Goal: Task Accomplishment & Management: Manage account settings

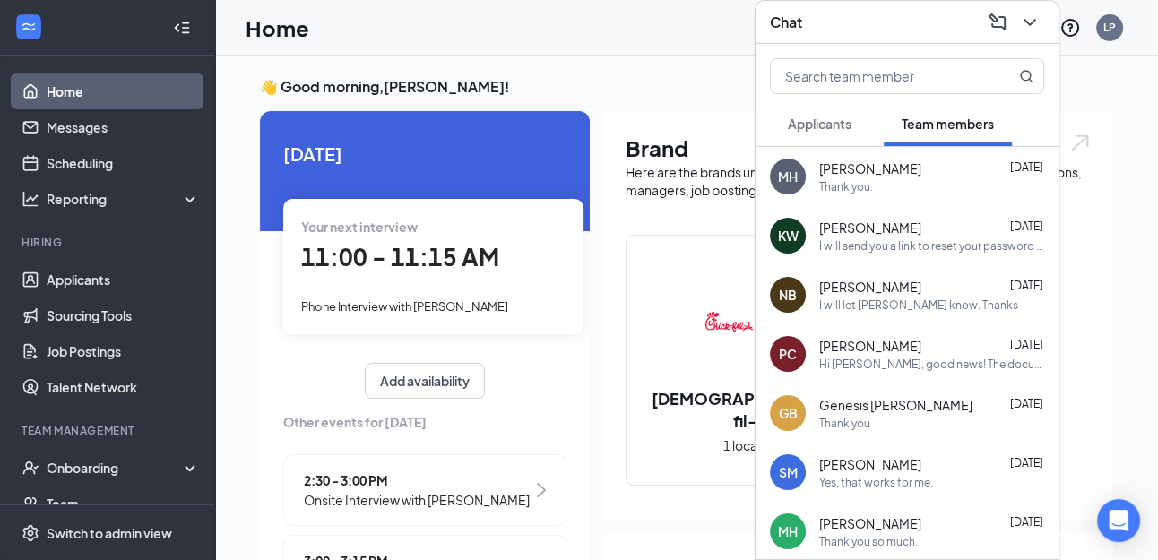
click at [827, 120] on span "Applicants" at bounding box center [820, 124] width 64 height 16
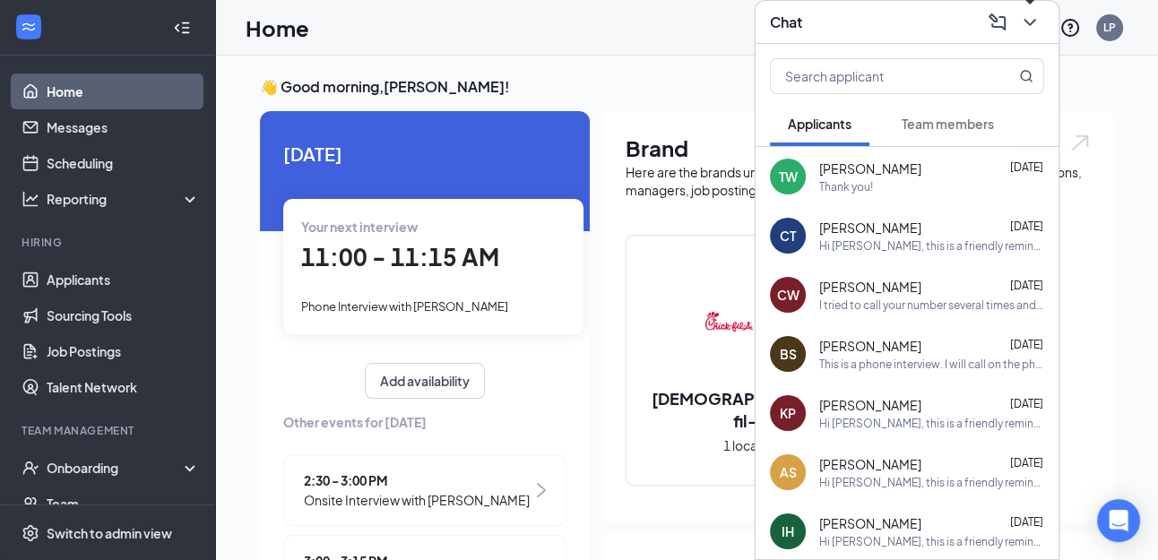
click at [1028, 26] on icon "ChevronDown" at bounding box center [1030, 23] width 22 height 22
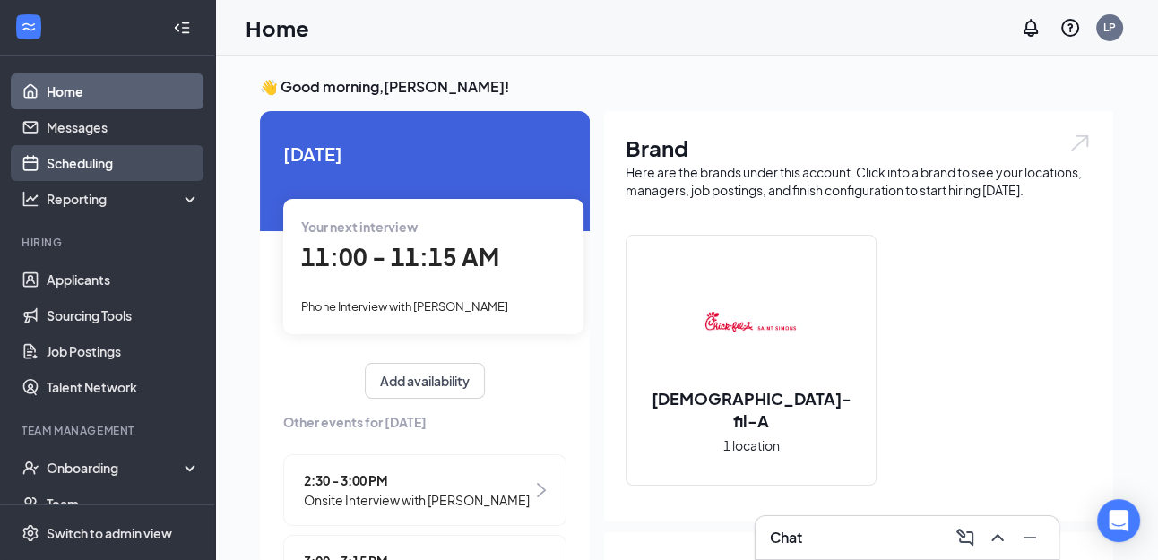
click at [106, 160] on link "Scheduling" at bounding box center [123, 163] width 153 height 36
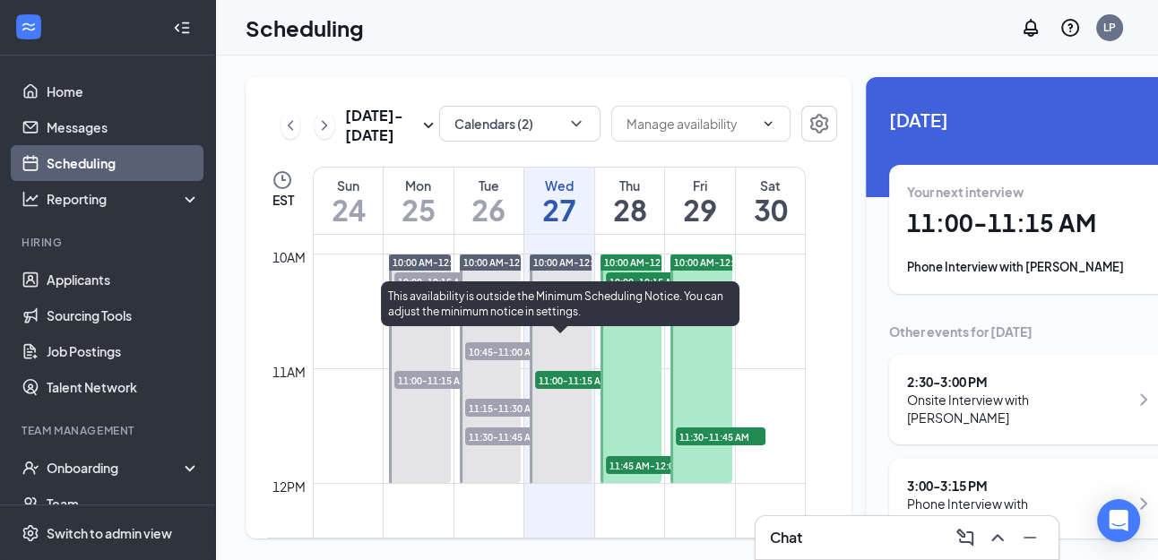
scroll to position [1125, 0]
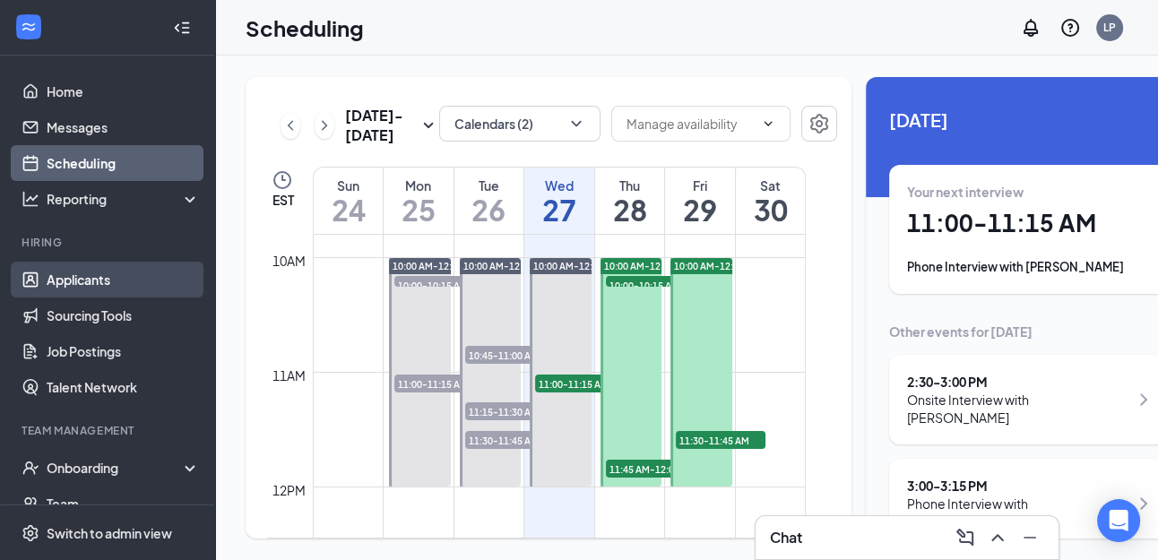
click at [98, 278] on link "Applicants" at bounding box center [123, 280] width 153 height 36
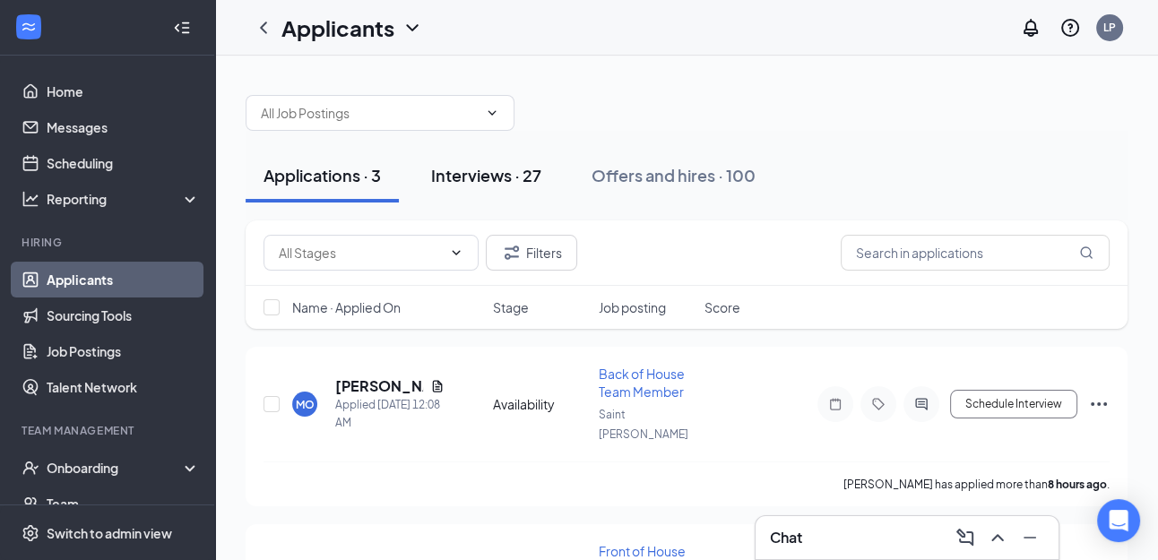
click at [510, 180] on div "Interviews · 27" at bounding box center [486, 175] width 110 height 22
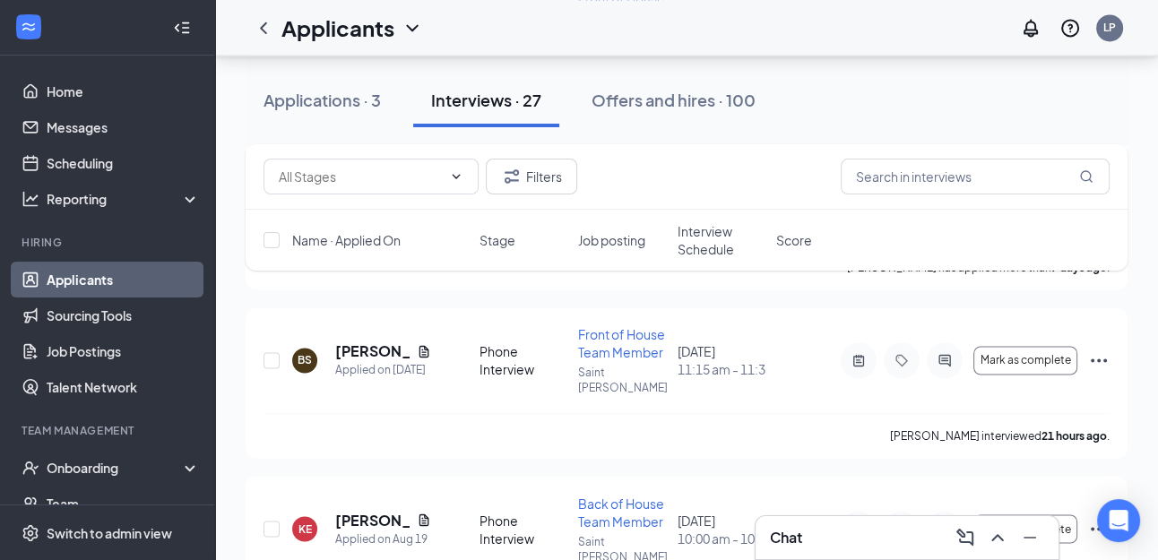
scroll to position [2698, 0]
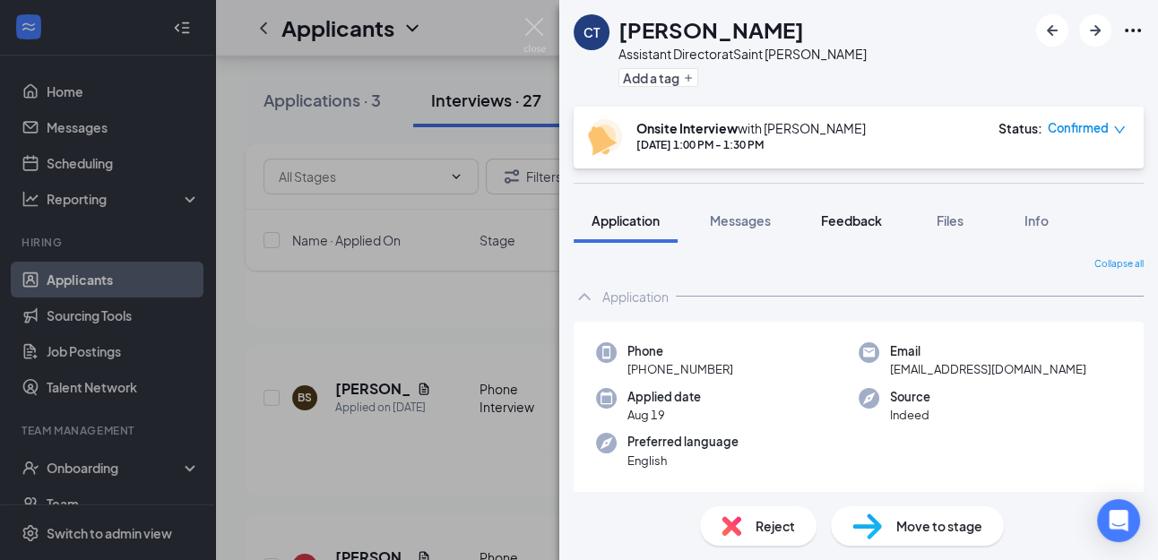
click at [851, 221] on span "Feedback" at bounding box center [851, 220] width 61 height 16
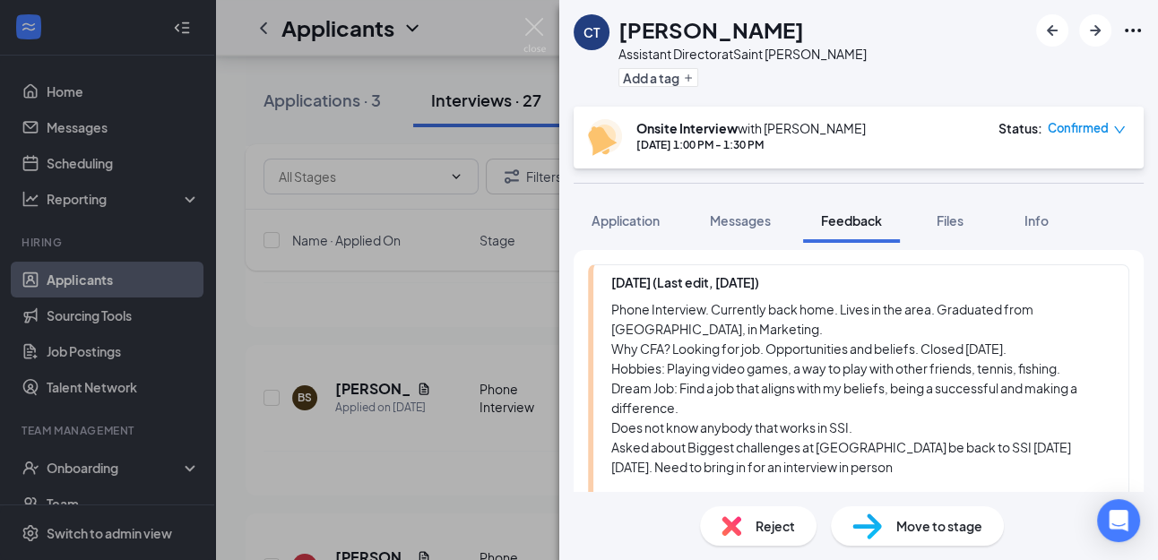
scroll to position [288, 0]
click at [537, 31] on img at bounding box center [535, 35] width 22 height 35
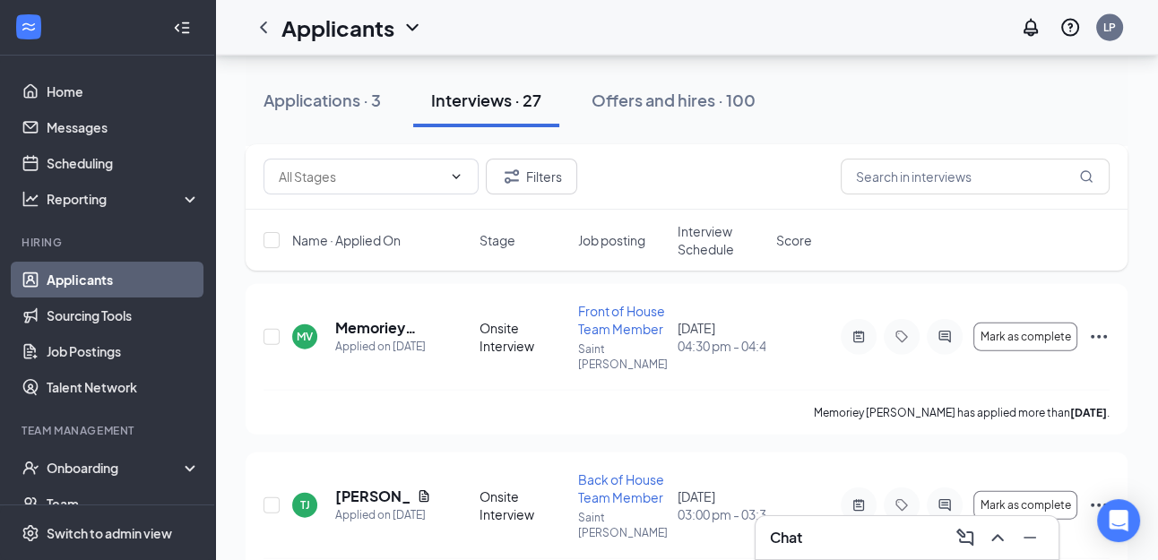
scroll to position [3943, 0]
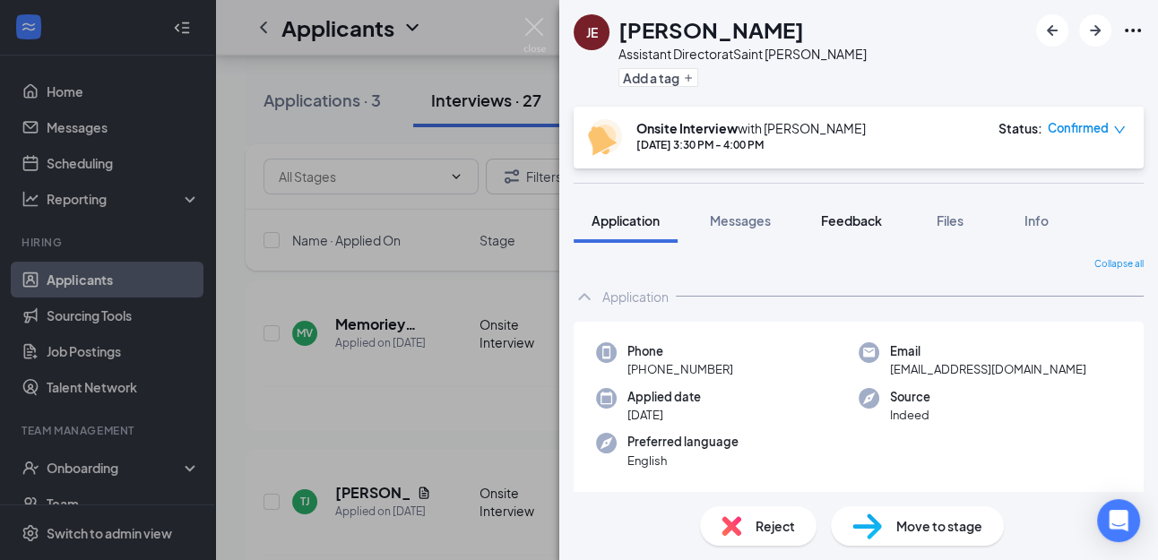
click at [851, 226] on span "Feedback" at bounding box center [851, 220] width 61 height 16
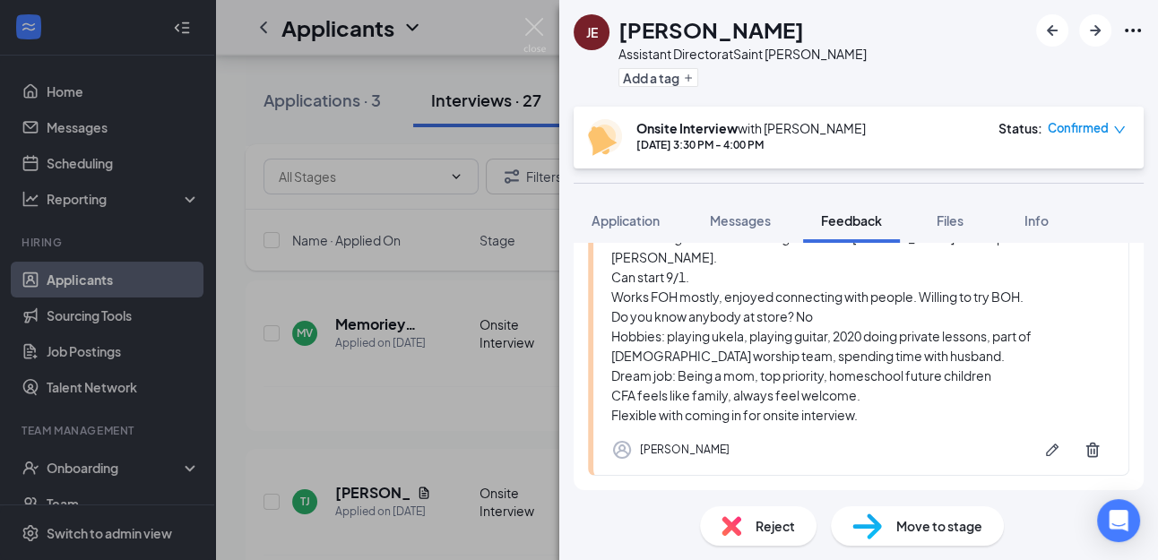
scroll to position [460, 0]
click at [533, 27] on img at bounding box center [535, 35] width 22 height 35
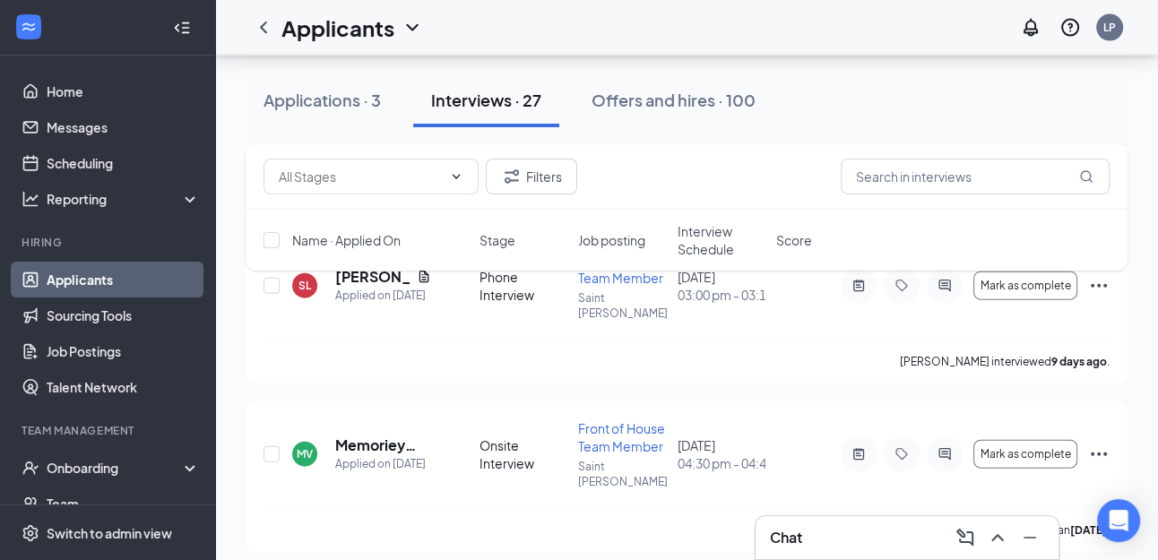
scroll to position [3814, 0]
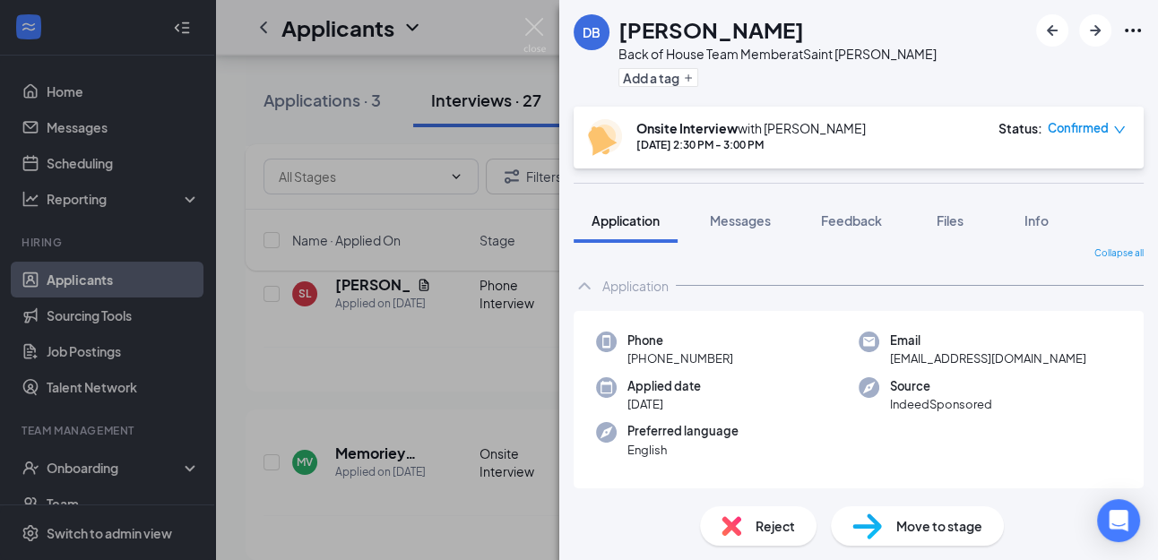
scroll to position [13, 0]
click at [849, 226] on span "Feedback" at bounding box center [851, 220] width 61 height 16
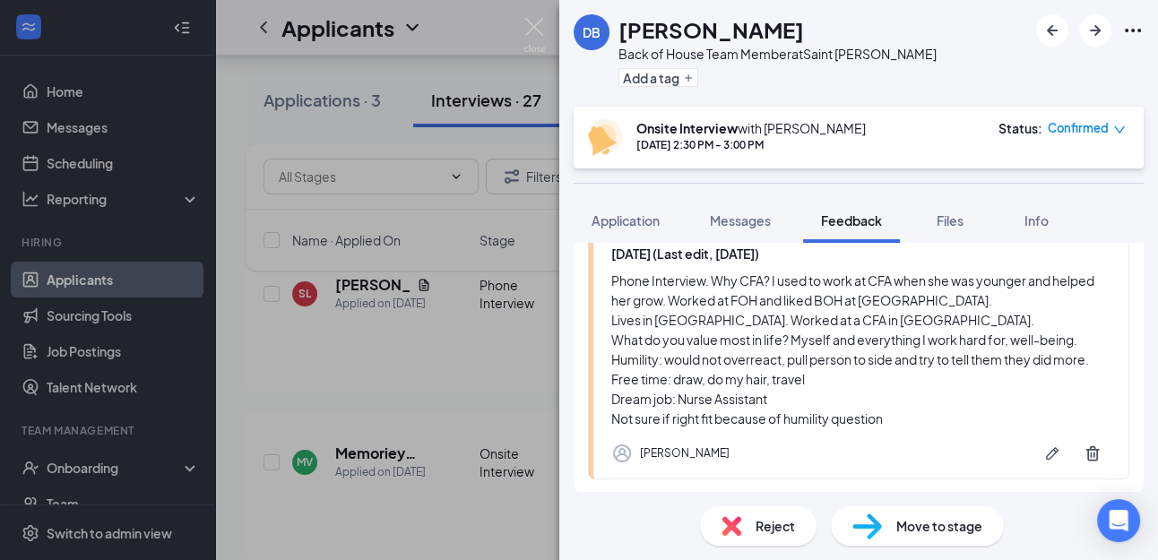
scroll to position [166, 0]
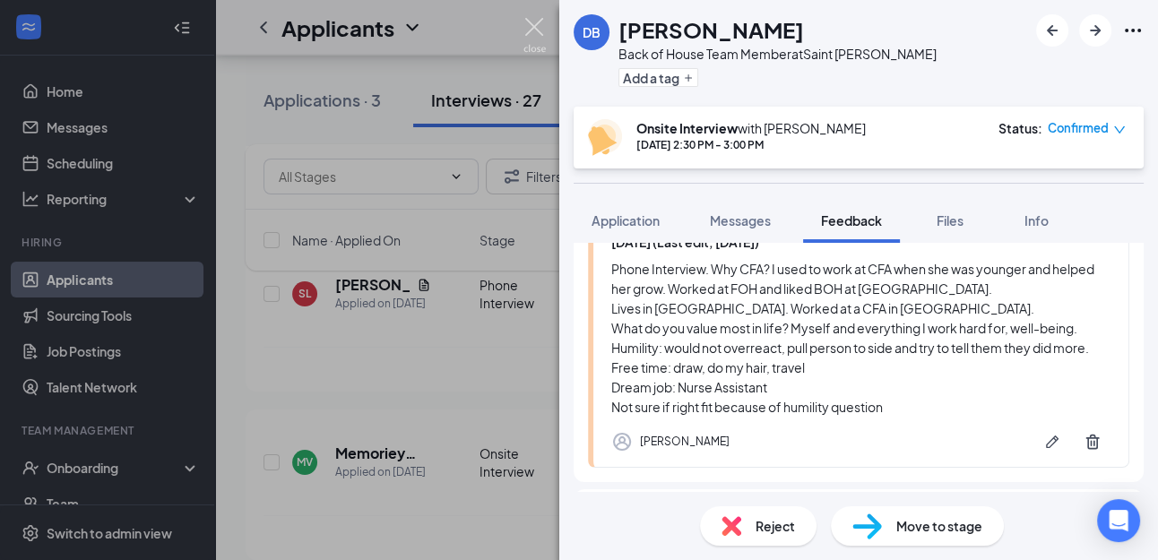
click at [529, 28] on img at bounding box center [535, 35] width 22 height 35
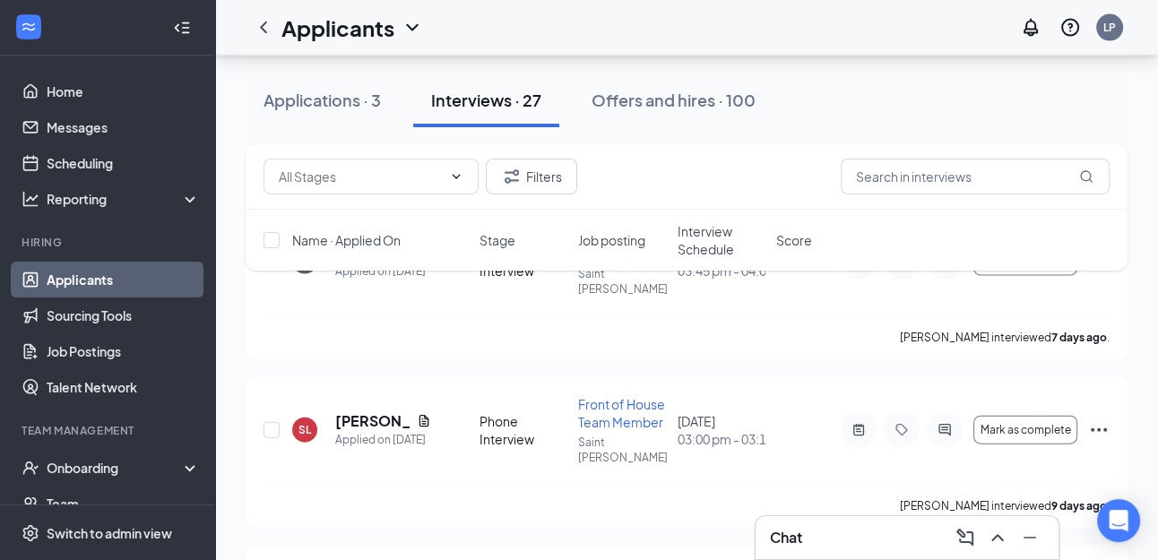
scroll to position [3654, 0]
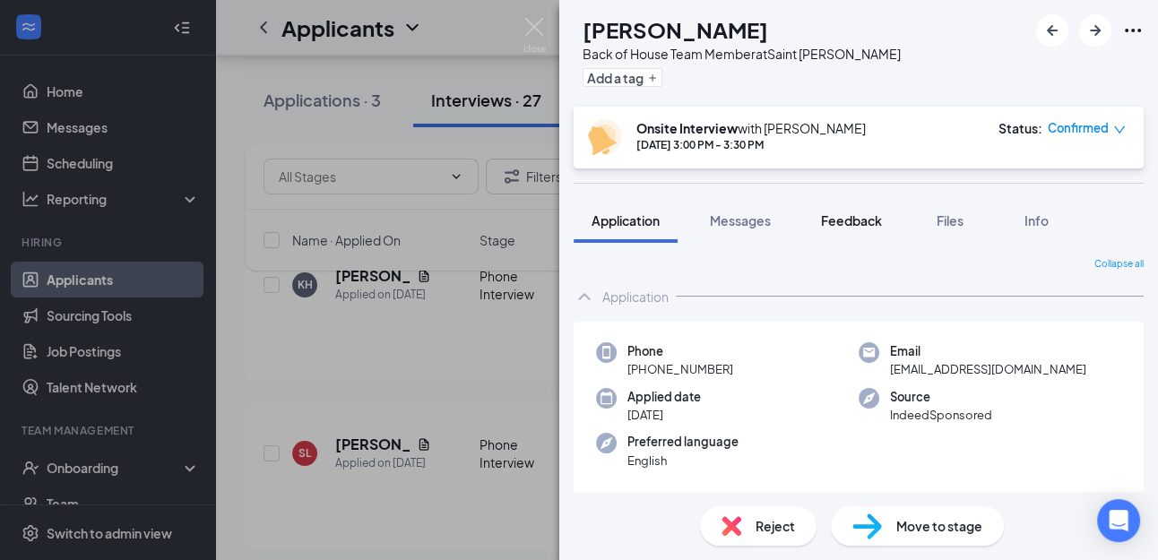
click at [854, 224] on span "Feedback" at bounding box center [851, 220] width 61 height 16
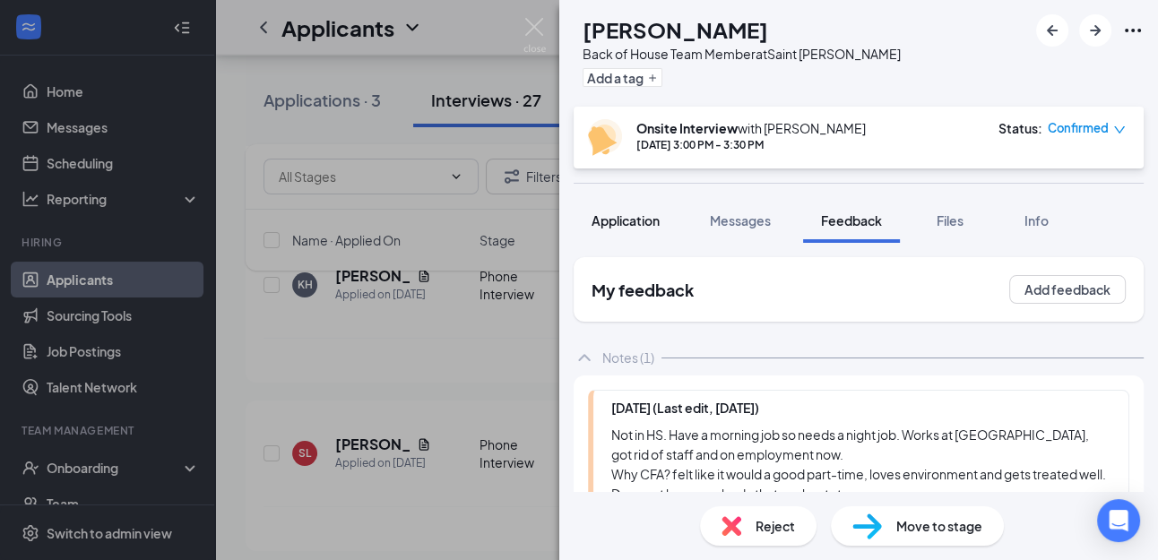
click at [615, 232] on button "Application" at bounding box center [626, 220] width 104 height 45
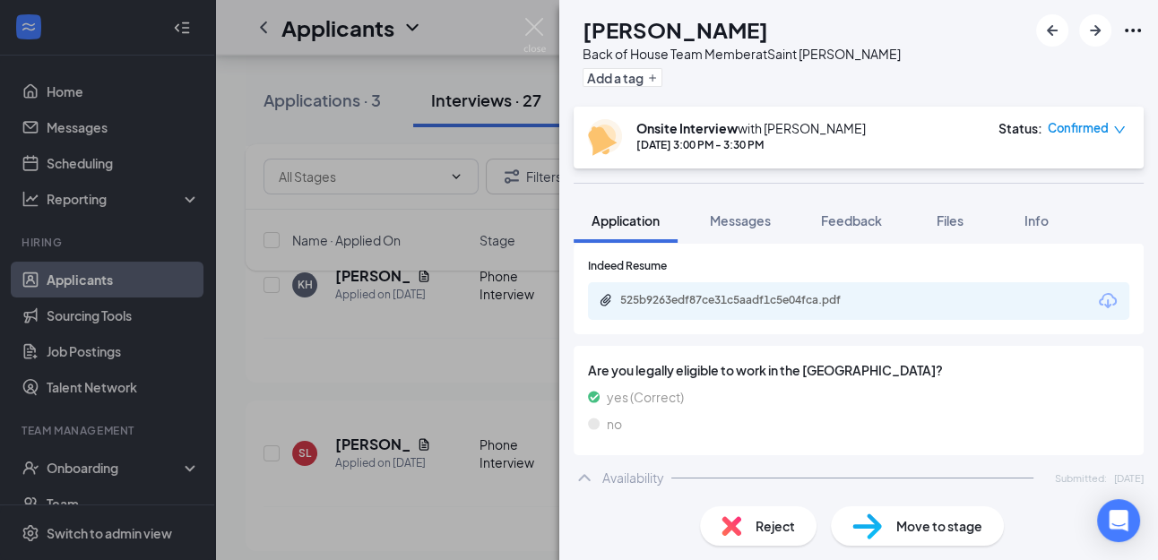
scroll to position [771, 0]
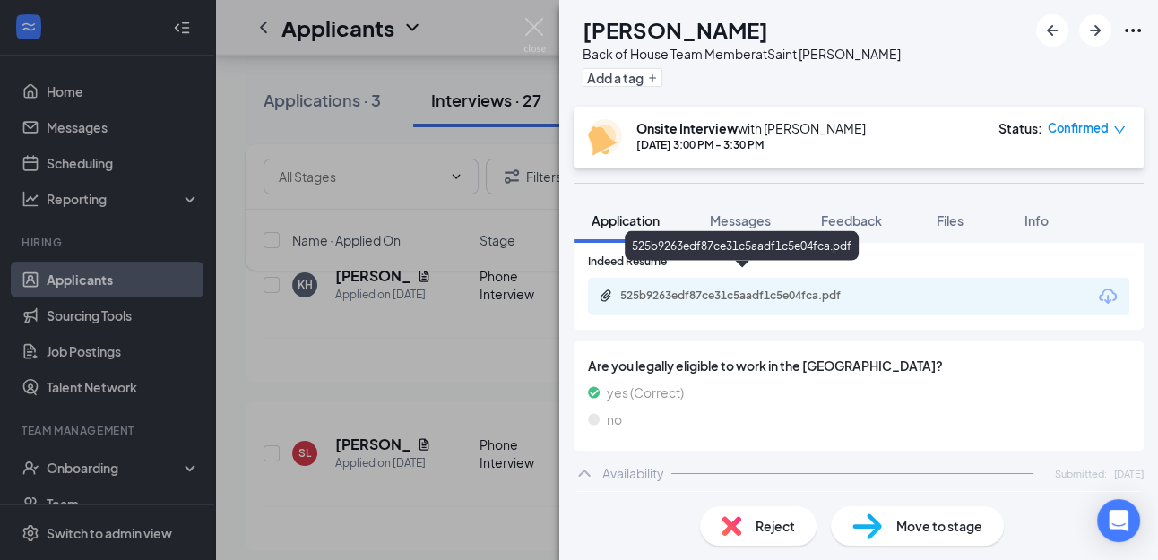
click at [686, 289] on div "525b9263edf87ce31c5aadf1c5e04fca.pdf" at bounding box center [745, 296] width 251 height 14
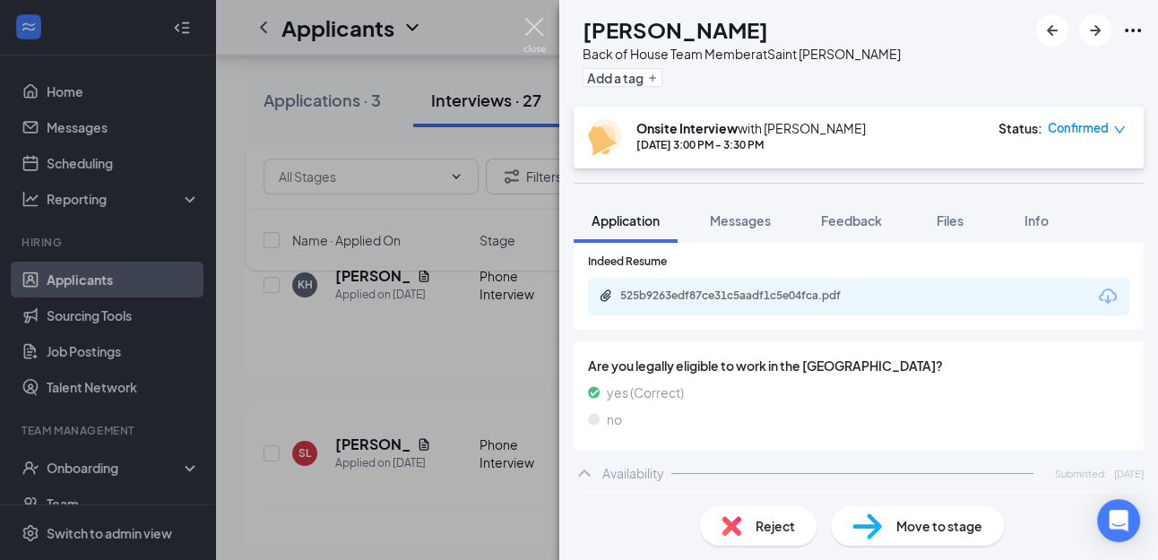
click at [530, 25] on img at bounding box center [535, 35] width 22 height 35
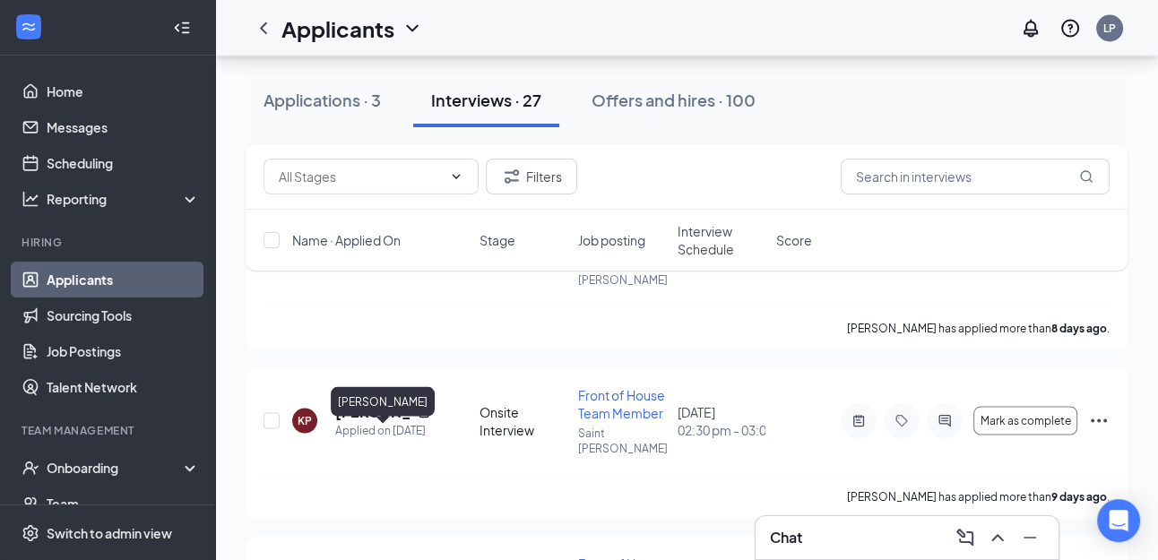
scroll to position [3186, 0]
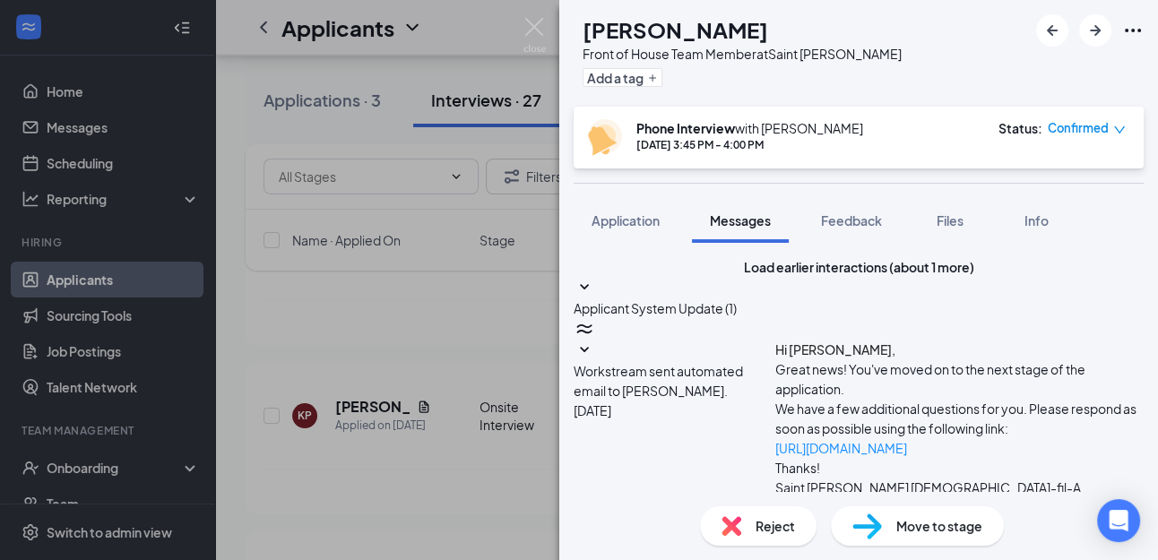
scroll to position [802, 0]
type textarea "Are you still interested in the job at [DEMOGRAPHIC_DATA]-fil-A [PERSON_NAME]?"
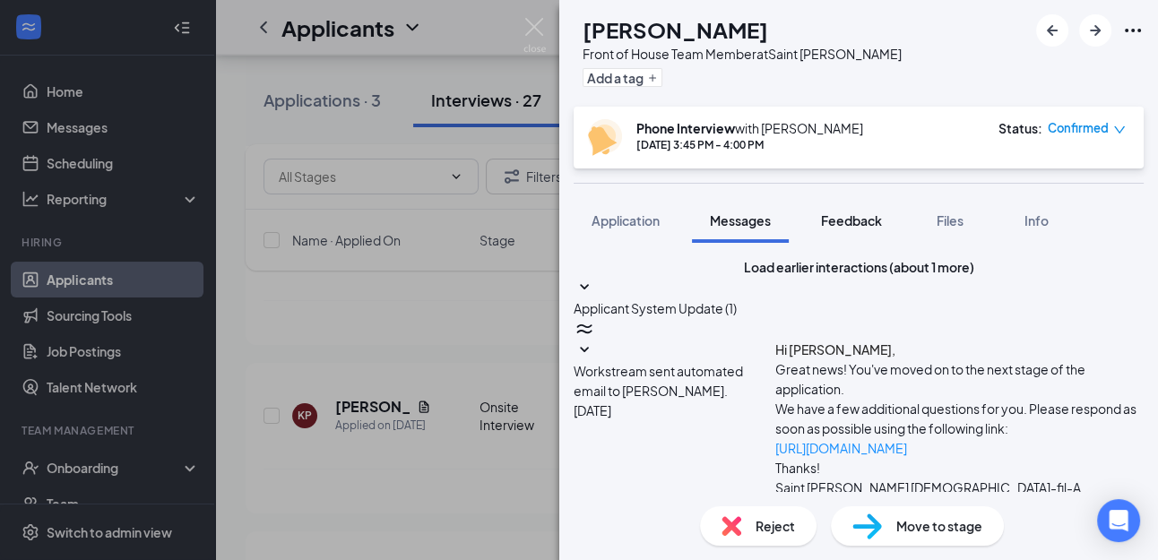
click at [849, 214] on span "Feedback" at bounding box center [851, 220] width 61 height 16
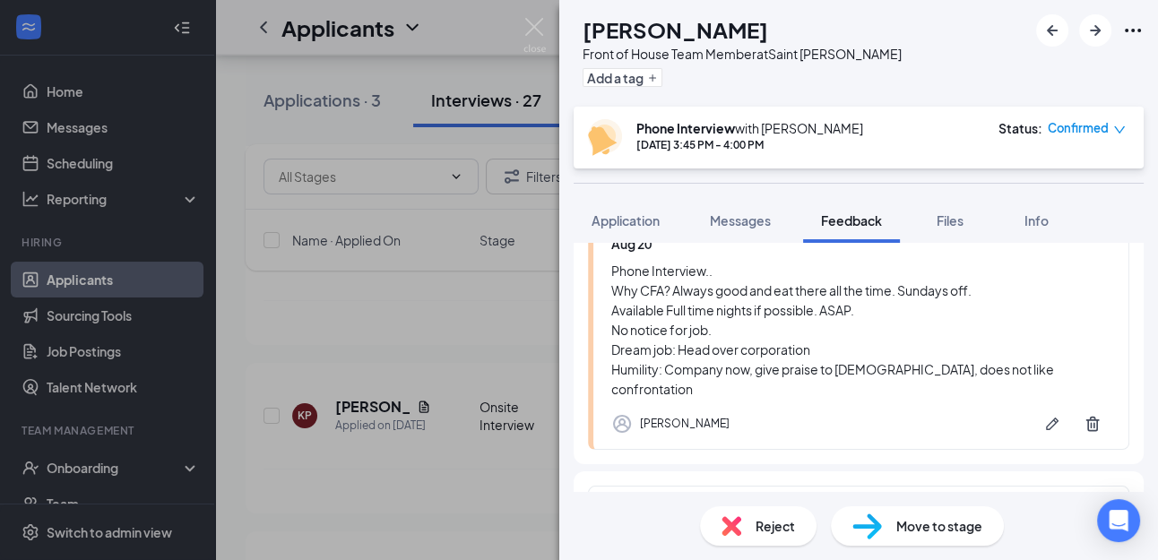
scroll to position [170, 0]
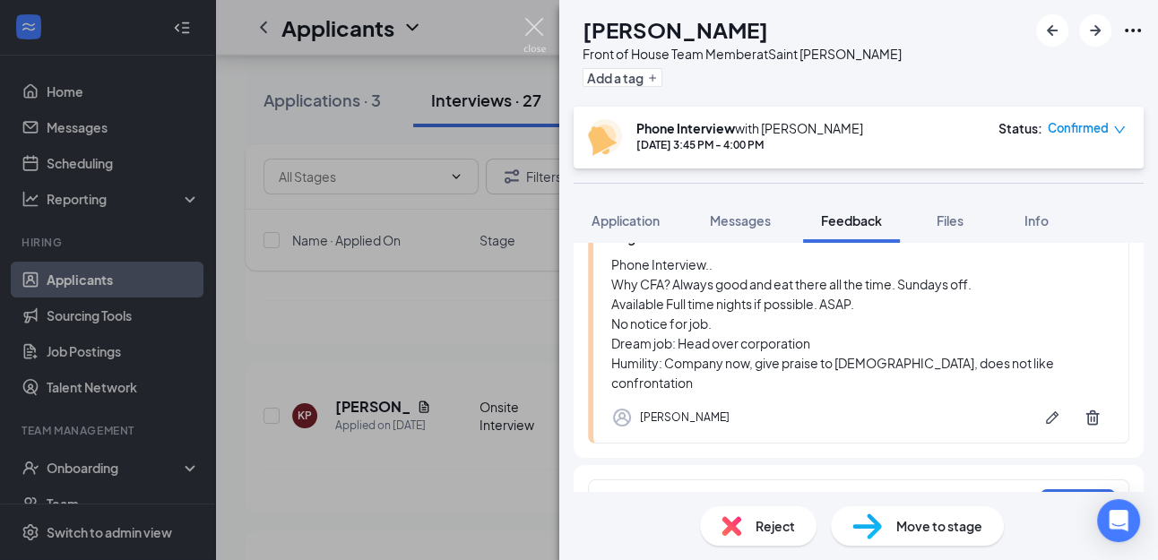
click at [535, 29] on img at bounding box center [535, 35] width 22 height 35
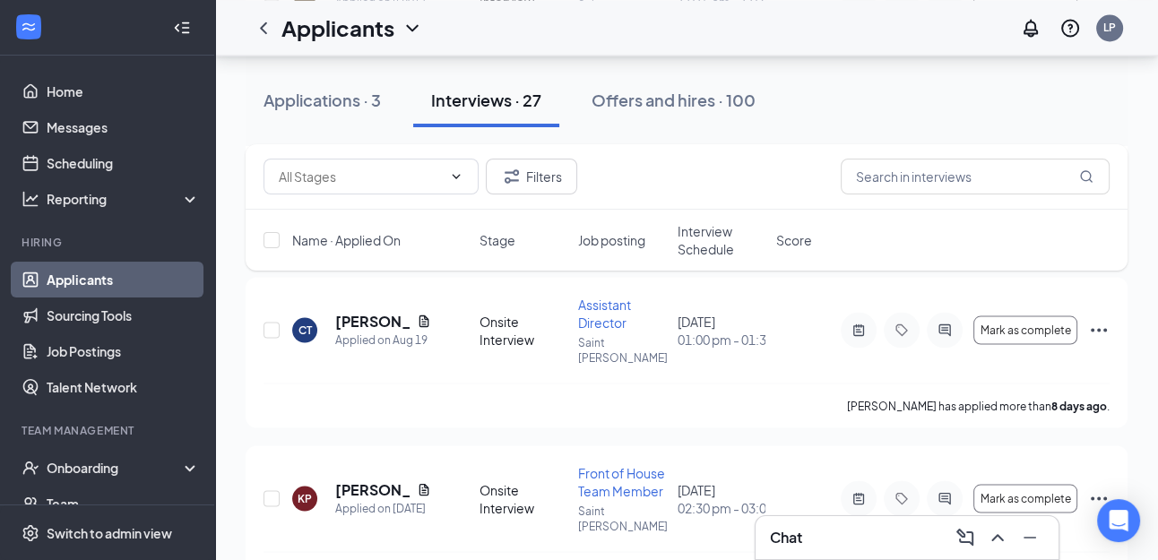
scroll to position [3063, 0]
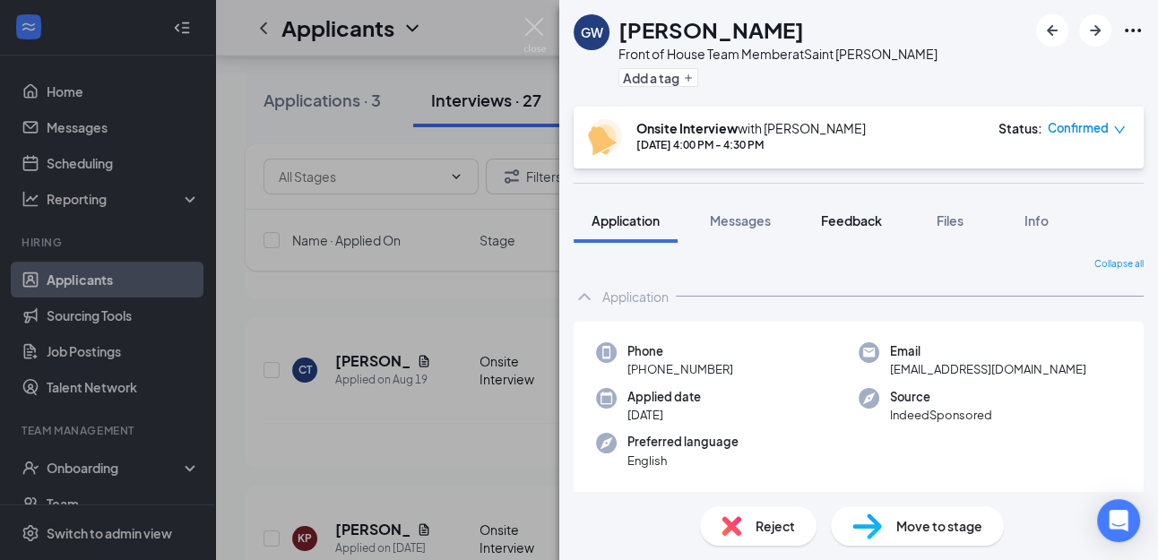
click at [848, 223] on span "Feedback" at bounding box center [851, 220] width 61 height 16
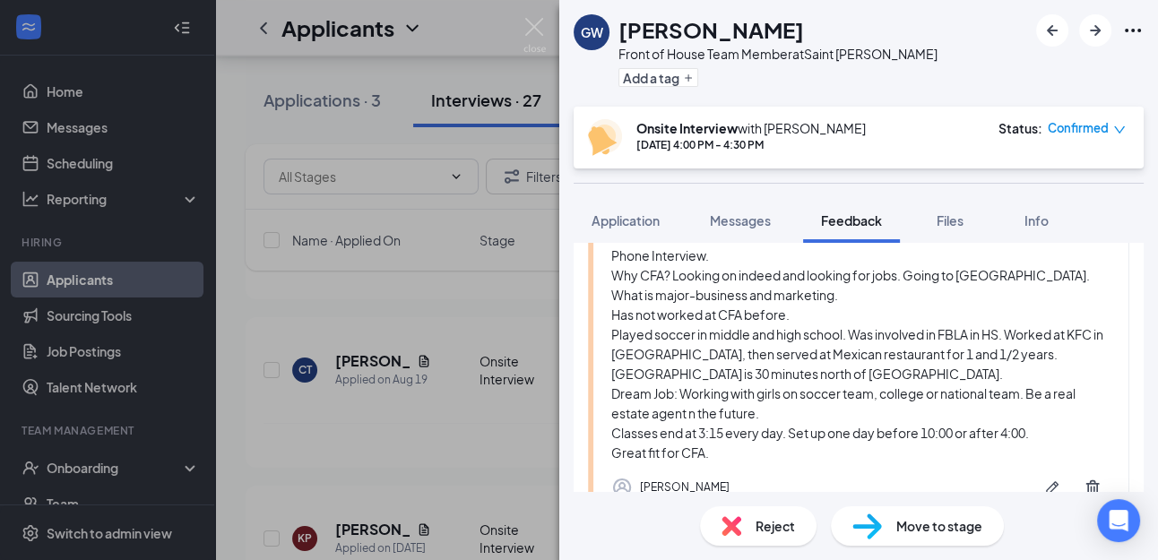
scroll to position [180, 0]
click at [537, 20] on img at bounding box center [535, 35] width 22 height 35
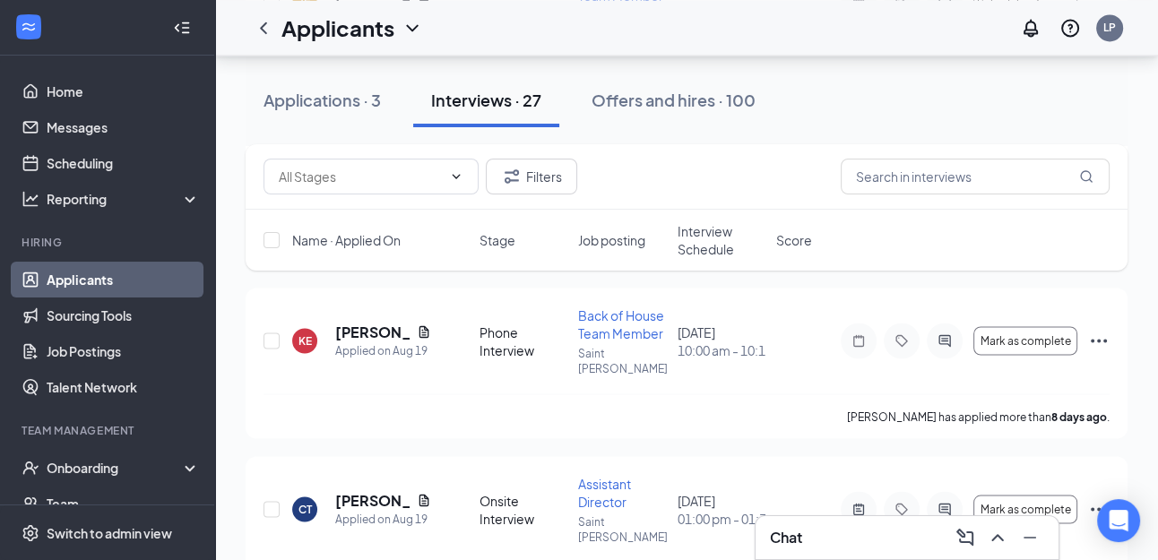
scroll to position [2923, 0]
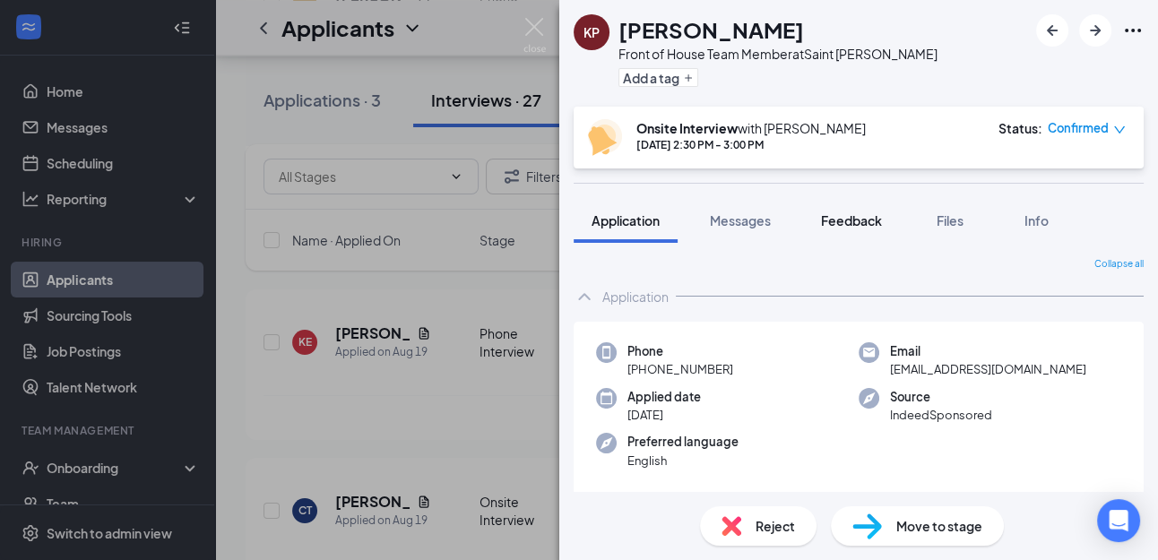
click at [848, 215] on span "Feedback" at bounding box center [851, 220] width 61 height 16
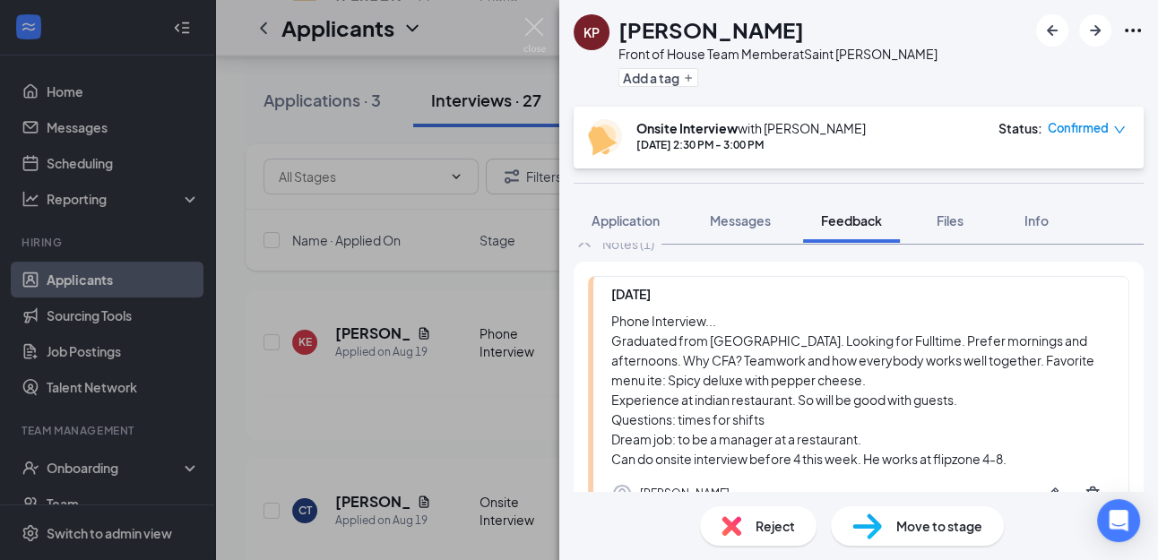
scroll to position [117, 0]
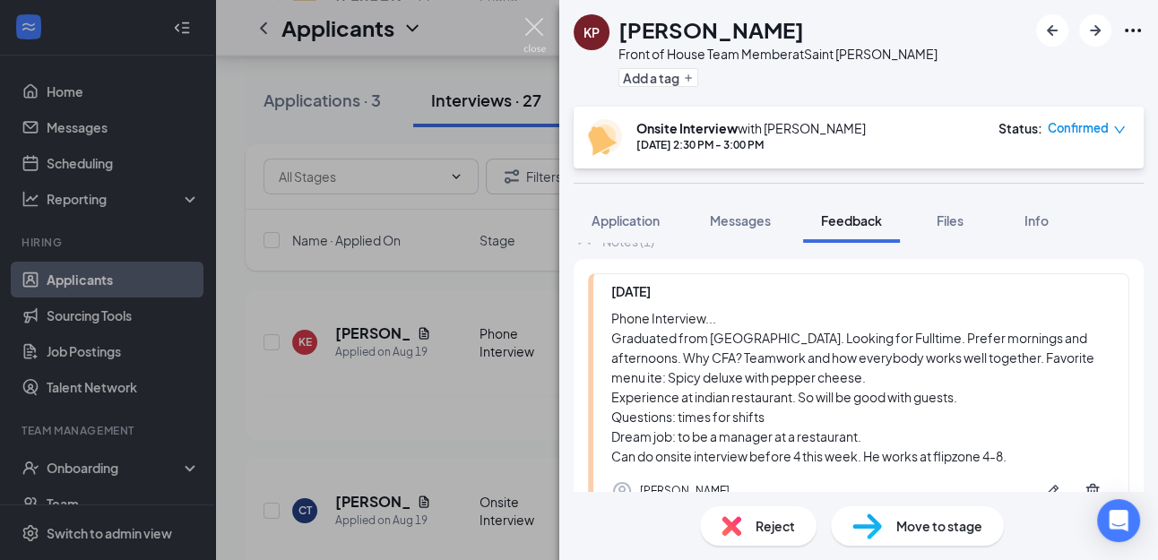
click at [543, 29] on img at bounding box center [535, 35] width 22 height 35
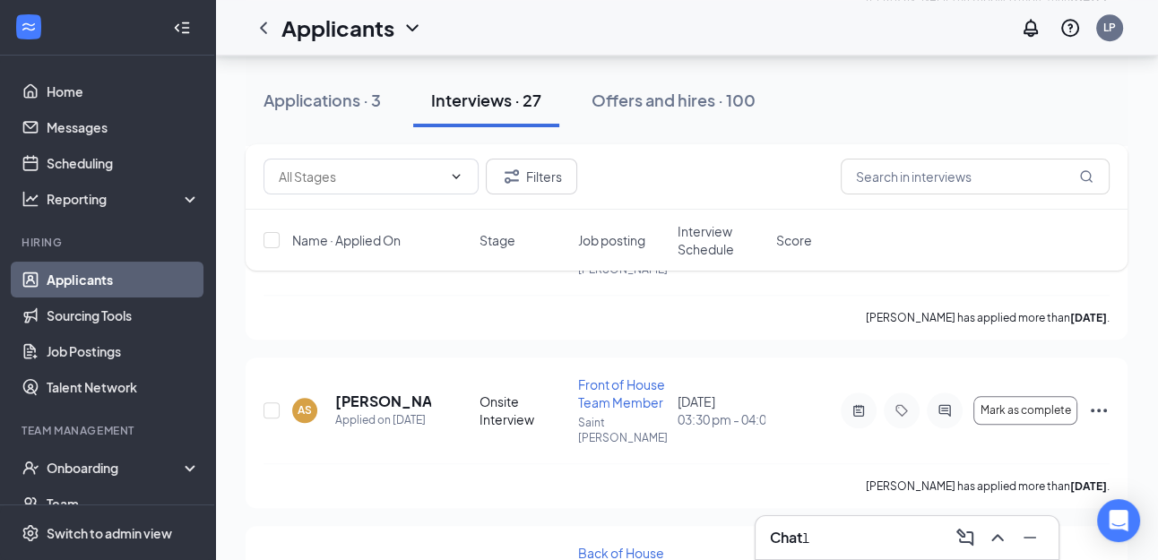
scroll to position [1506, 0]
click at [360, 559] on h5 "[PERSON_NAME]" at bounding box center [372, 570] width 74 height 20
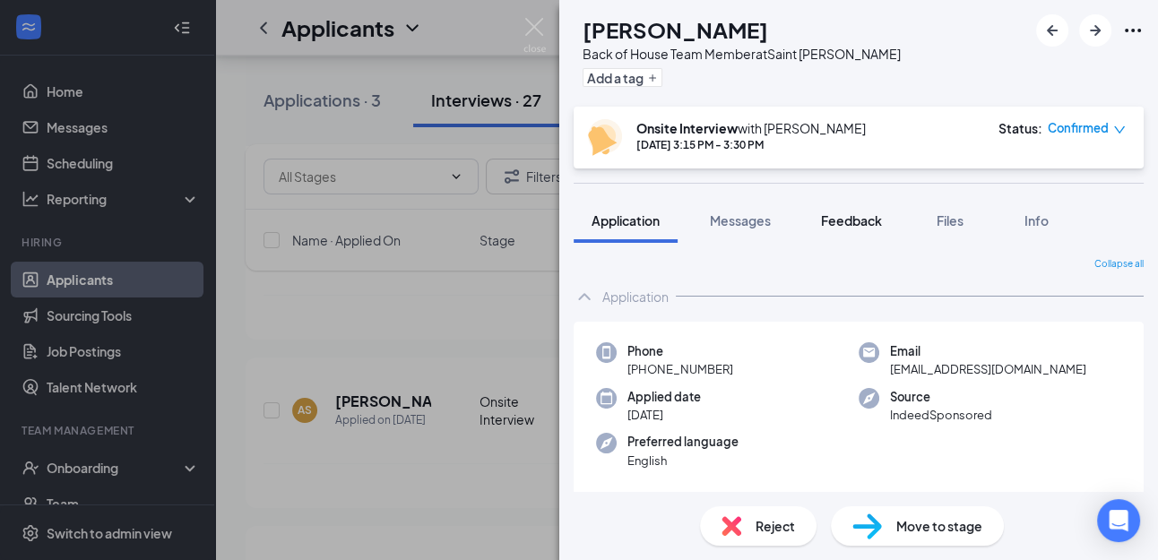
click at [851, 217] on span "Feedback" at bounding box center [851, 220] width 61 height 16
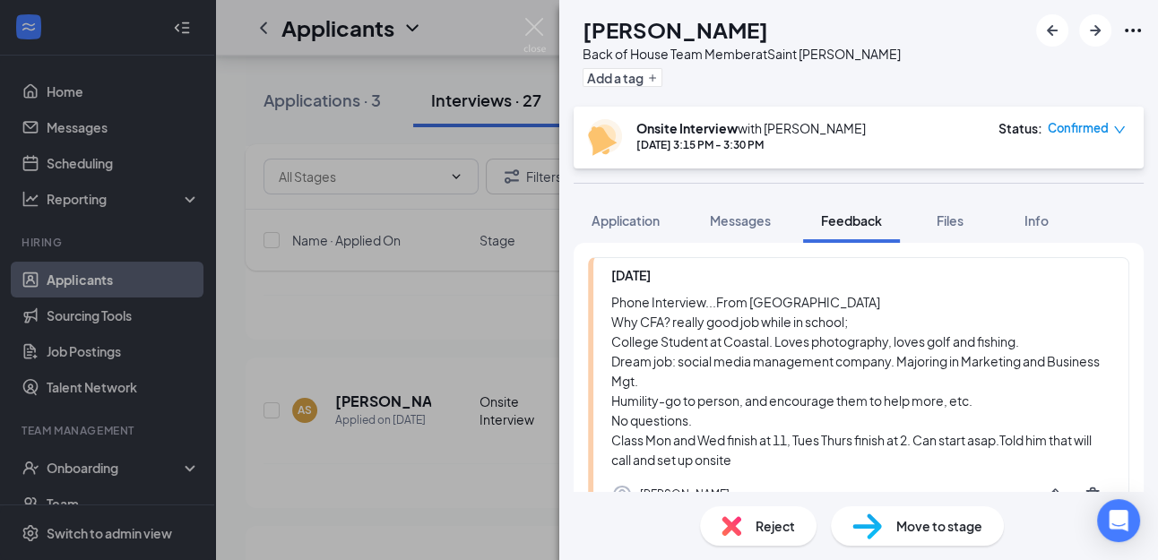
scroll to position [135, 0]
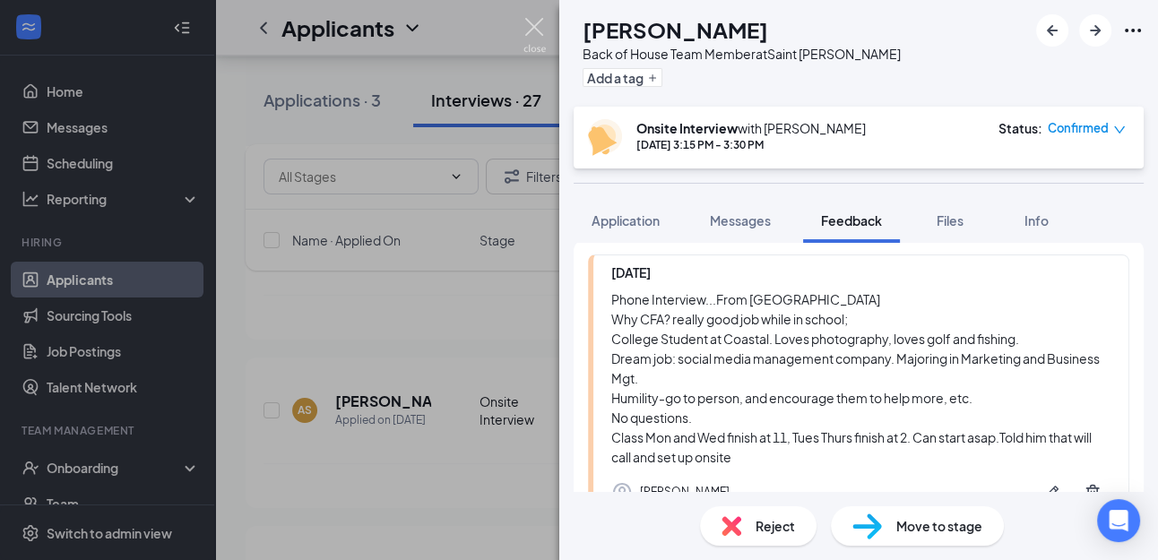
click at [531, 27] on img at bounding box center [535, 35] width 22 height 35
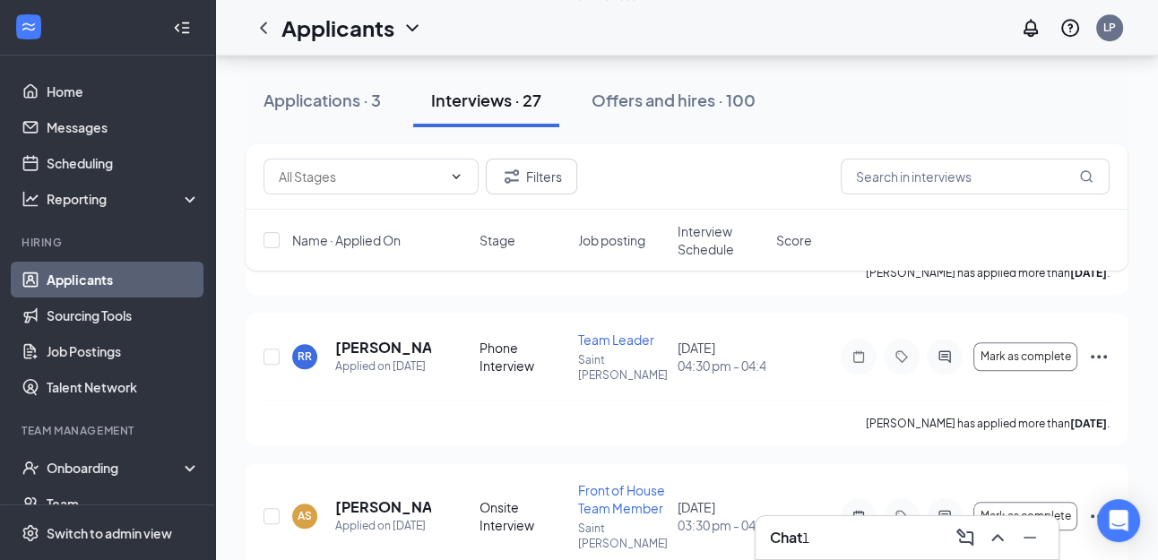
scroll to position [1382, 0]
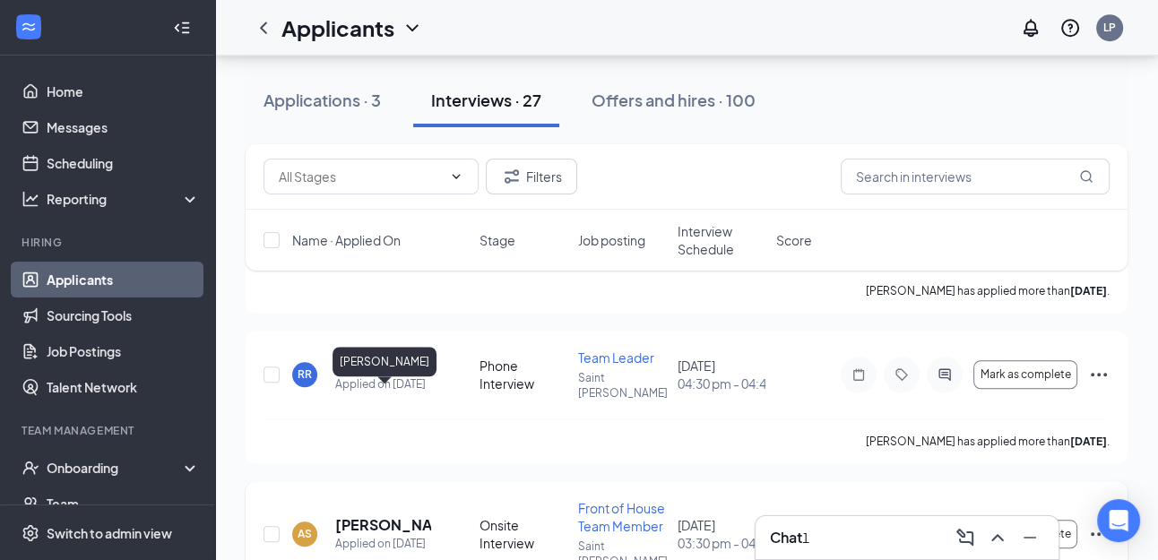
click at [353, 515] on h5 "[PERSON_NAME]" at bounding box center [383, 525] width 96 height 20
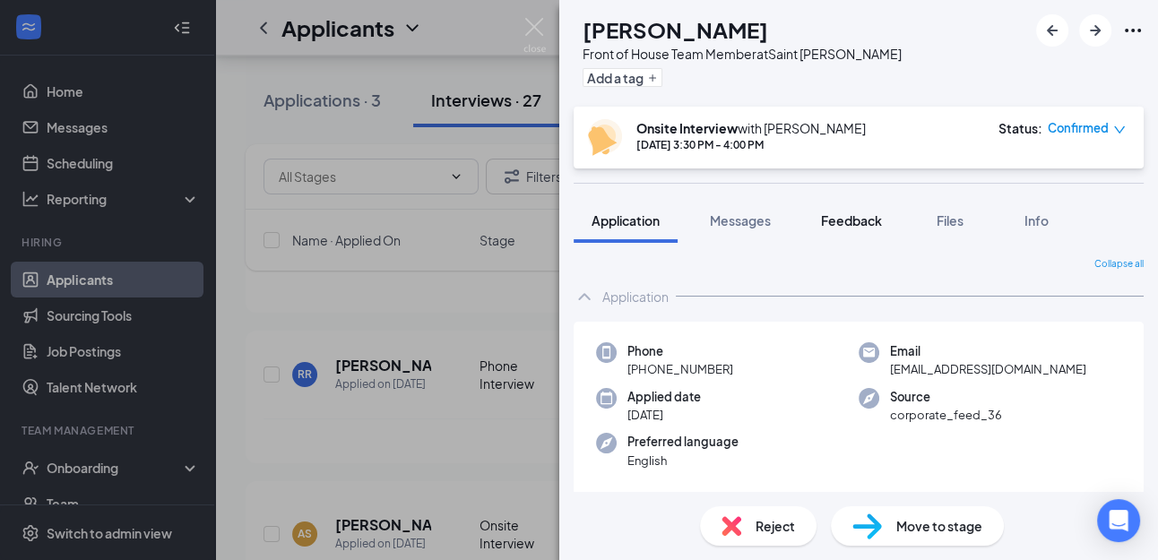
click at [854, 223] on span "Feedback" at bounding box center [851, 220] width 61 height 16
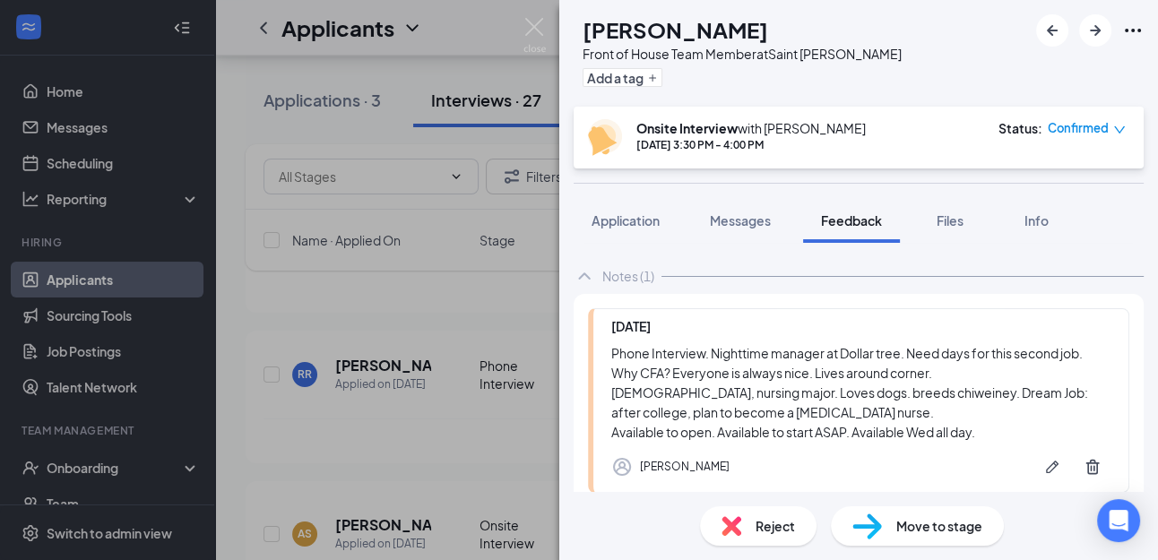
scroll to position [96, 0]
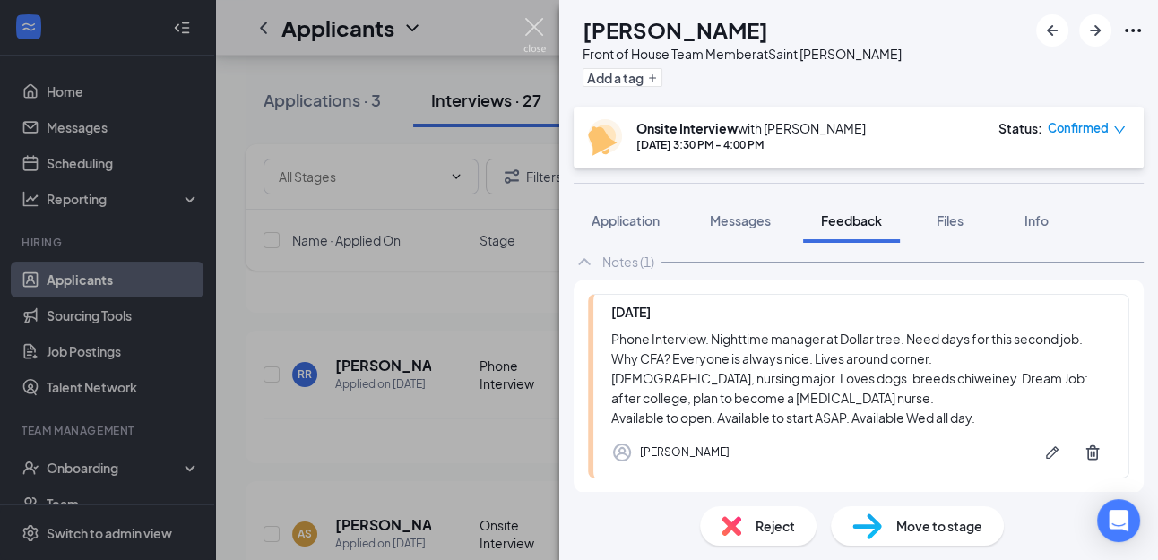
click at [533, 21] on img at bounding box center [535, 35] width 22 height 35
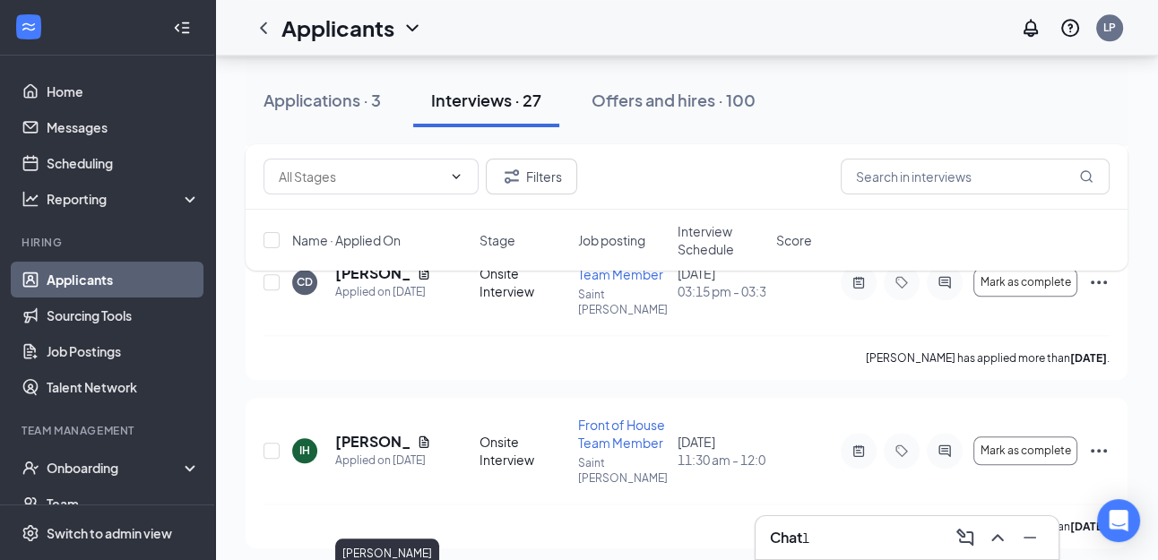
scroll to position [1789, 0]
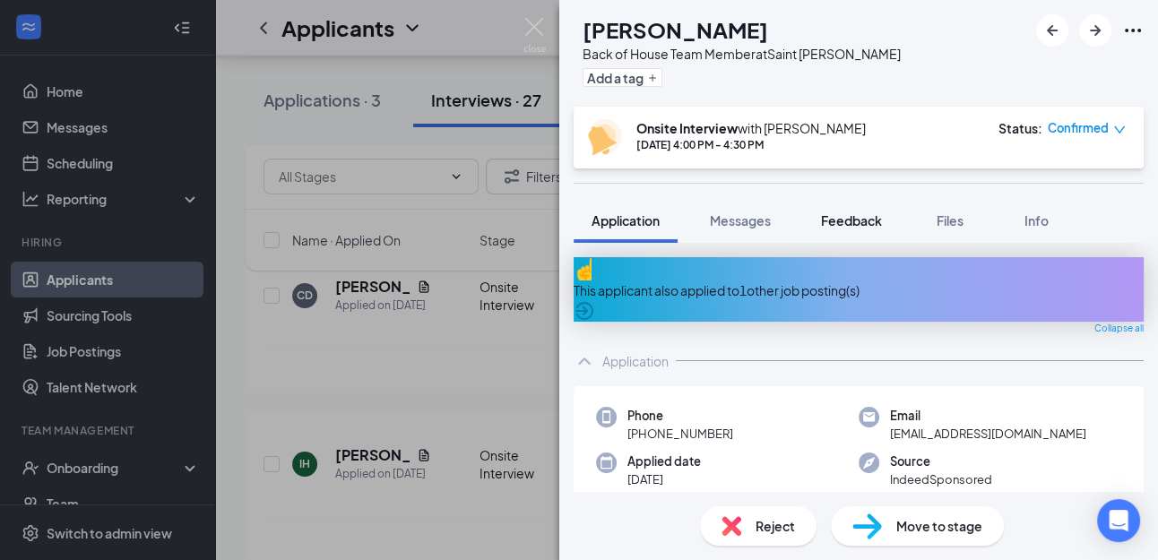
click at [855, 224] on span "Feedback" at bounding box center [851, 220] width 61 height 16
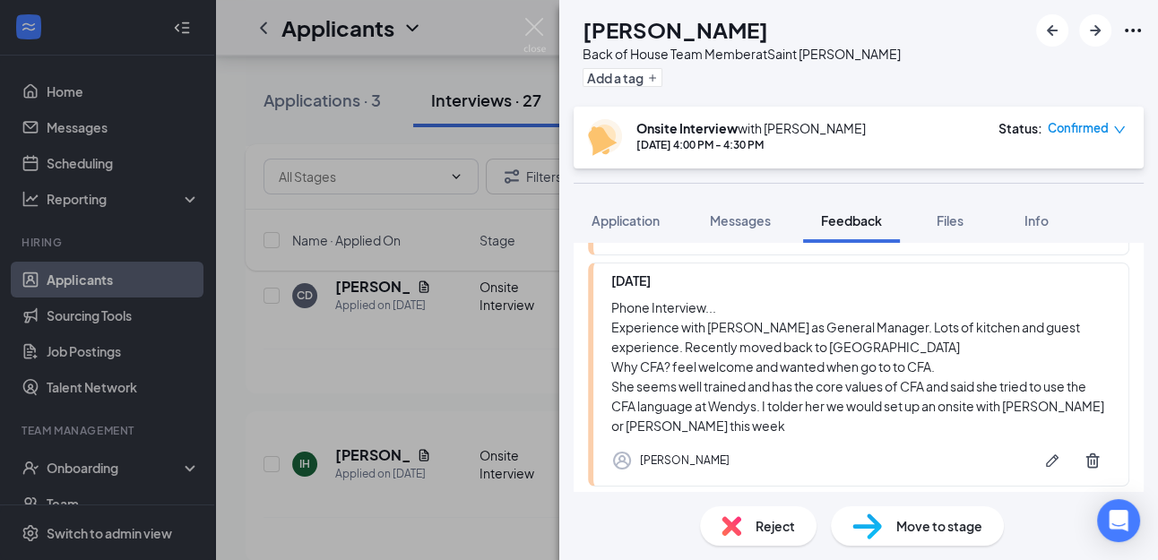
scroll to position [250, 0]
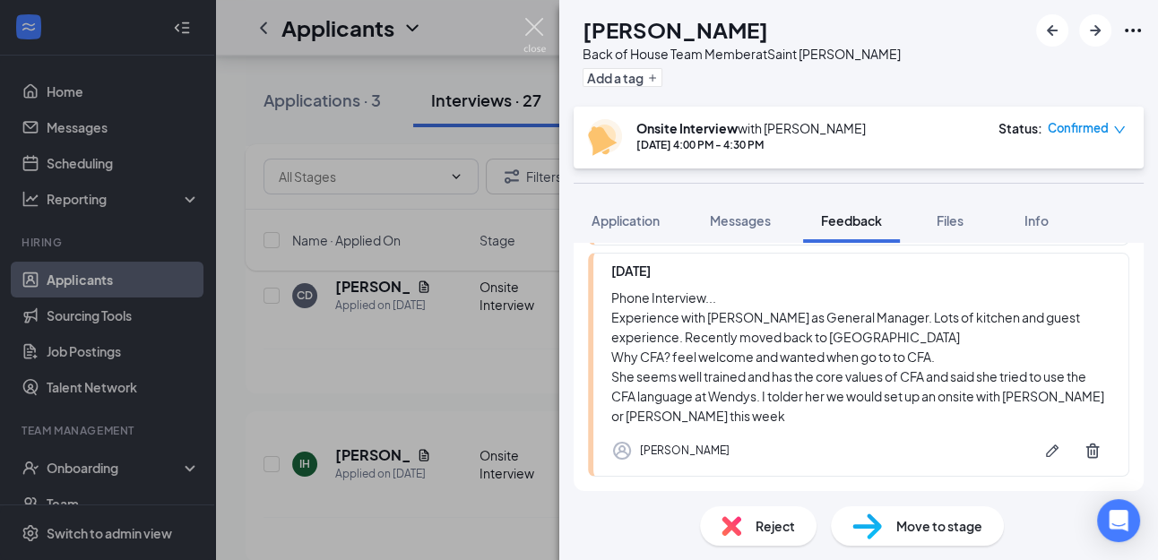
click at [538, 28] on img at bounding box center [535, 35] width 22 height 35
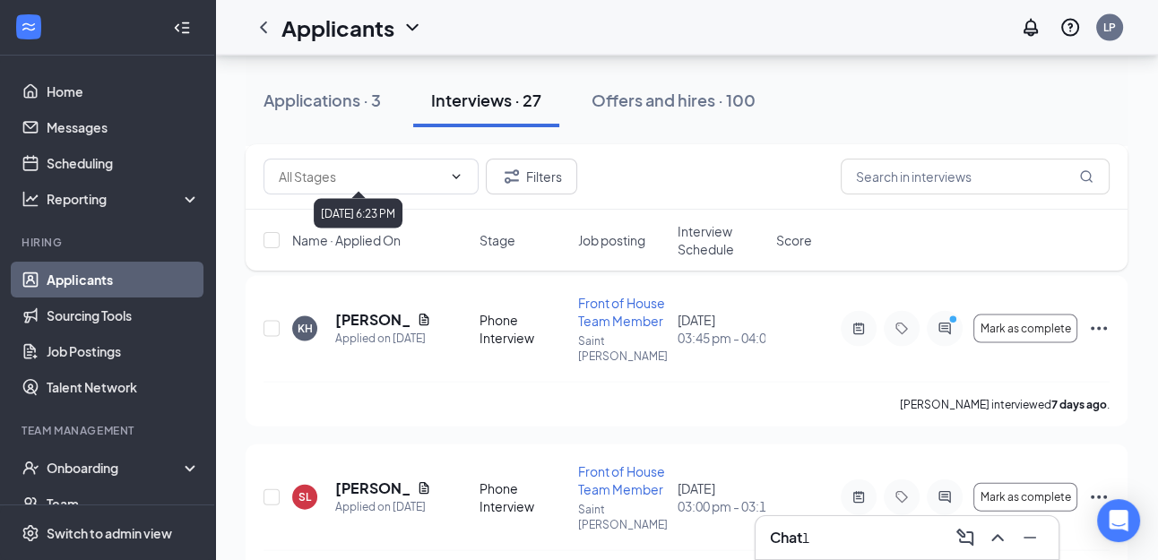
scroll to position [3612, 0]
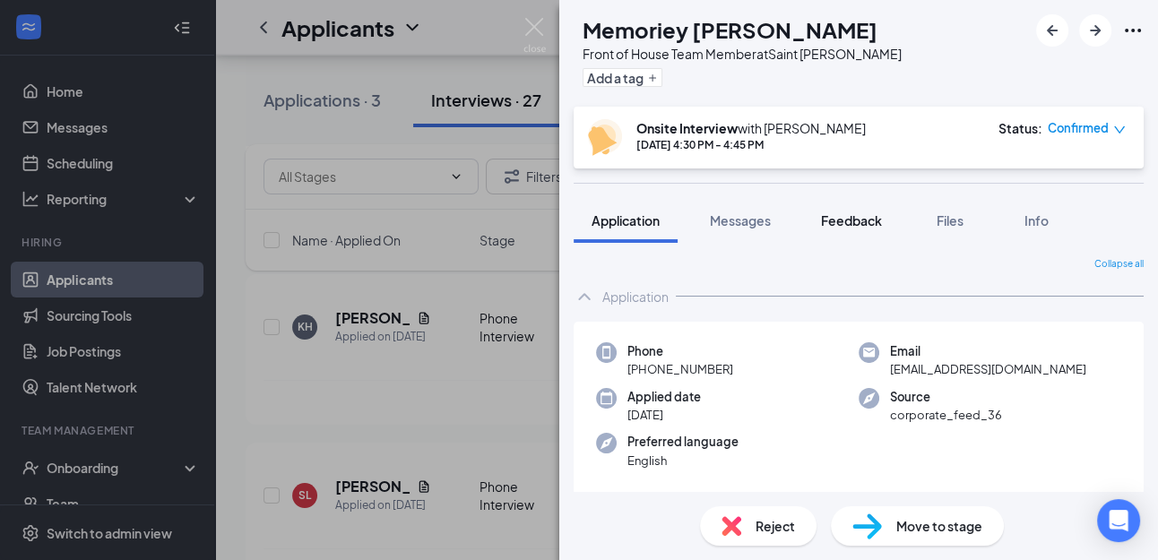
click at [854, 225] on span "Feedback" at bounding box center [851, 220] width 61 height 16
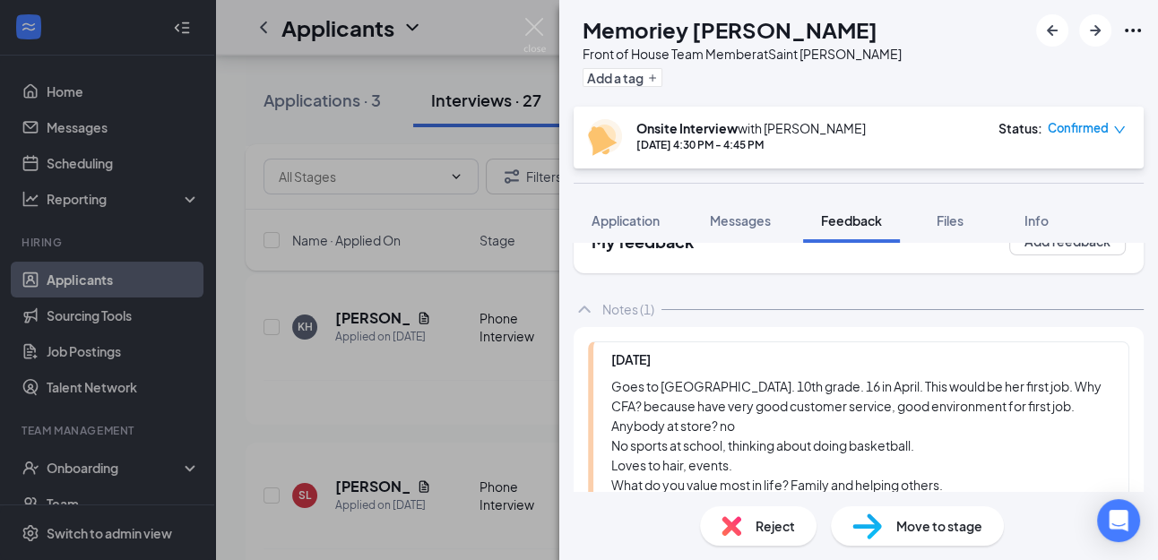
scroll to position [50, 0]
click at [532, 28] on img at bounding box center [535, 35] width 22 height 35
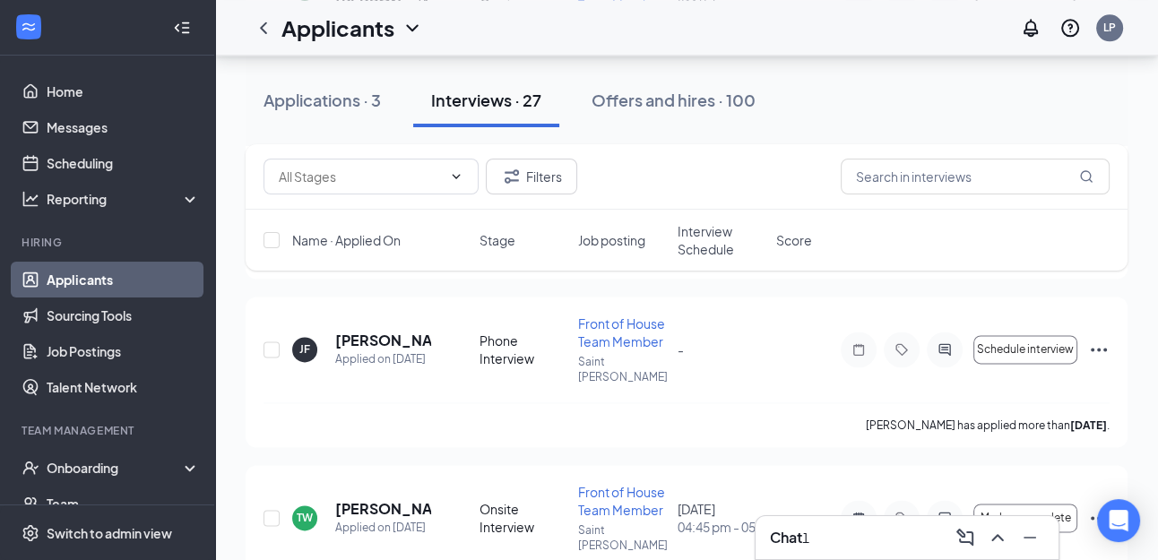
scroll to position [2248, 0]
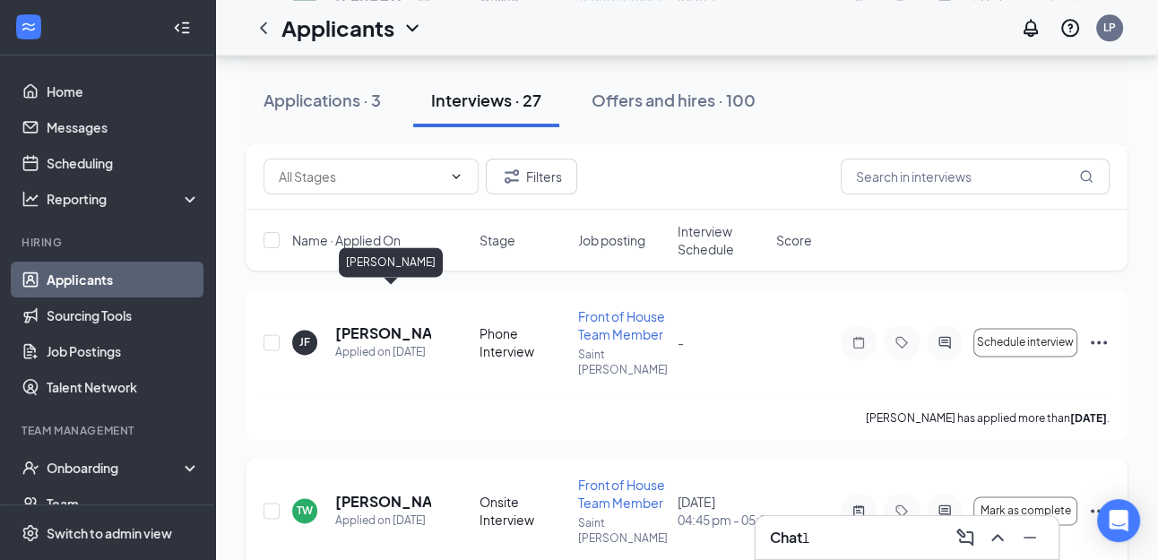
click at [394, 492] on h5 "[PERSON_NAME]" at bounding box center [383, 502] width 96 height 20
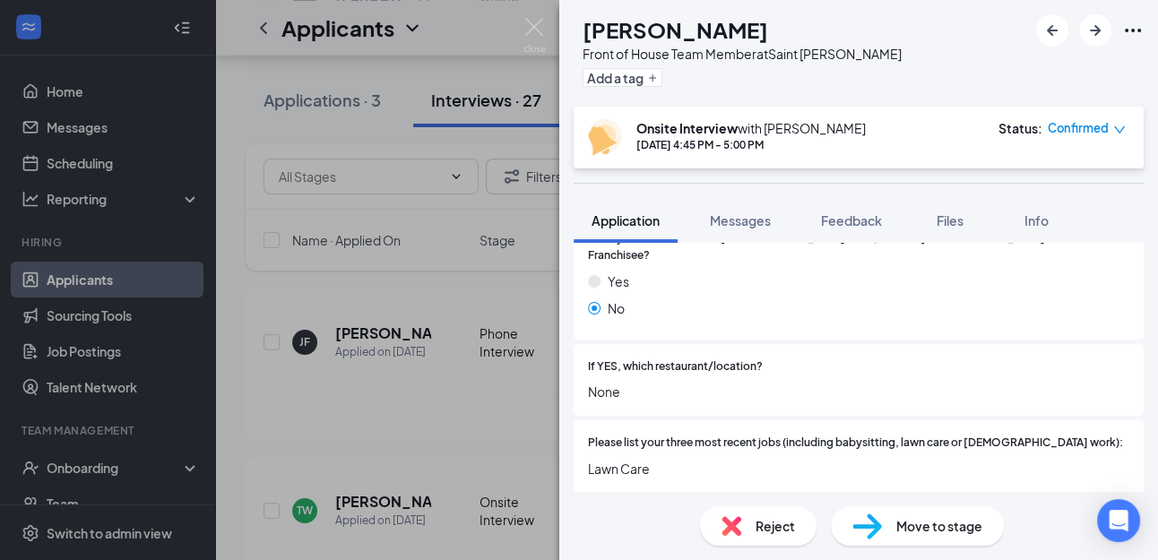
scroll to position [515, 0]
click at [849, 221] on span "Feedback" at bounding box center [851, 220] width 61 height 16
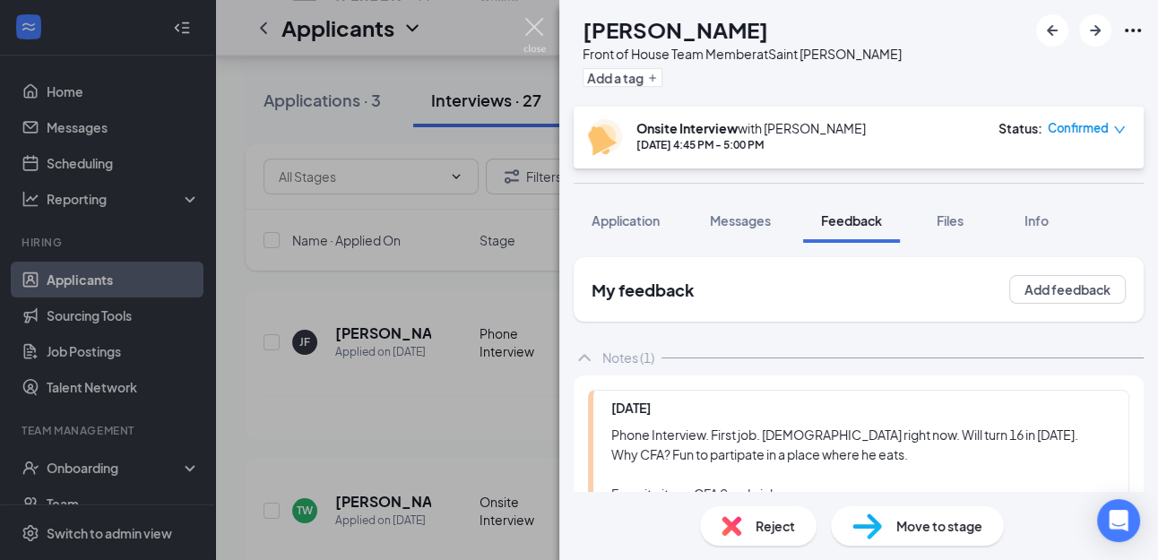
click at [541, 27] on img at bounding box center [535, 35] width 22 height 35
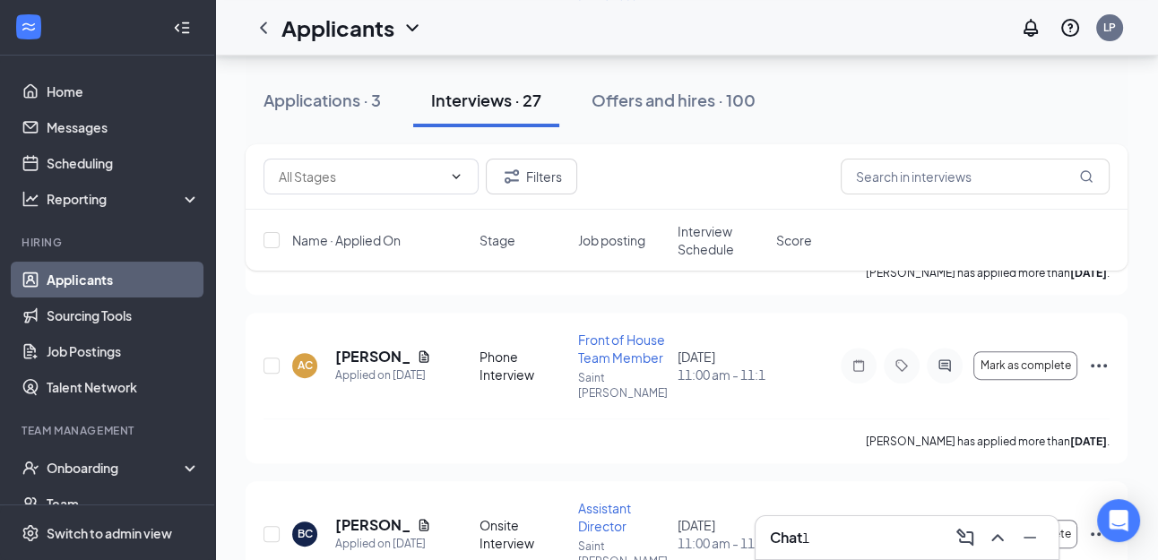
scroll to position [723, 0]
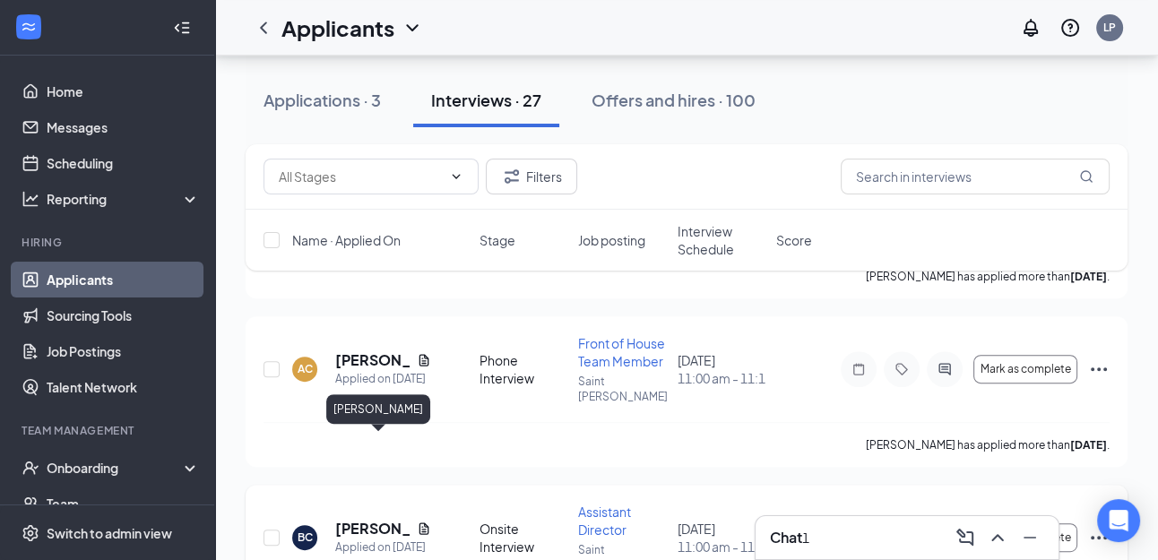
click at [358, 519] on h5 "[PERSON_NAME]" at bounding box center [372, 529] width 74 height 20
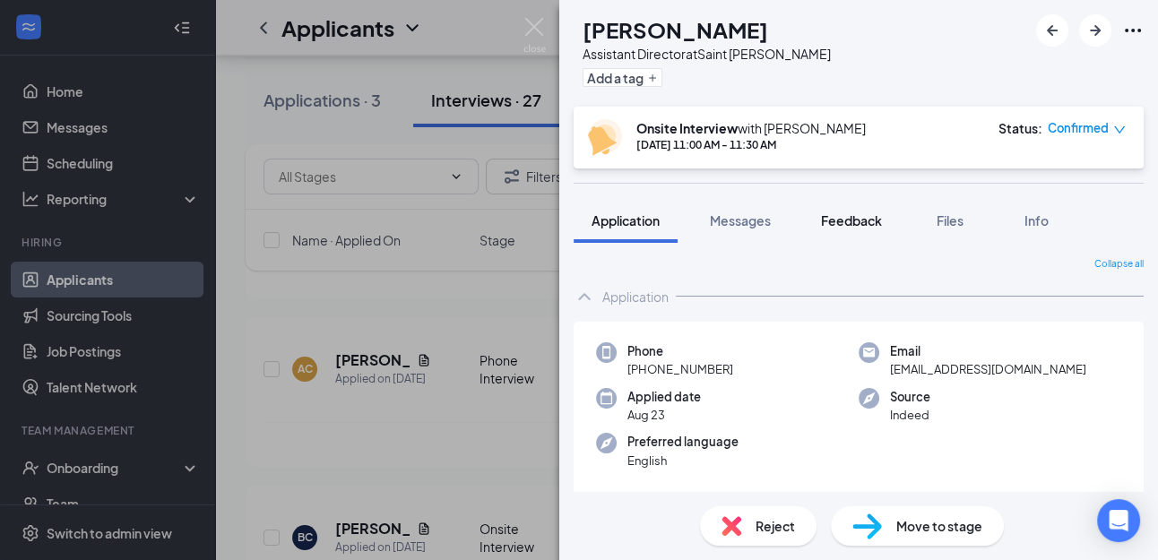
click at [861, 216] on span "Feedback" at bounding box center [851, 220] width 61 height 16
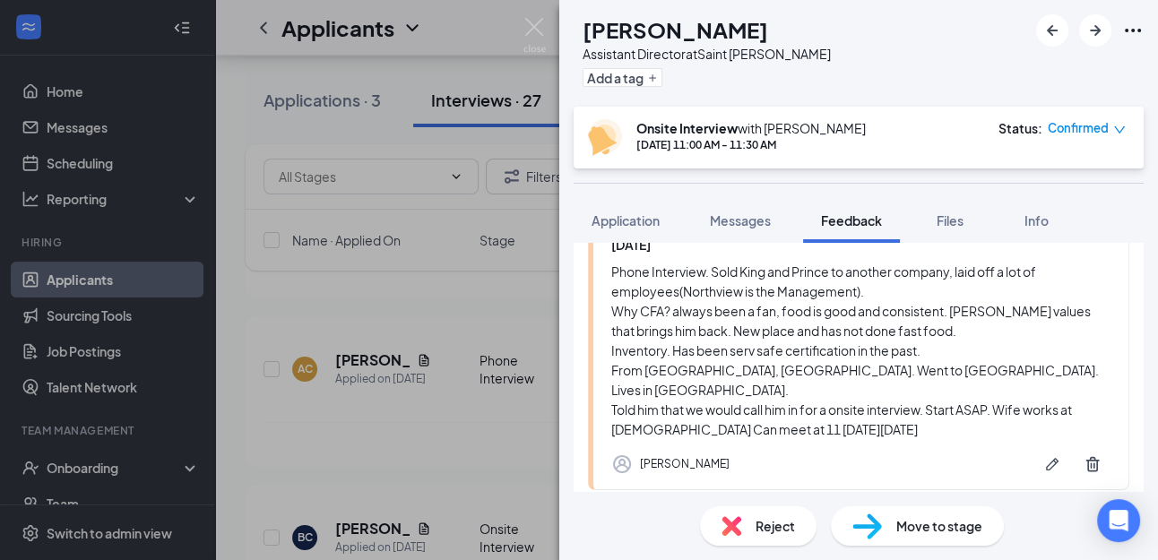
scroll to position [333, 0]
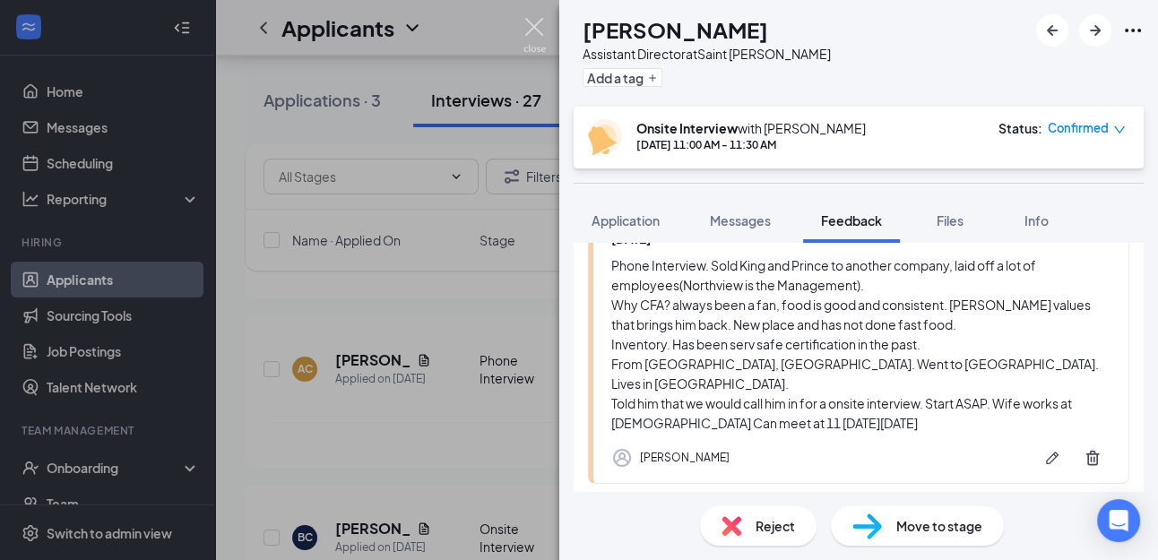
click at [534, 25] on img at bounding box center [535, 35] width 22 height 35
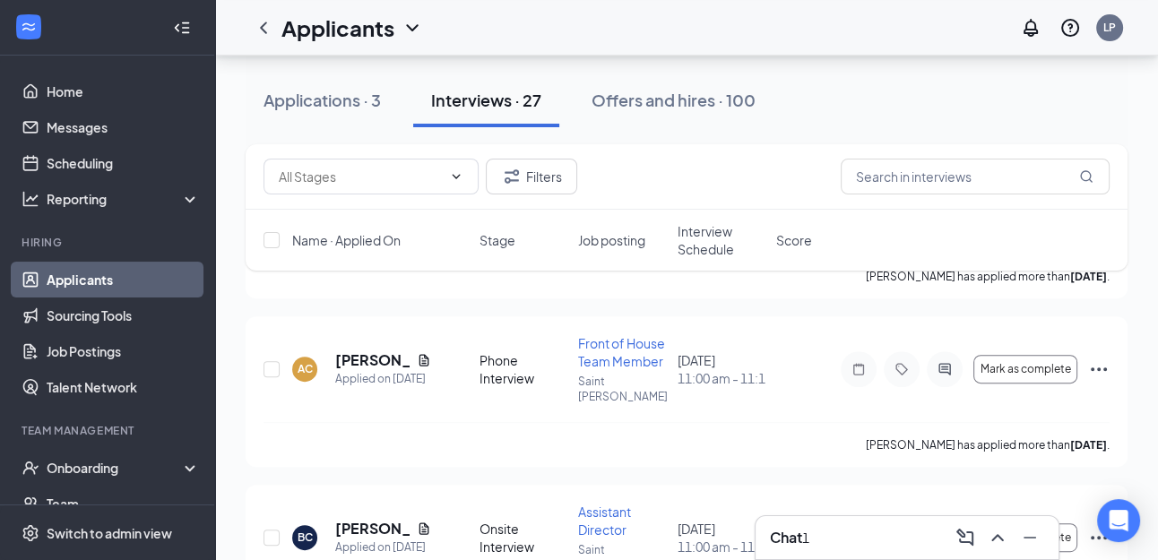
click at [877, 534] on div "Chat 1" at bounding box center [907, 538] width 274 height 29
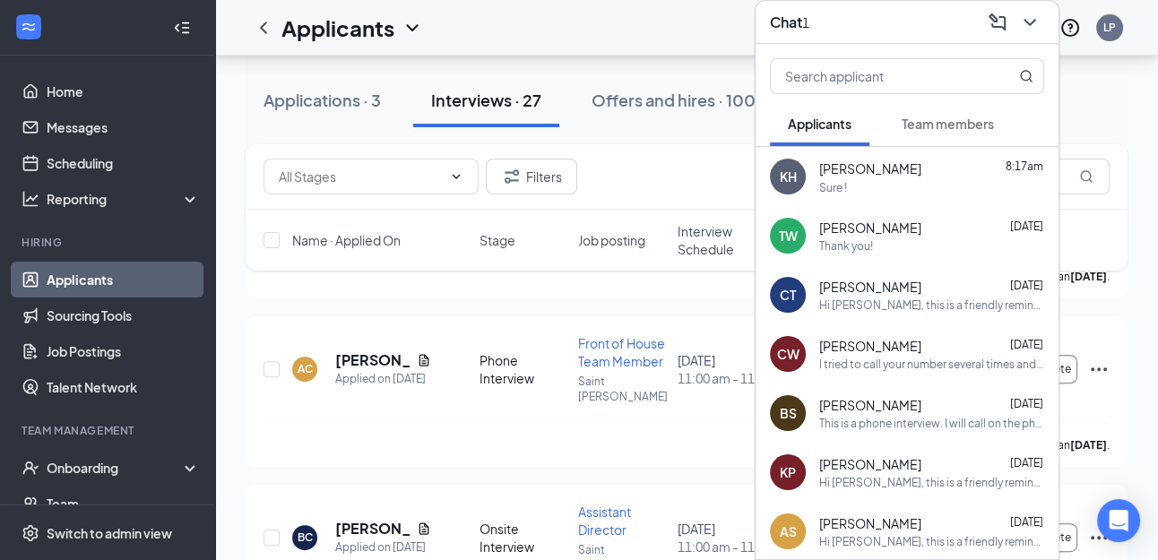
click at [846, 177] on div "[PERSON_NAME] 8:17am Sure !" at bounding box center [931, 177] width 225 height 37
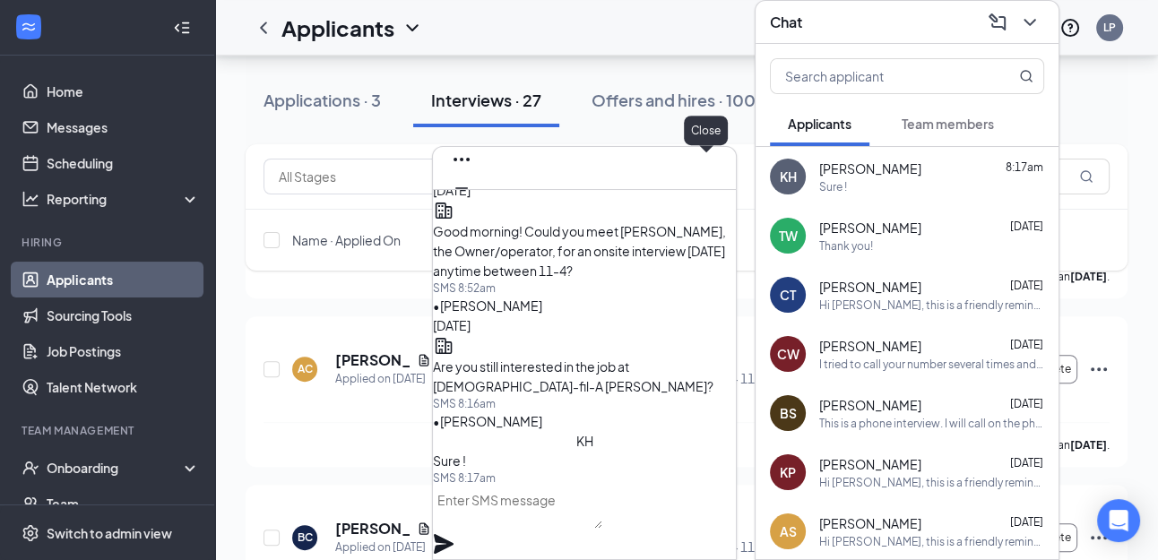
click at [472, 206] on icon "Cross" at bounding box center [462, 217] width 22 height 22
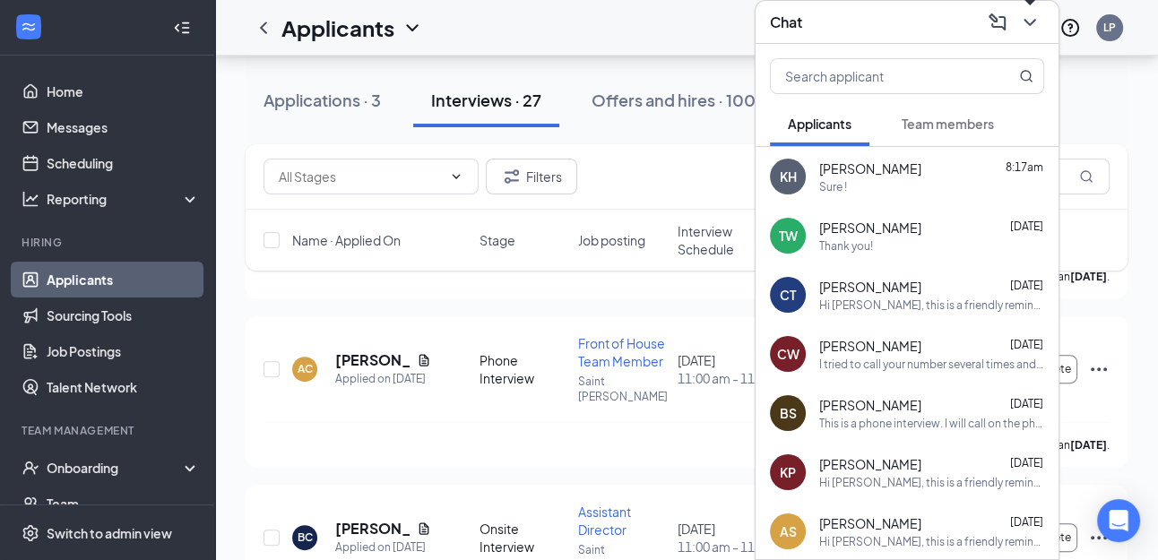
click at [1031, 22] on icon "ChevronDown" at bounding box center [1030, 22] width 12 height 7
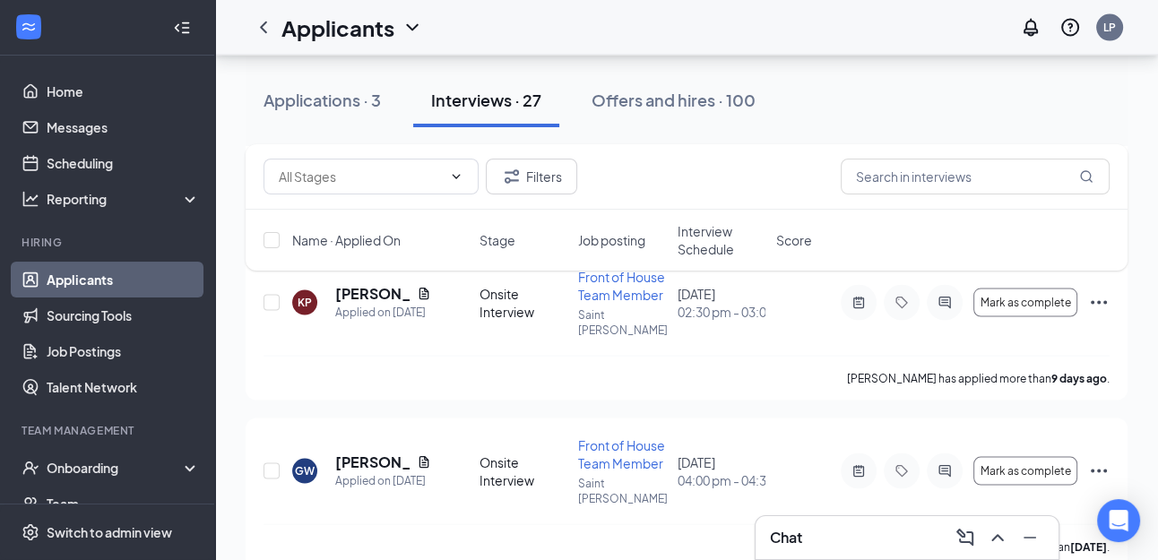
scroll to position [3303, 0]
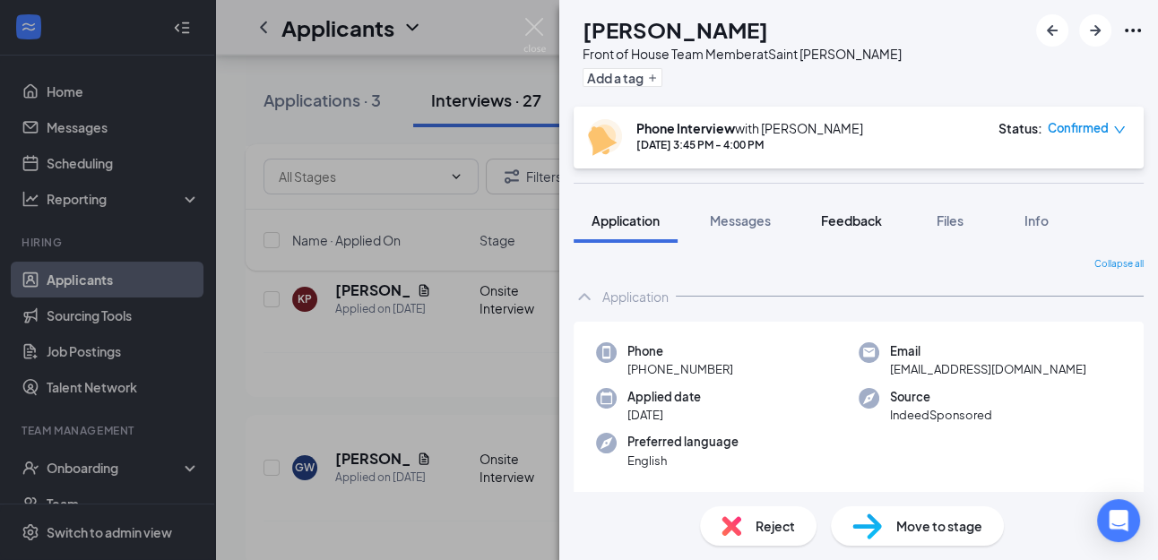
click at [859, 228] on div "Feedback" at bounding box center [851, 221] width 61 height 18
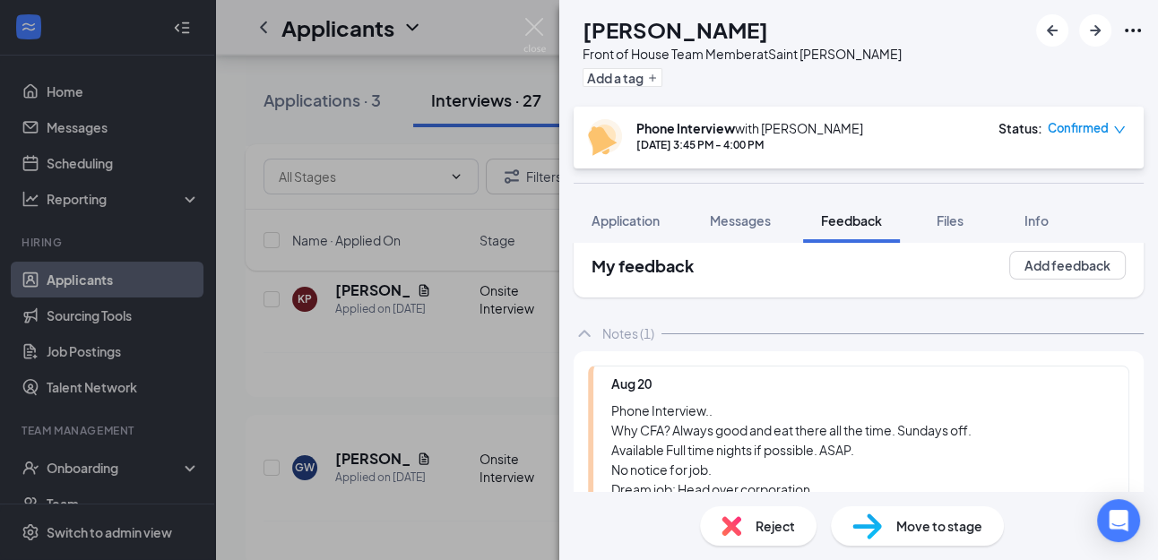
scroll to position [27, 0]
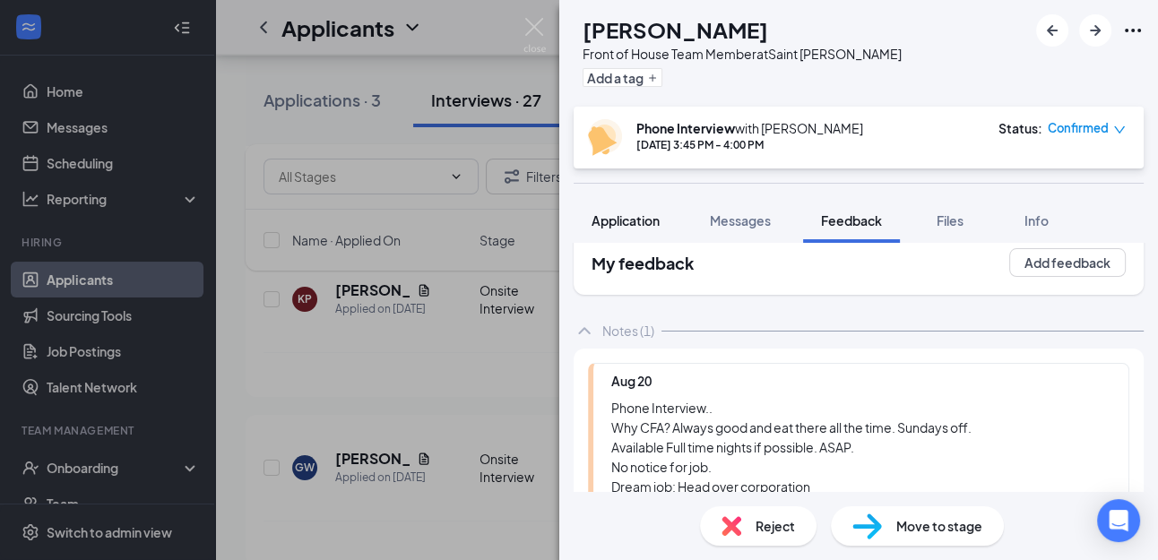
click at [629, 229] on div "Application" at bounding box center [626, 221] width 68 height 18
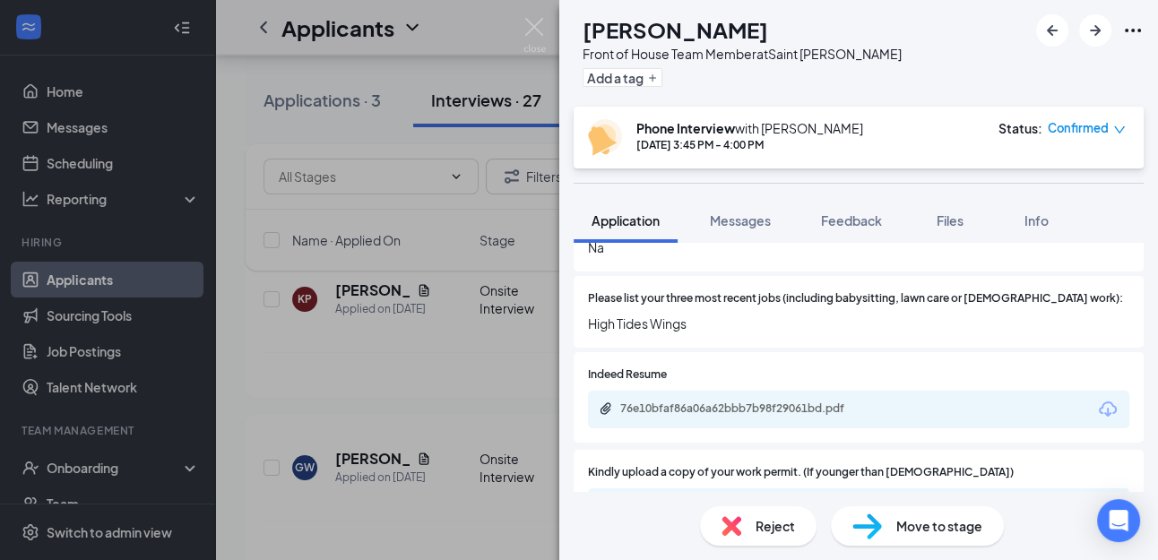
scroll to position [550, 0]
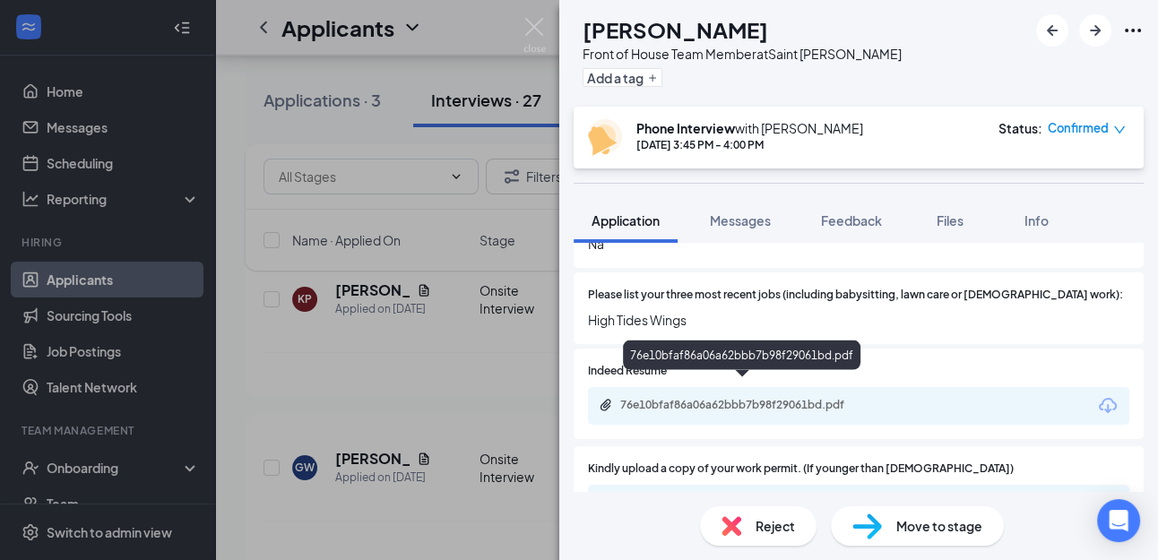
click at [684, 398] on div "76e10bfaf86a06a62bbb7b98f29061bd.pdf" at bounding box center [744, 406] width 290 height 17
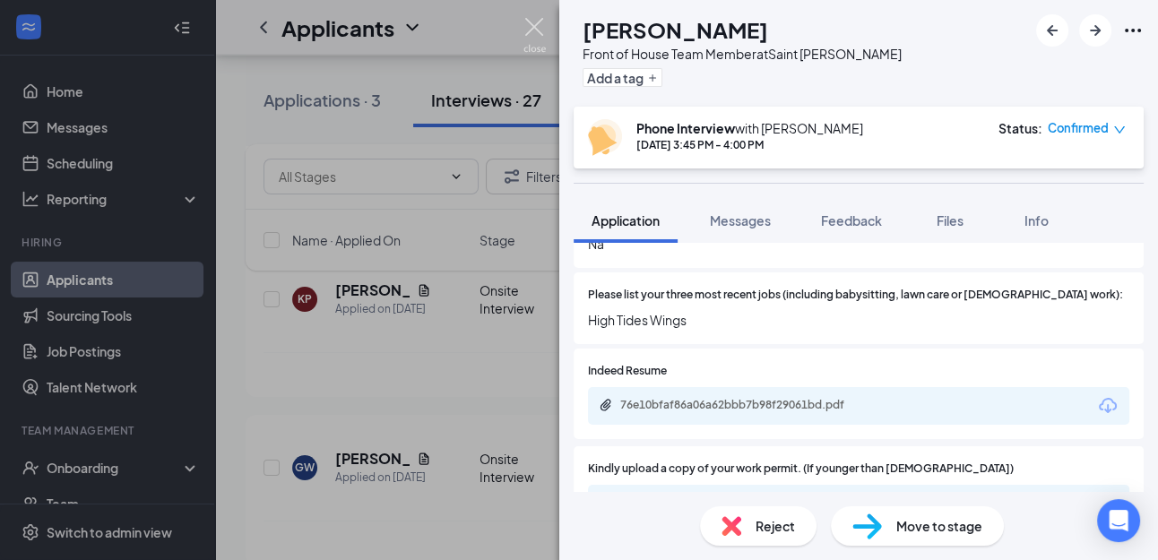
click at [536, 33] on img at bounding box center [535, 35] width 22 height 35
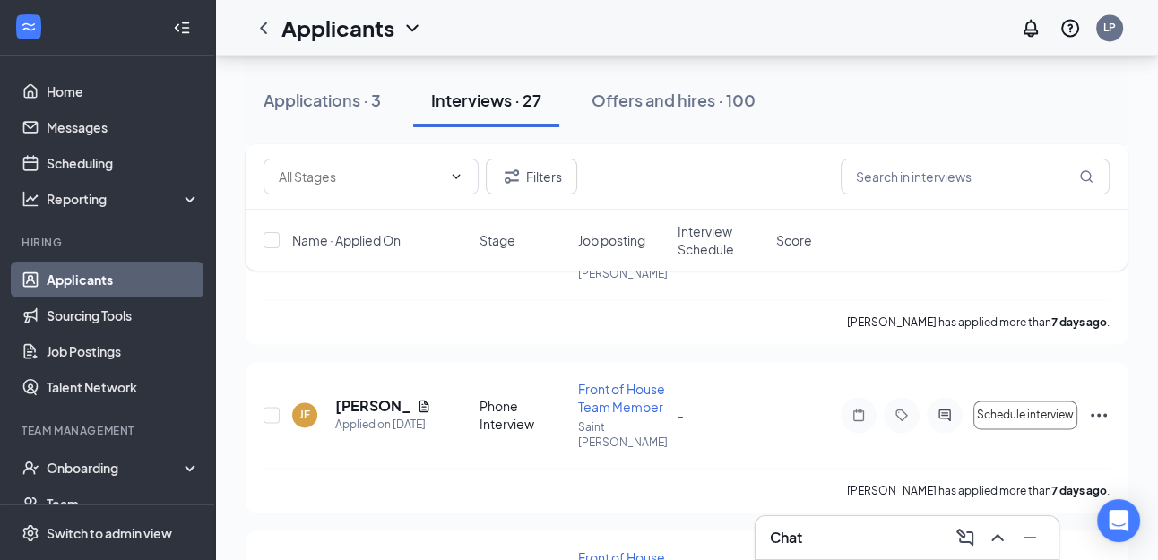
scroll to position [2536, 0]
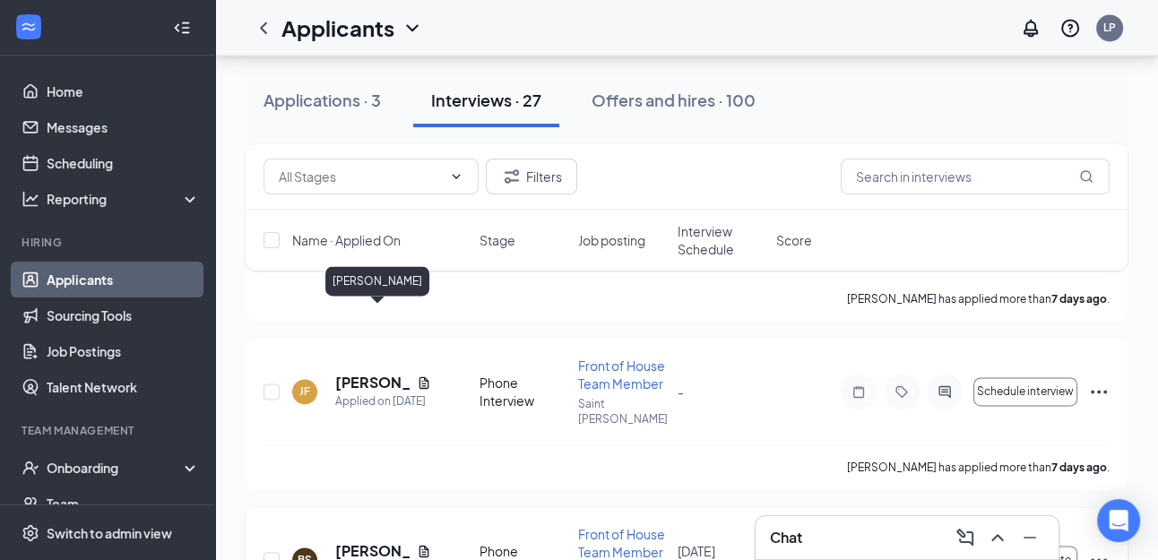
click at [370, 541] on h5 "[PERSON_NAME]" at bounding box center [372, 551] width 74 height 20
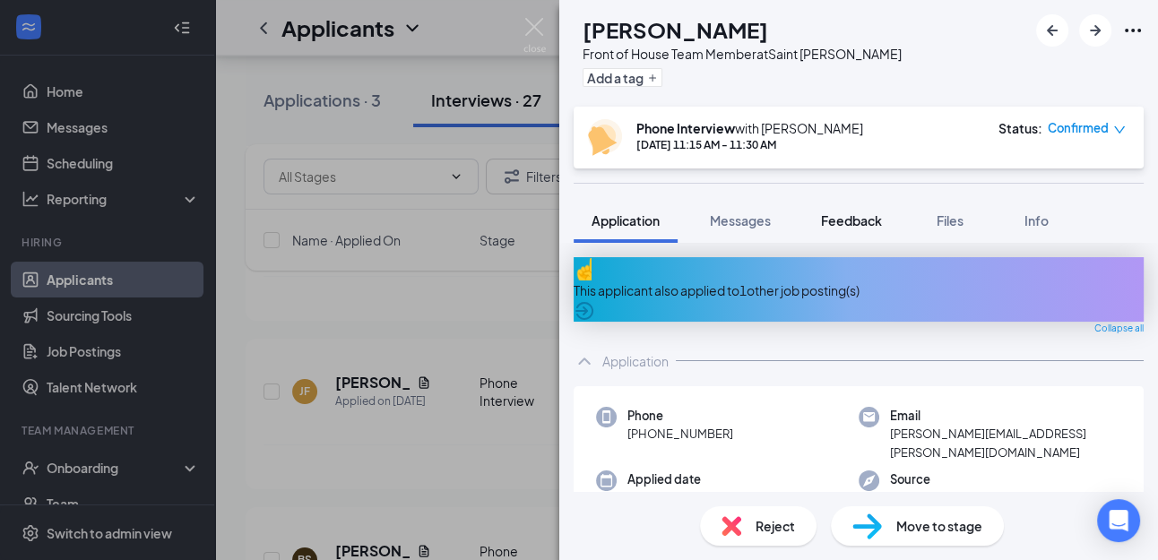
click at [865, 213] on span "Feedback" at bounding box center [851, 220] width 61 height 16
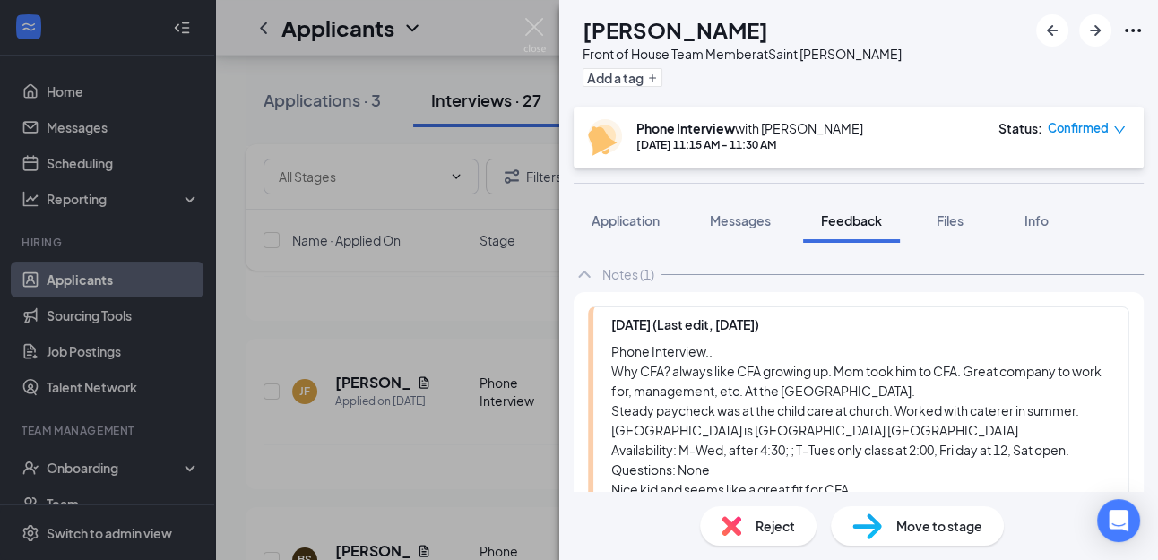
scroll to position [108, 0]
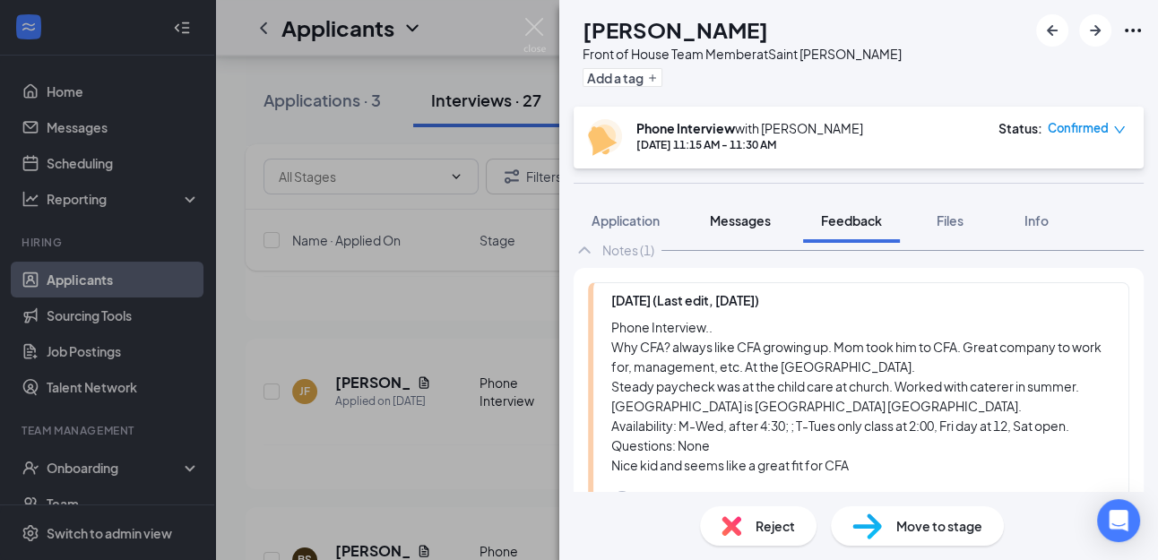
click at [753, 222] on span "Messages" at bounding box center [740, 220] width 61 height 16
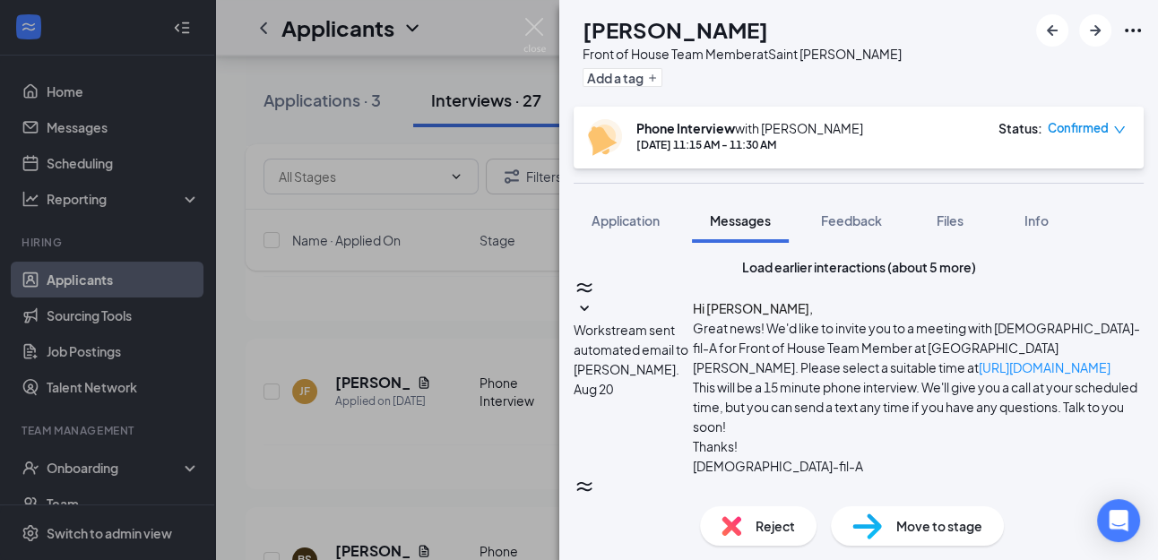
type textarea "Could you come [DATE] for an onsite interview at 3:00?"
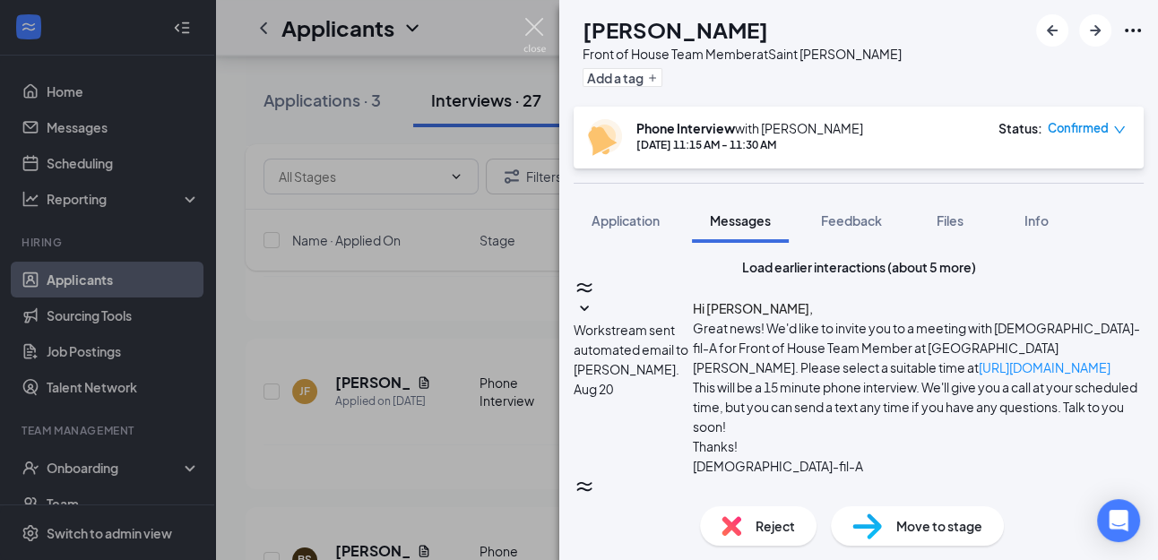
click at [532, 22] on img at bounding box center [535, 35] width 22 height 35
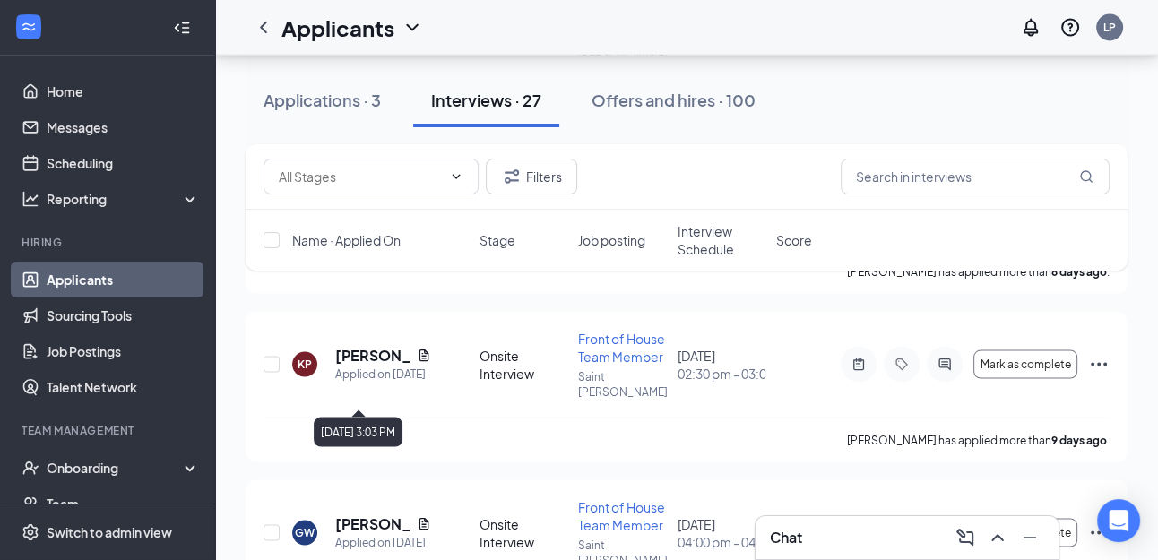
scroll to position [3255, 0]
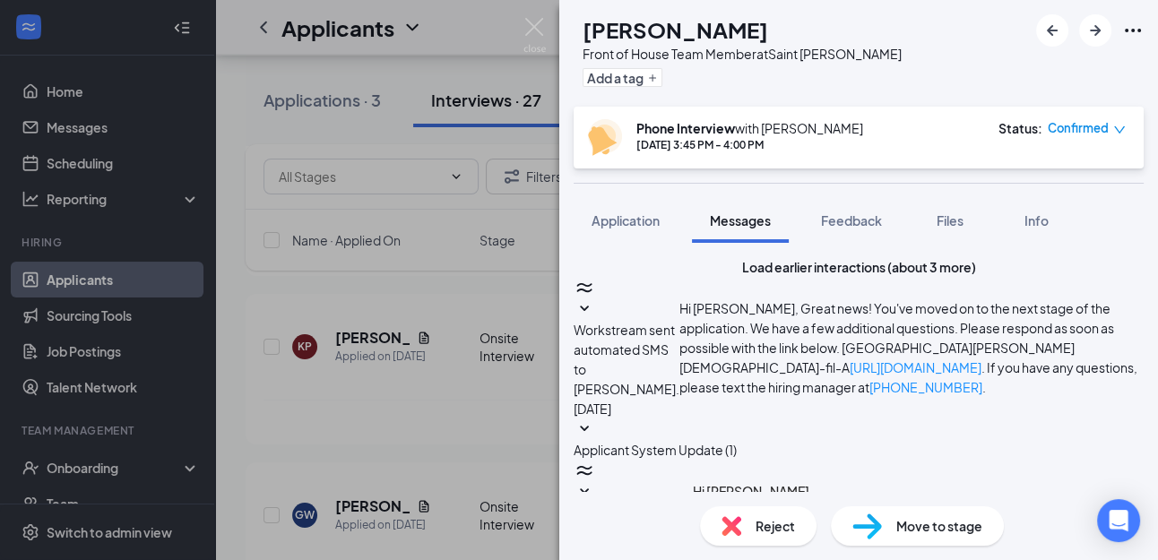
scroll to position [879, 0]
type textarea "c"
type textarea "Could you come to the store [DATE] at 3:30 for an onsite interview?"
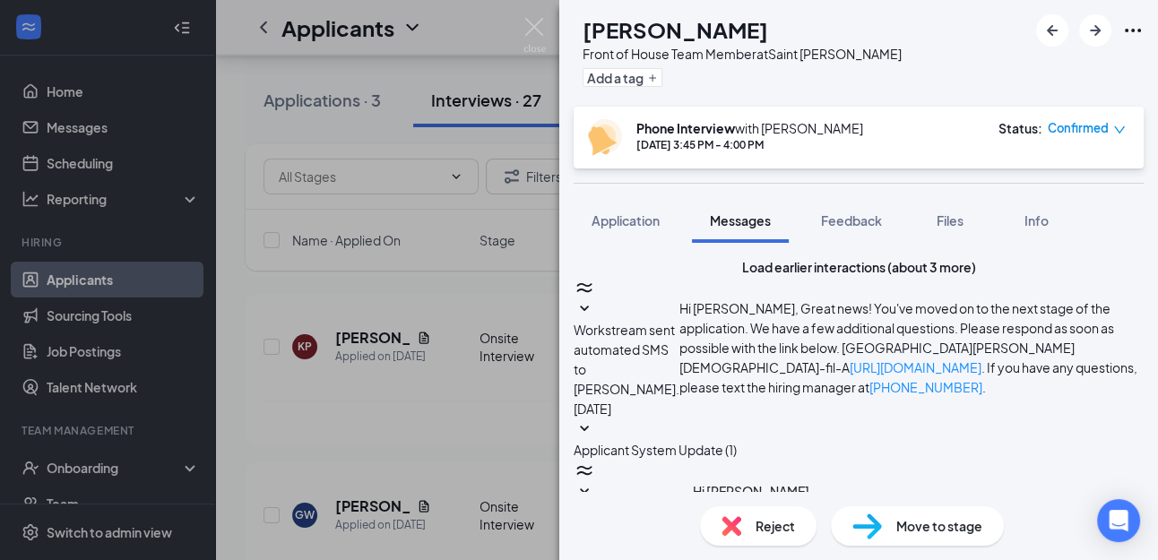
scroll to position [996, 0]
click at [535, 26] on img at bounding box center [535, 35] width 22 height 35
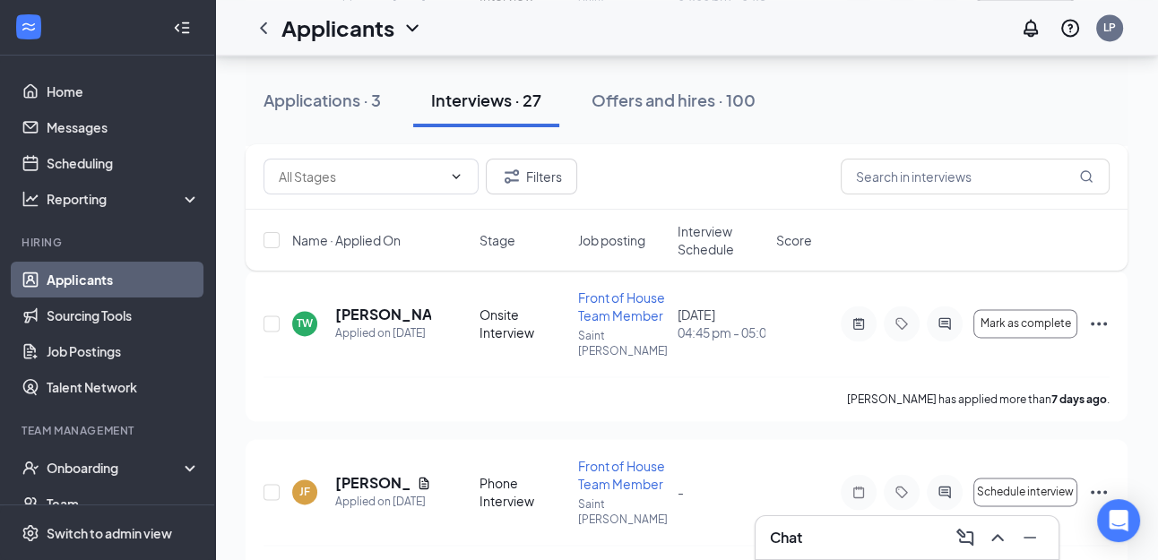
scroll to position [2430, 0]
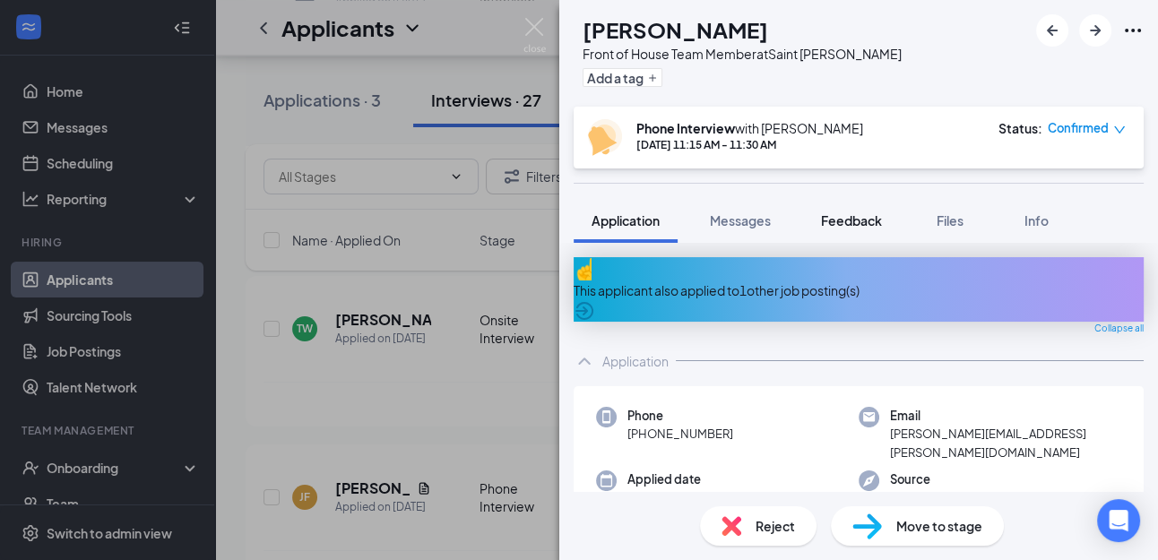
click at [873, 213] on span "Feedback" at bounding box center [851, 220] width 61 height 16
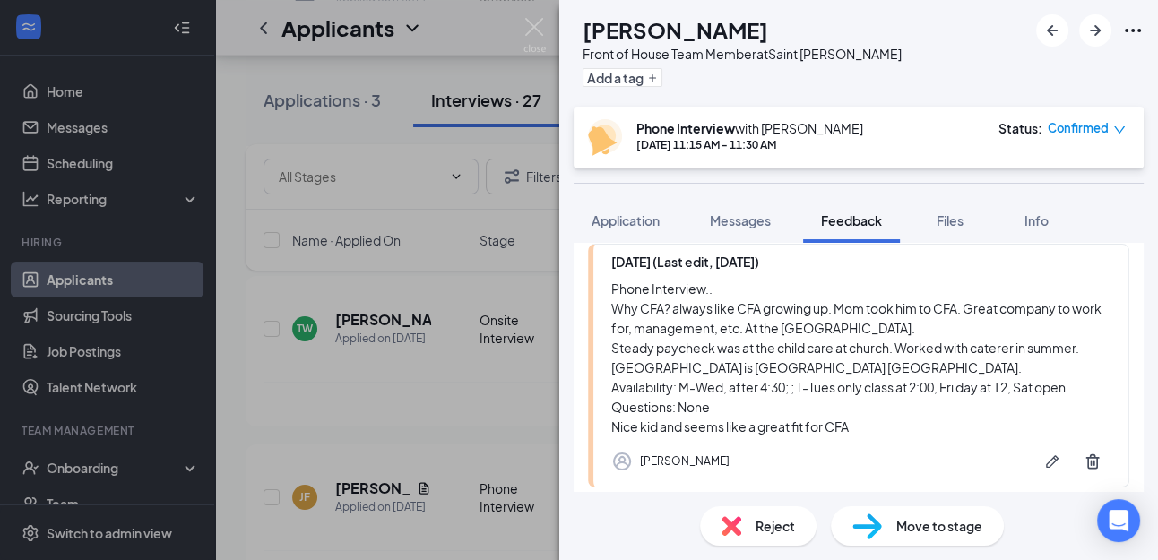
scroll to position [147, 0]
click at [626, 218] on span "Application" at bounding box center [626, 220] width 68 height 16
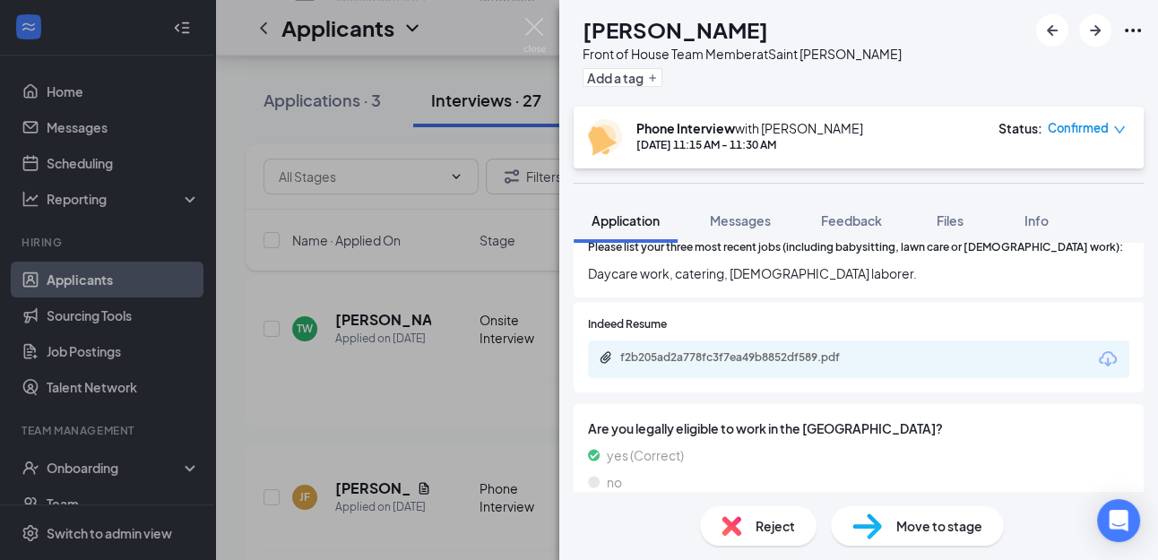
scroll to position [691, 0]
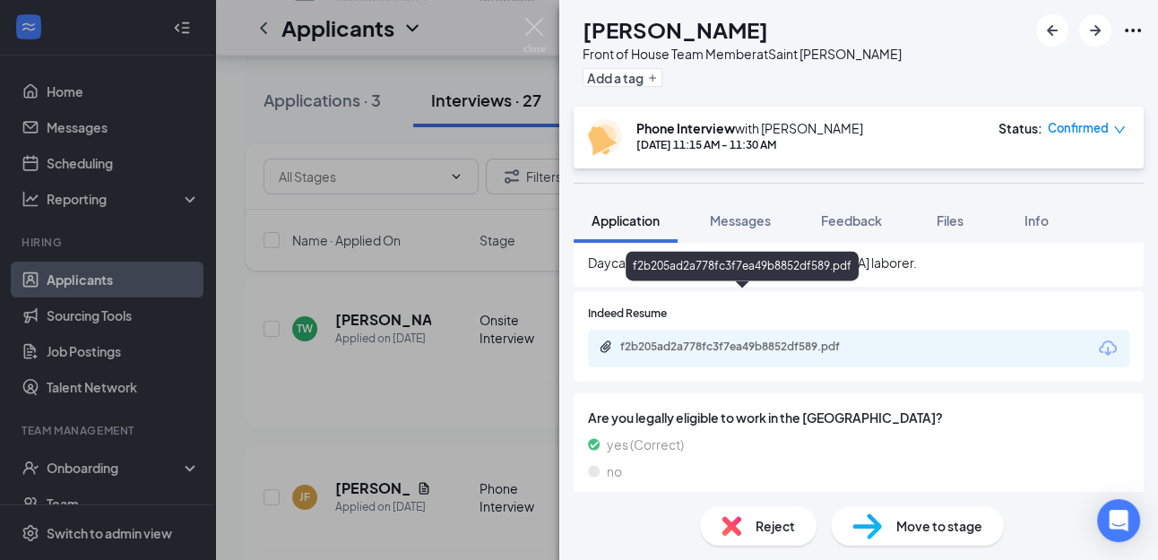
click at [673, 340] on div "f2b205ad2a778fc3f7ea49b8852df589.pdf" at bounding box center [745, 347] width 251 height 14
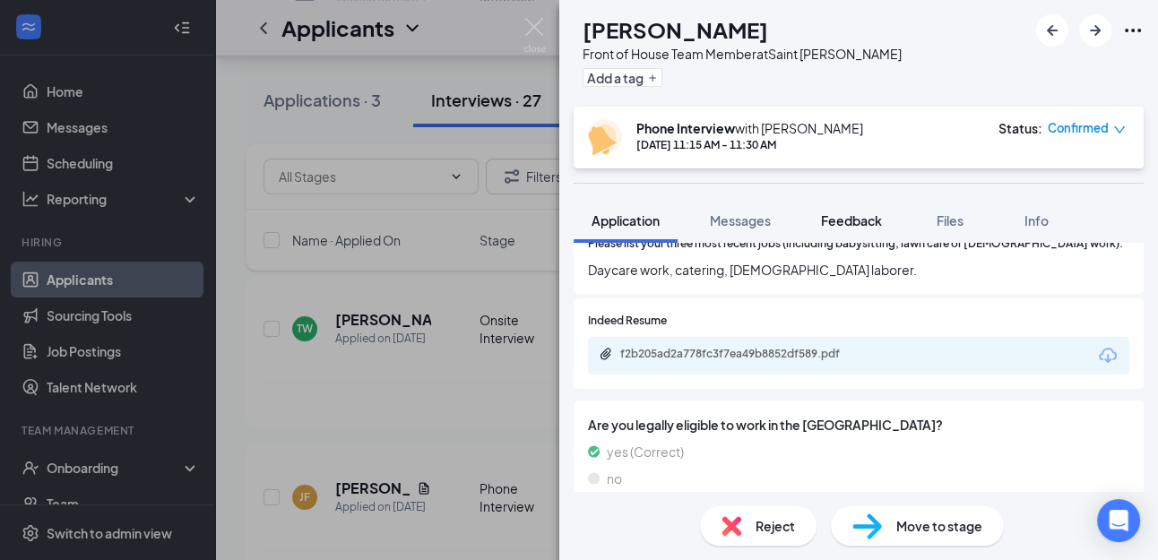
click at [862, 213] on span "Feedback" at bounding box center [851, 220] width 61 height 16
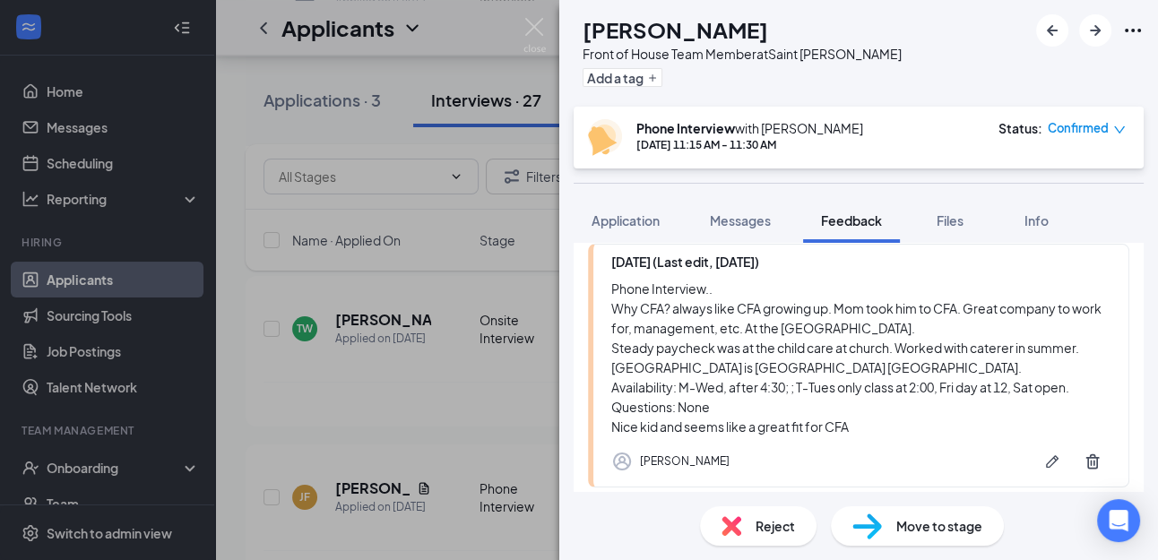
scroll to position [147, 0]
click at [1051, 463] on icon "Pen" at bounding box center [1052, 461] width 13 height 13
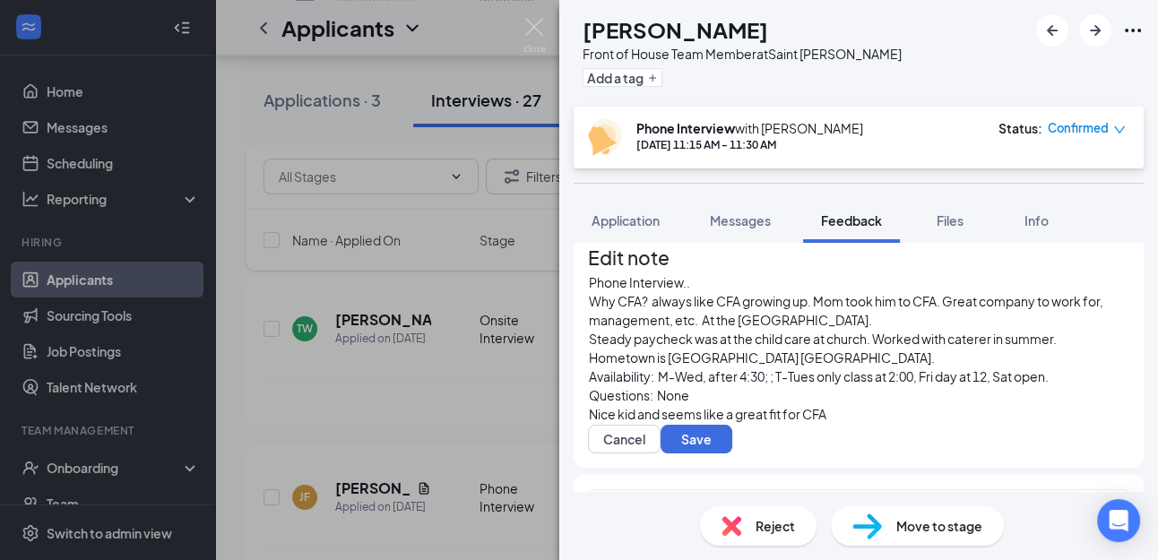
scroll to position [81, 0]
click at [764, 350] on span "Hometown is [GEOGRAPHIC_DATA] [GEOGRAPHIC_DATA]." at bounding box center [762, 358] width 346 height 16
click at [728, 425] on button "Save" at bounding box center [697, 439] width 72 height 29
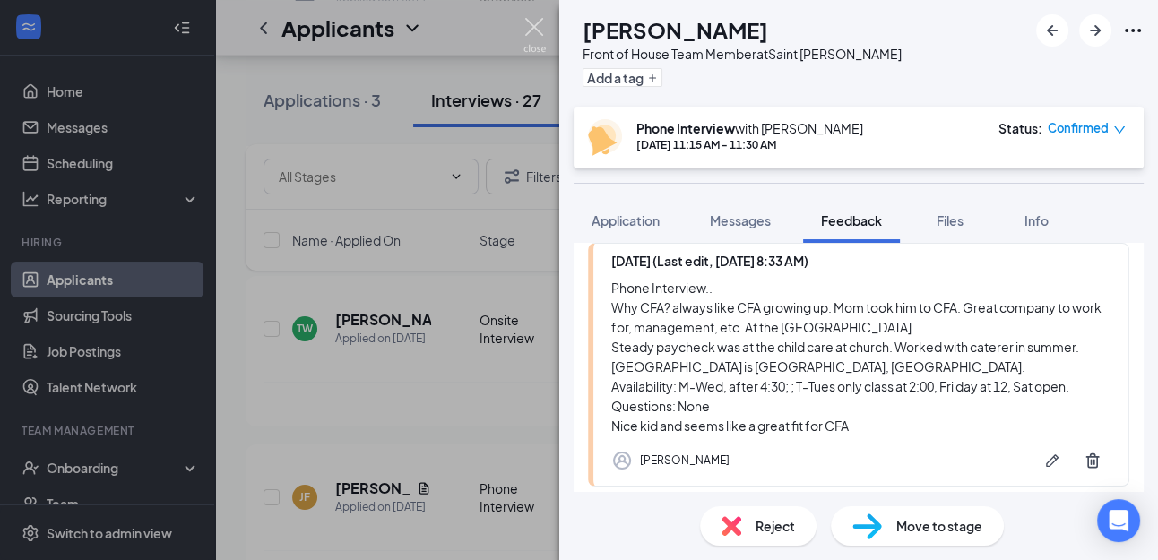
click at [537, 27] on img at bounding box center [535, 35] width 22 height 35
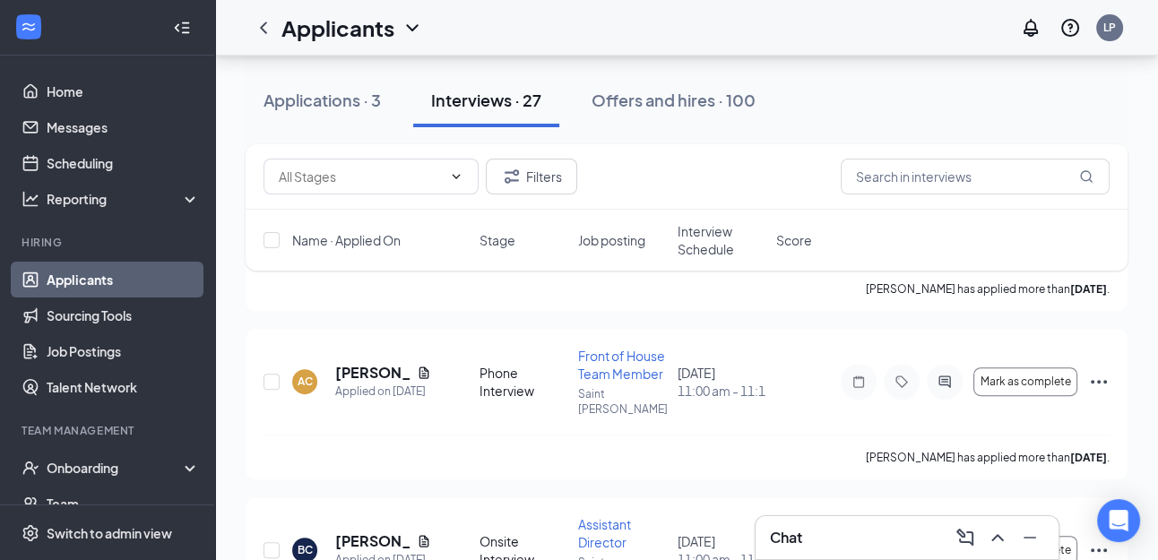
scroll to position [708, 0]
click at [82, 168] on link "Scheduling" at bounding box center [123, 163] width 153 height 36
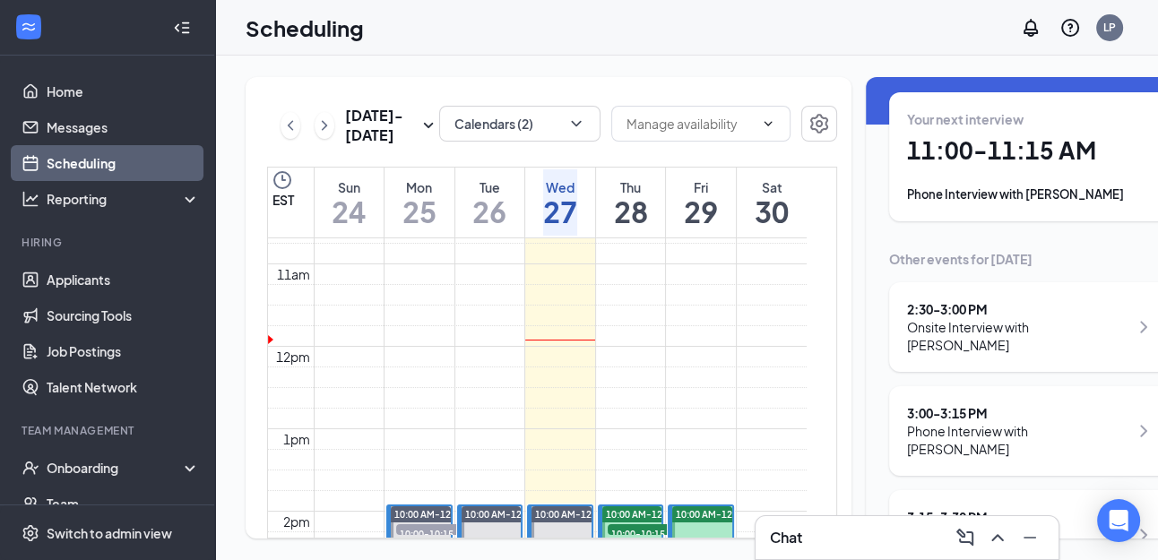
scroll to position [65, 0]
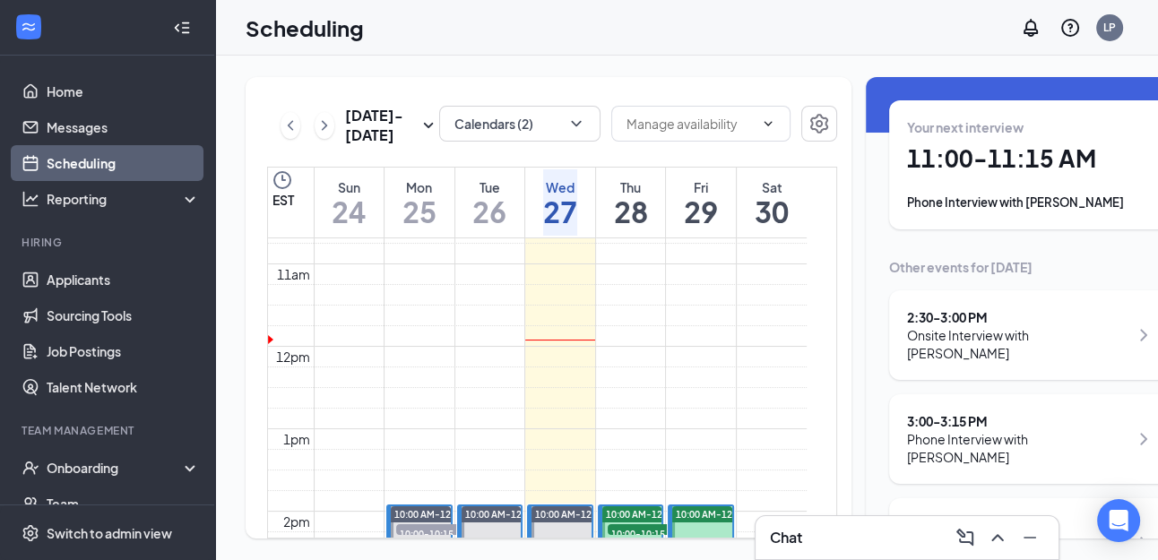
click at [907, 313] on div "2:30 - 3:00 PM" at bounding box center [1017, 317] width 221 height 18
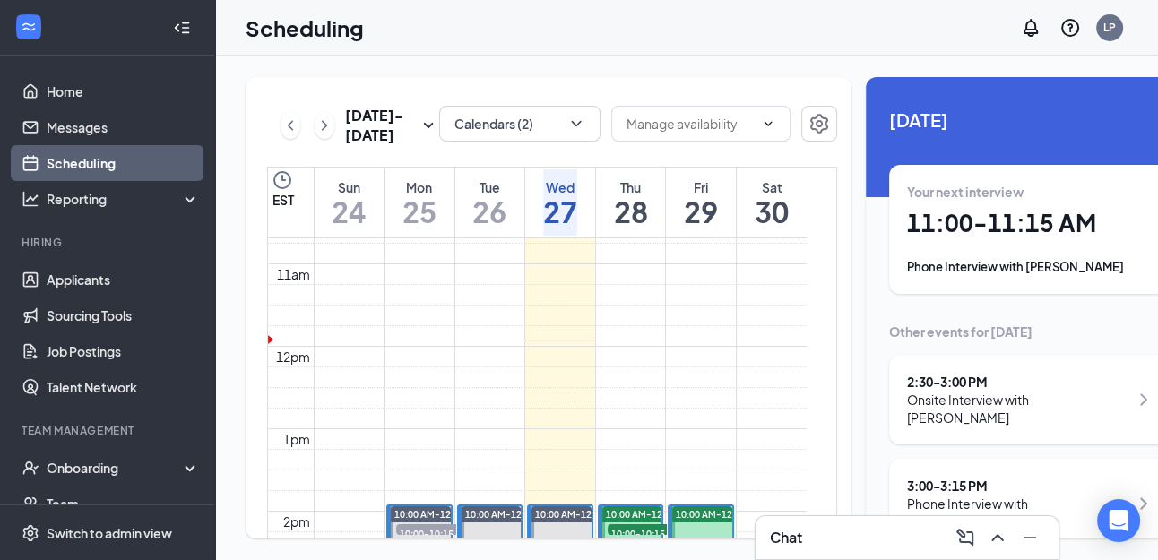
click at [903, 541] on div "Chat" at bounding box center [907, 538] width 274 height 29
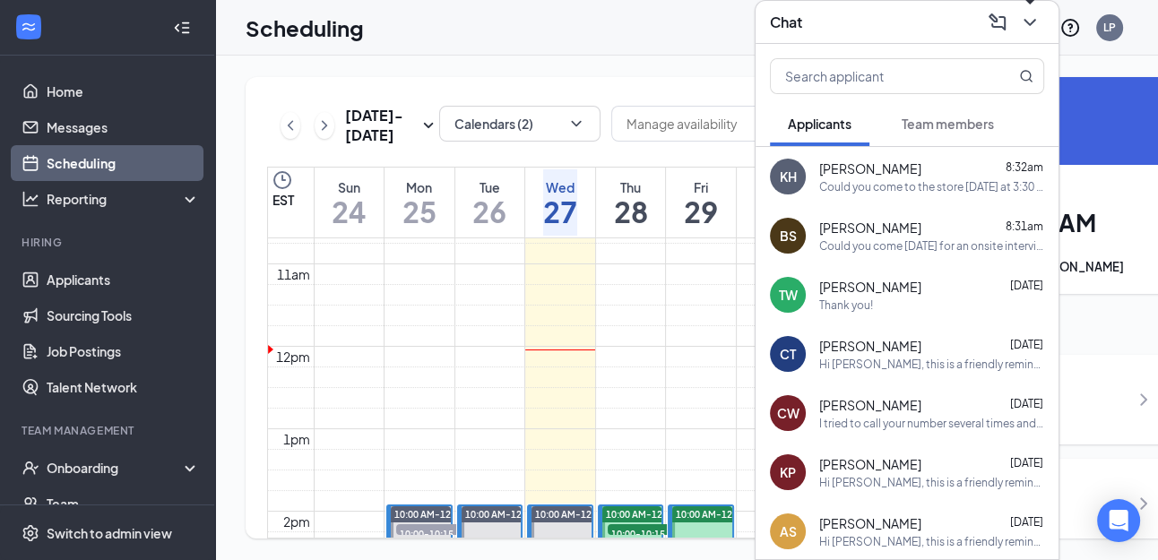
click at [1025, 22] on icon "ChevronDown" at bounding box center [1030, 23] width 22 height 22
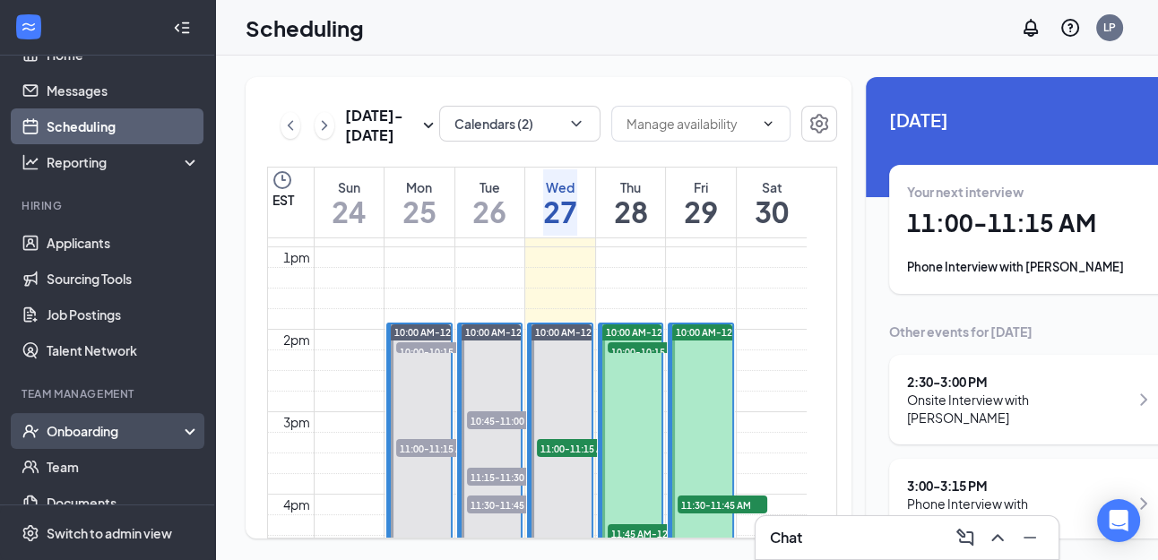
scroll to position [95, 0]
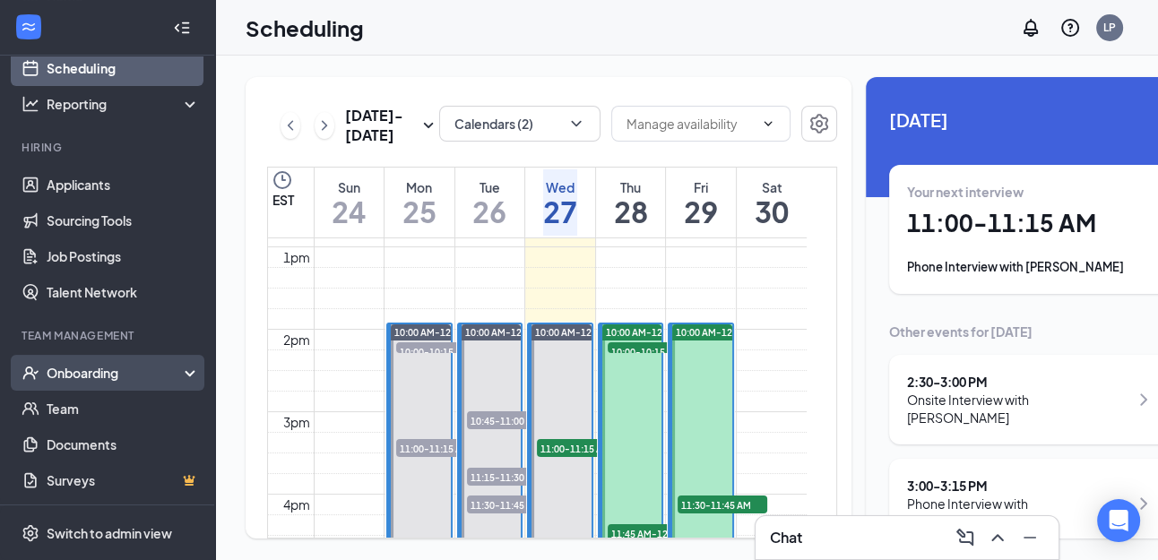
click at [109, 377] on div "Onboarding" at bounding box center [116, 373] width 138 height 18
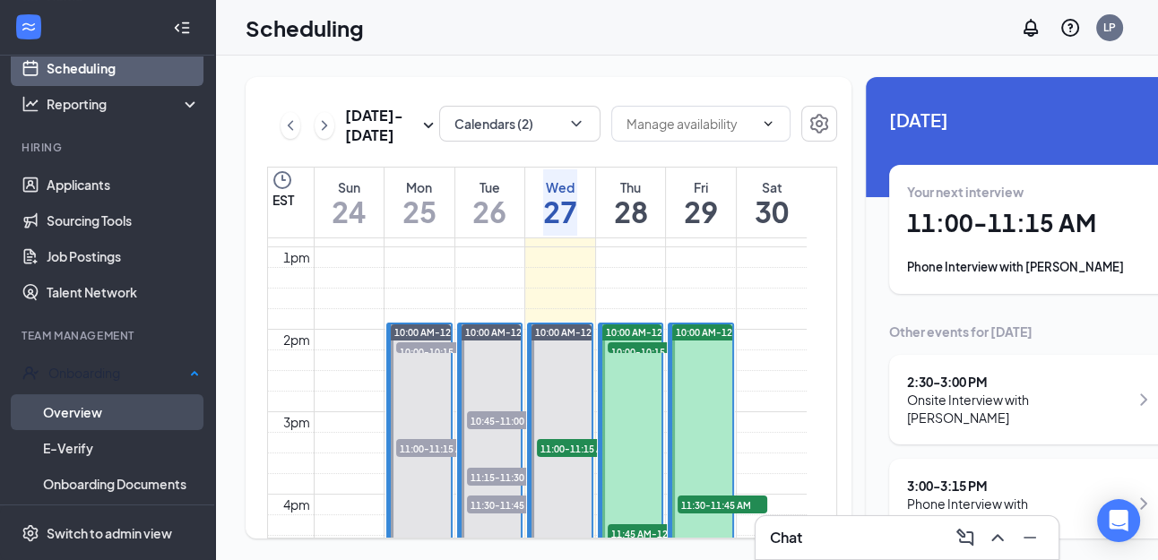
click at [103, 401] on link "Overview" at bounding box center [121, 412] width 157 height 36
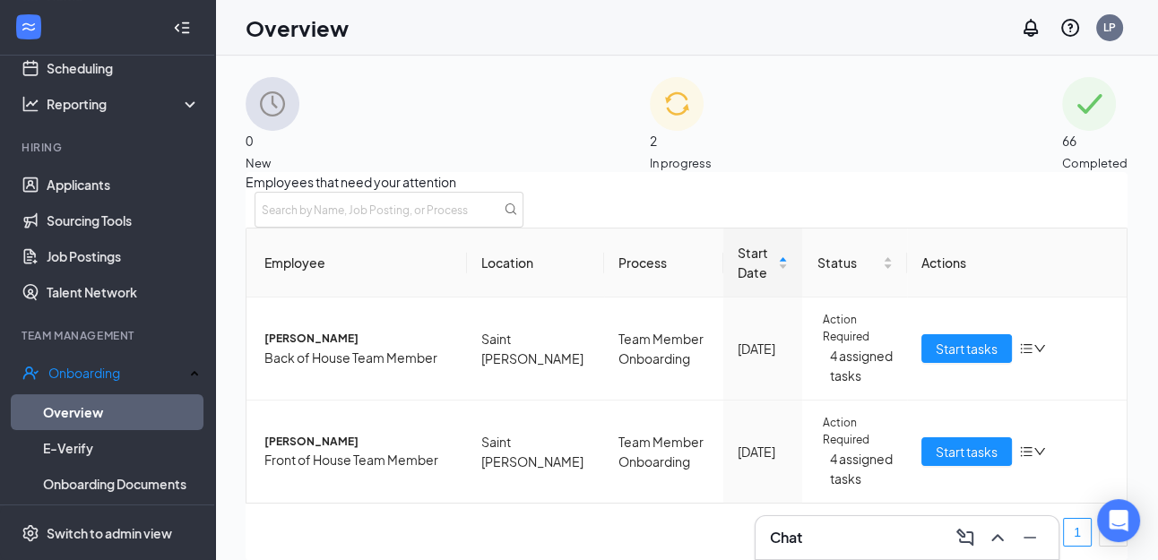
click at [865, 533] on div "Chat" at bounding box center [907, 538] width 274 height 29
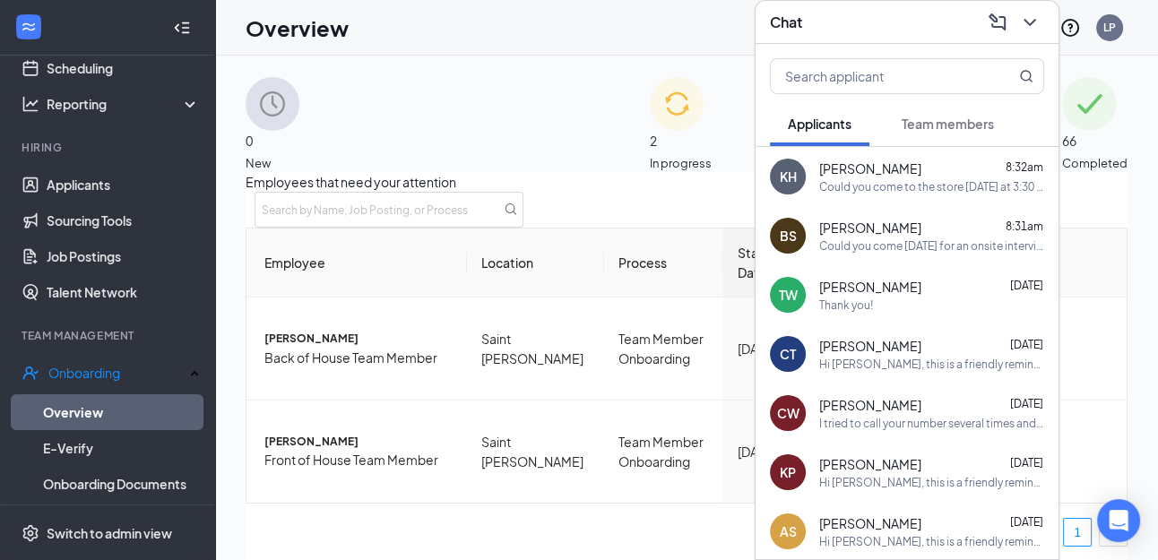
click at [934, 125] on span "Team members" at bounding box center [948, 124] width 92 height 16
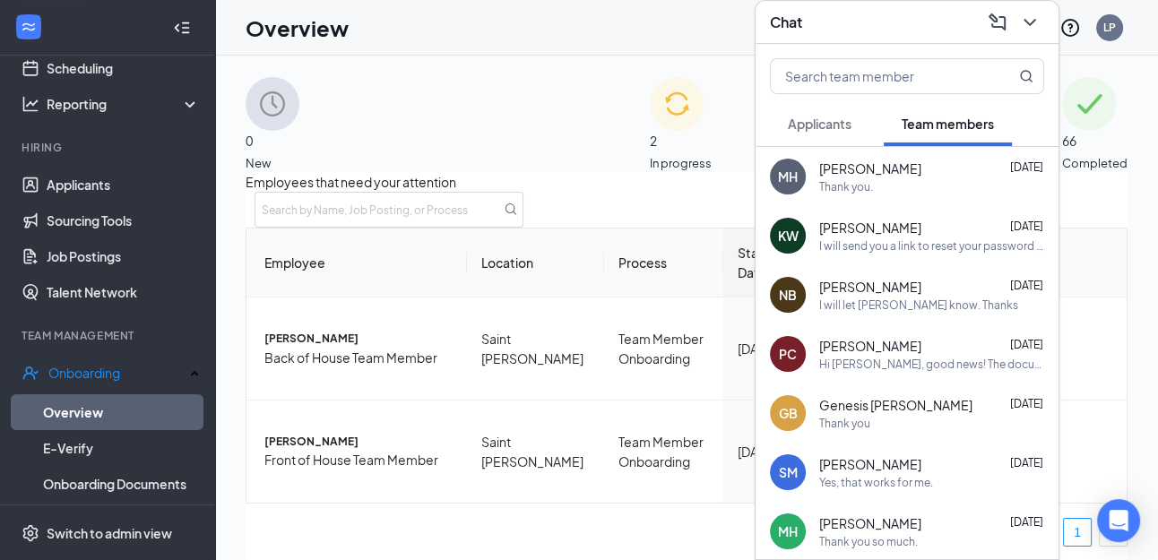
click at [899, 186] on div "Thank you." at bounding box center [931, 186] width 225 height 15
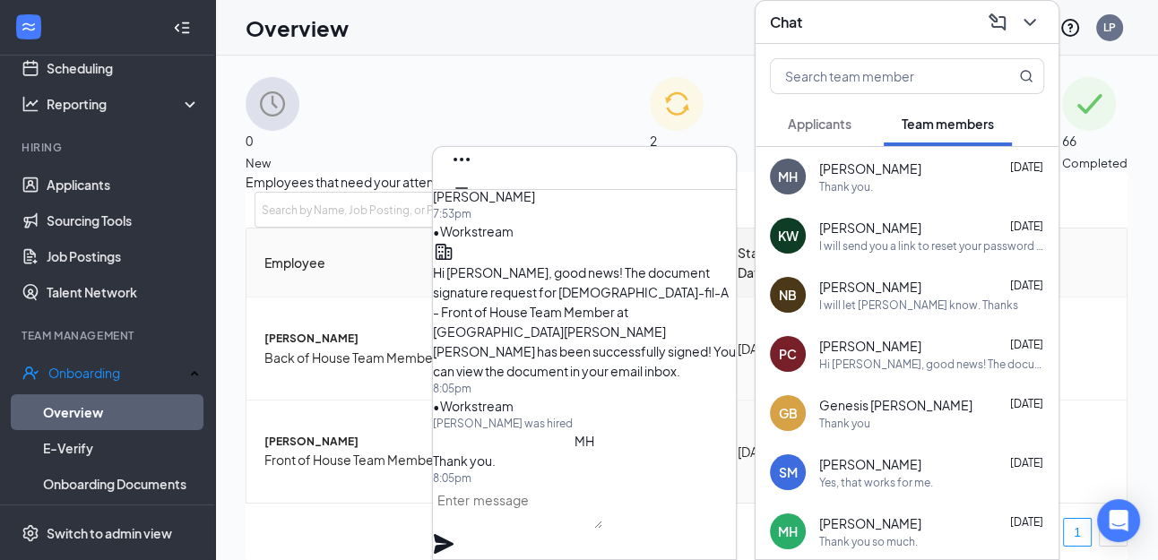
click at [576, 521] on textarea at bounding box center [517, 507] width 169 height 43
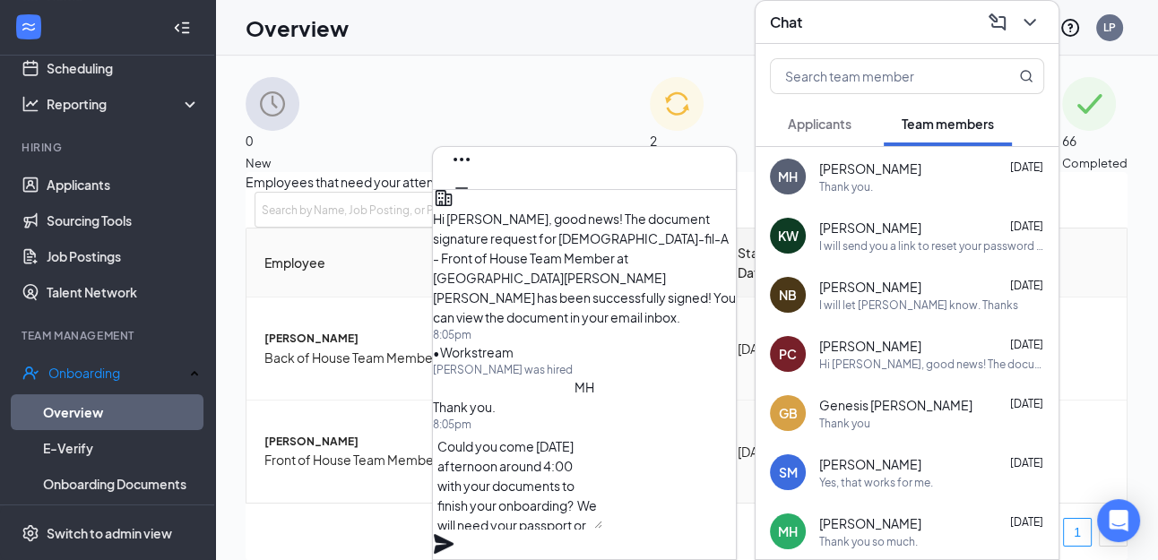
scroll to position [18, 0]
type textarea "Could you come [DATE] afternoon around 4:00 with your documents to finish your …"
click at [700, 480] on div "Could you come [DATE] afternoon around 4:00 with your documents to finish your …" at bounding box center [584, 495] width 303 height 127
click at [454, 534] on icon "Plane" at bounding box center [444, 544] width 20 height 20
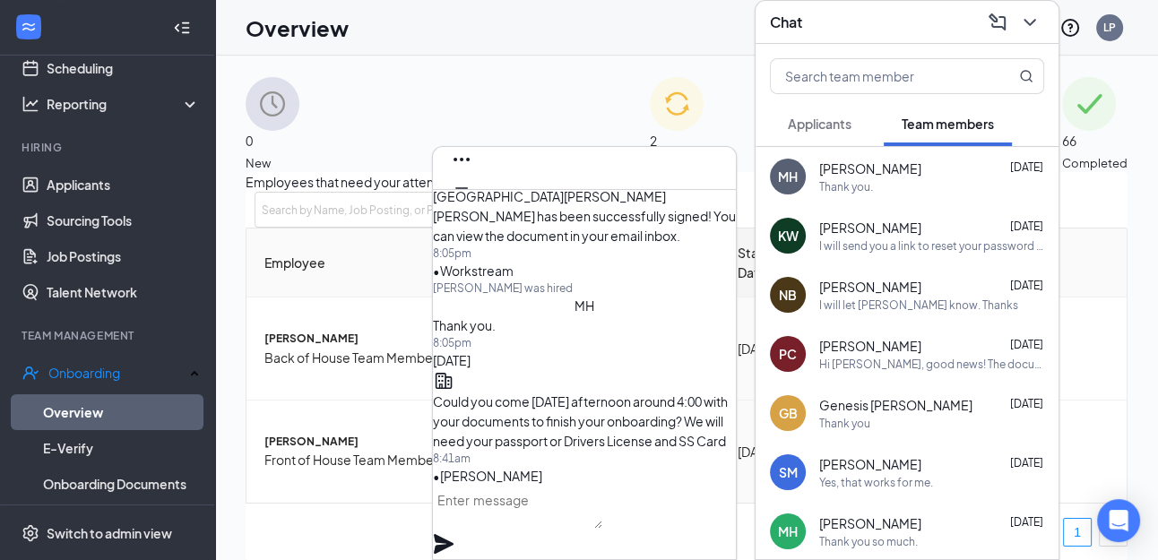
scroll to position [0, 0]
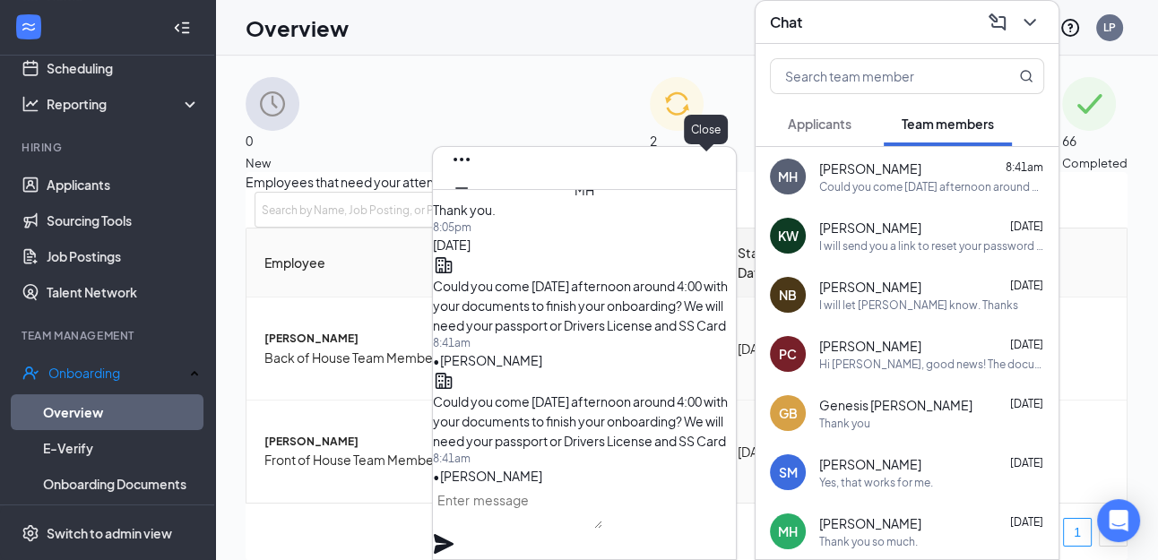
click at [472, 206] on icon "Cross" at bounding box center [462, 217] width 22 height 22
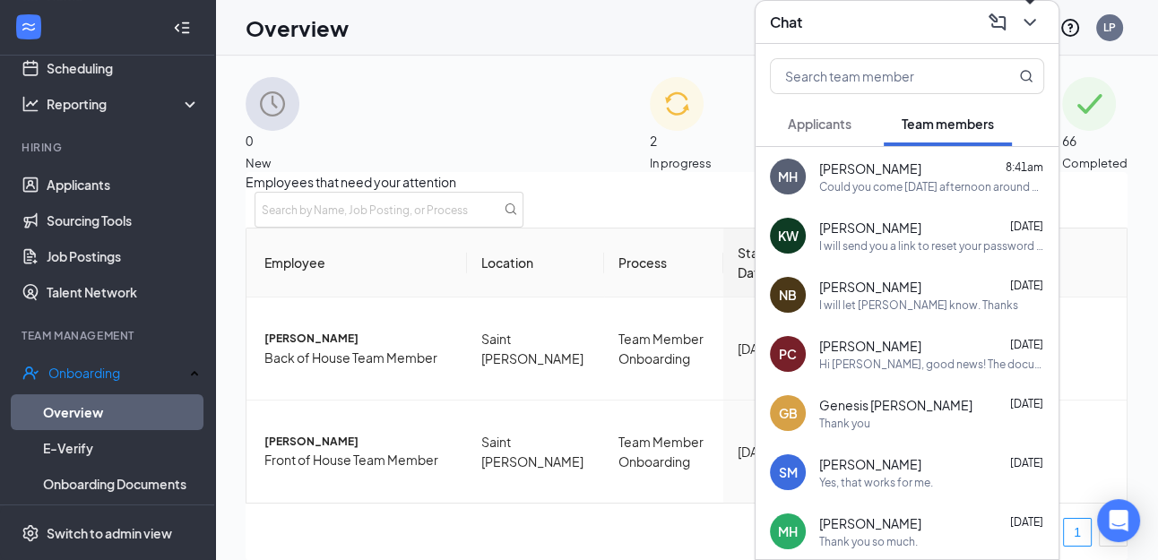
click at [1029, 14] on icon "ChevronDown" at bounding box center [1030, 23] width 22 height 22
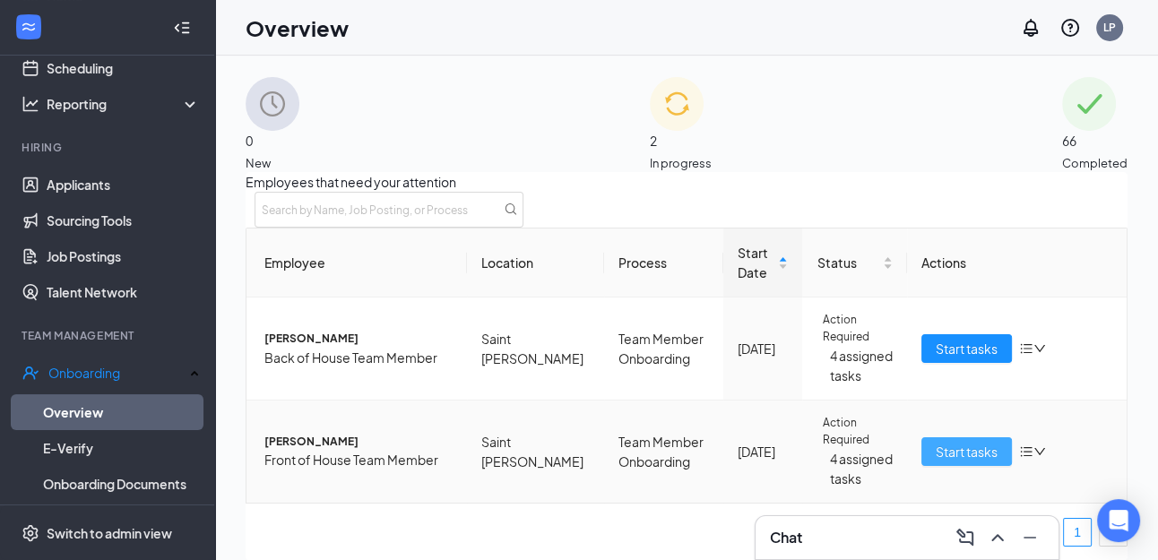
click at [966, 462] on span "Start tasks" at bounding box center [967, 452] width 62 height 20
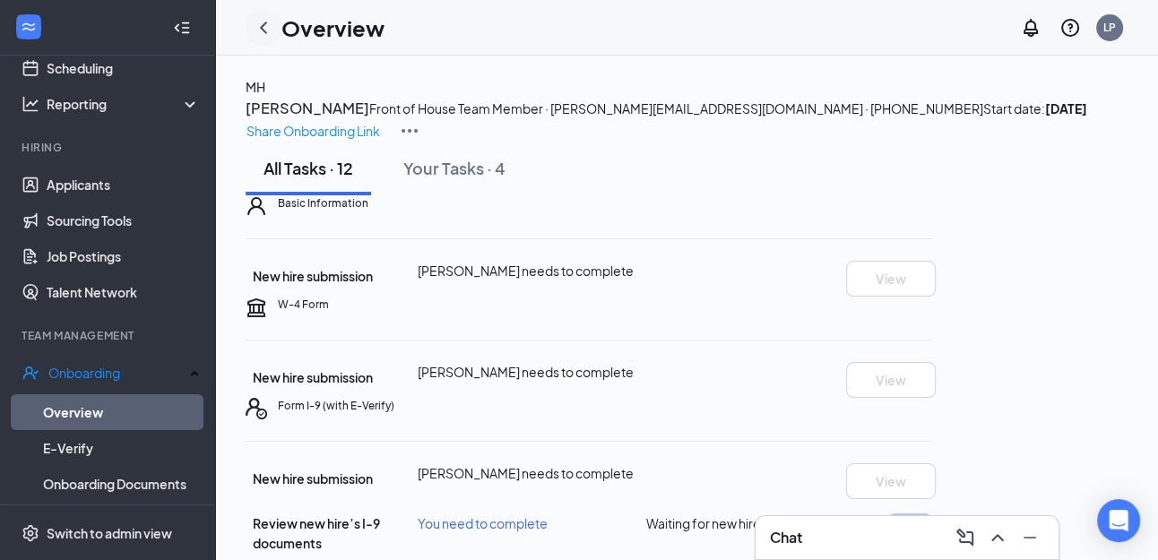
click at [261, 32] on icon "ChevronLeft" at bounding box center [264, 28] width 22 height 22
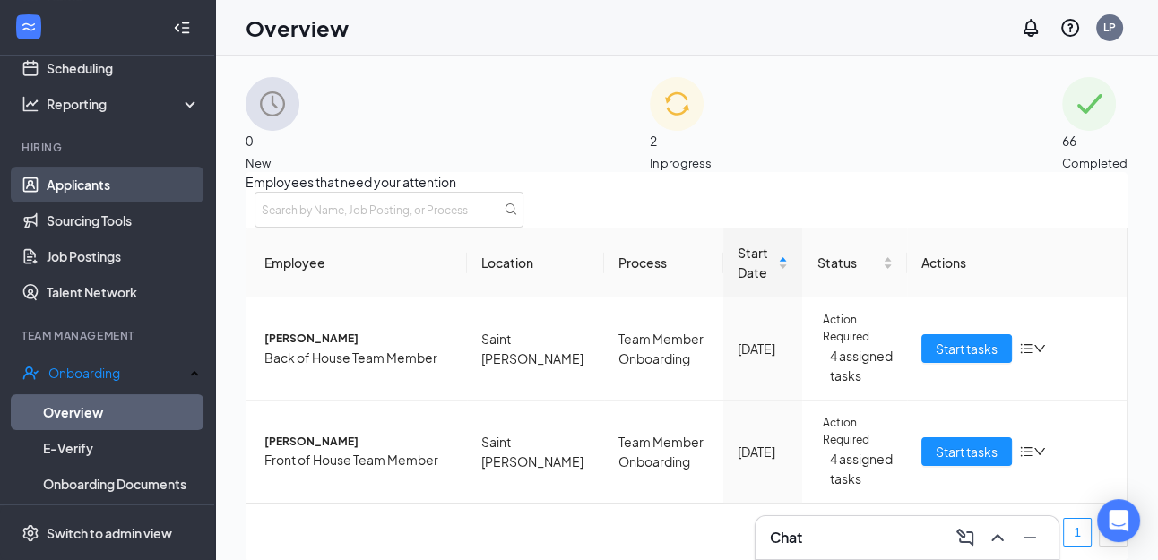
click at [121, 178] on link "Applicants" at bounding box center [123, 185] width 153 height 36
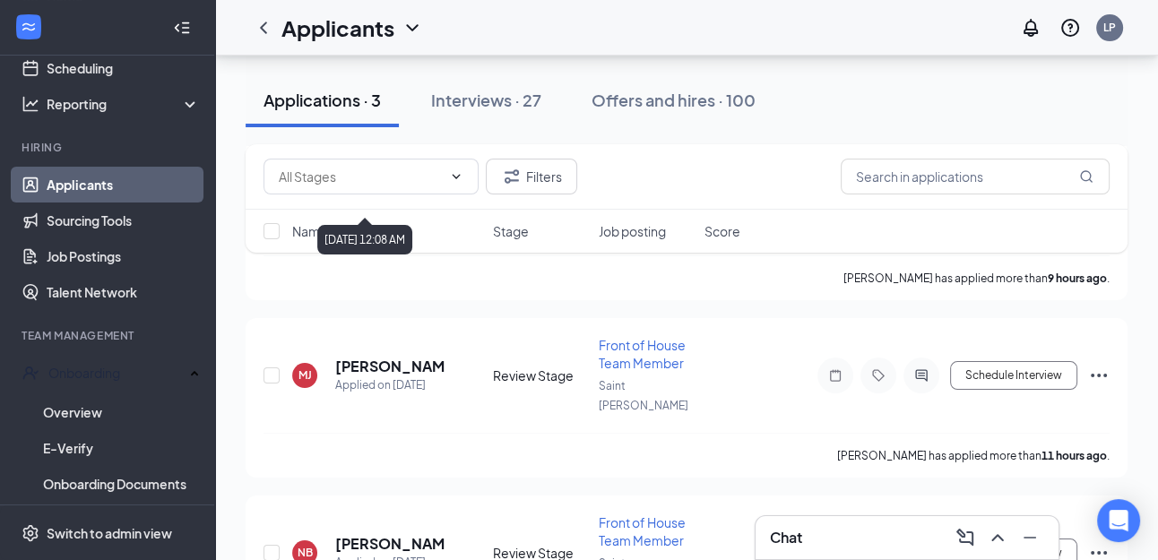
scroll to position [259, 0]
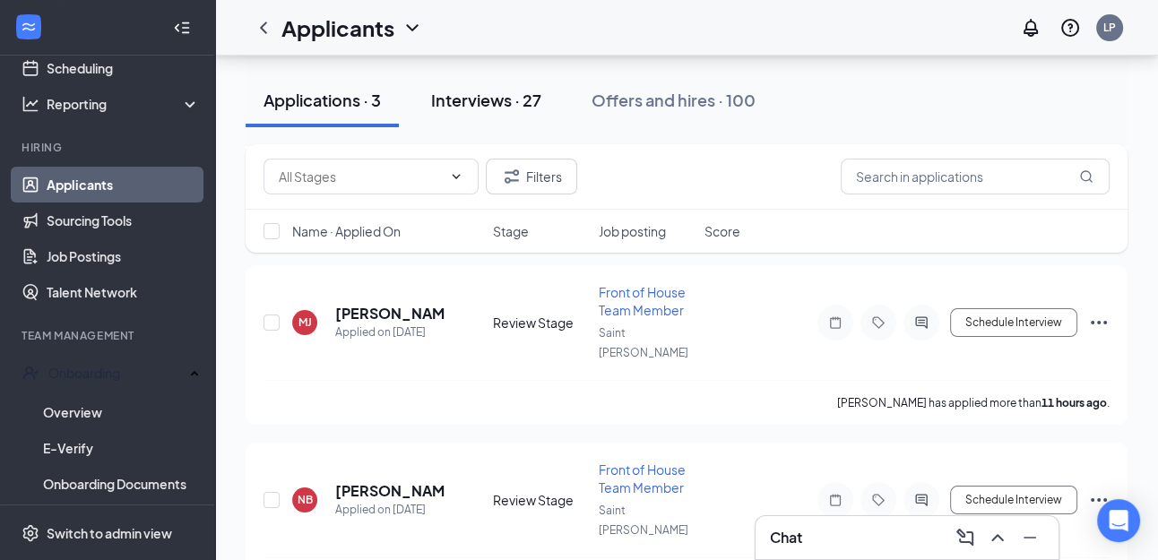
click at [502, 113] on button "Interviews · 27" at bounding box center [486, 101] width 146 height 54
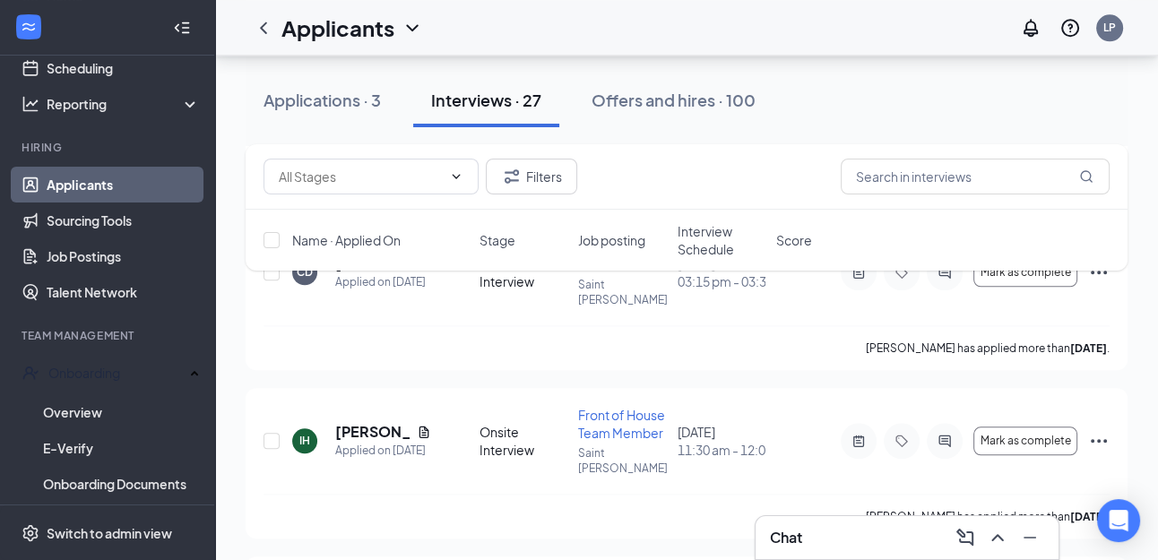
scroll to position [1801, 0]
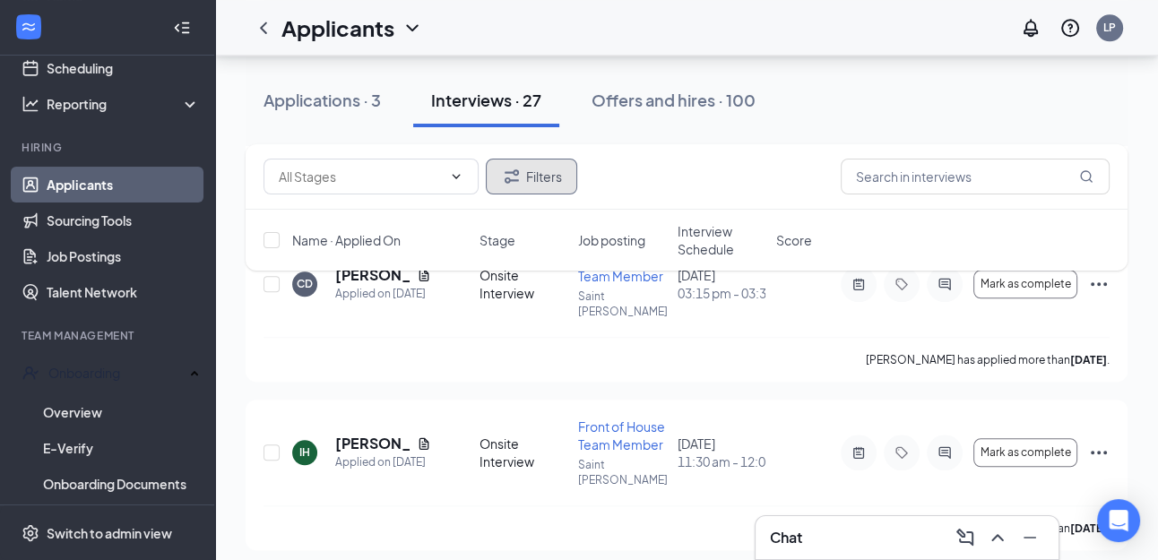
click at [551, 178] on button "Filters" at bounding box center [531, 177] width 91 height 36
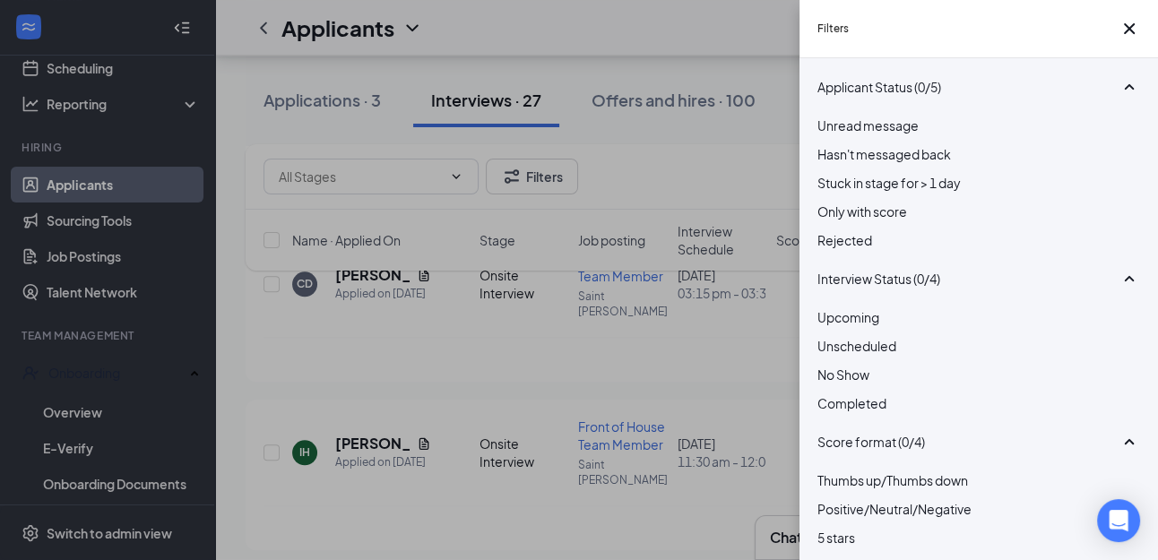
click at [829, 230] on div at bounding box center [979, 230] width 323 height 0
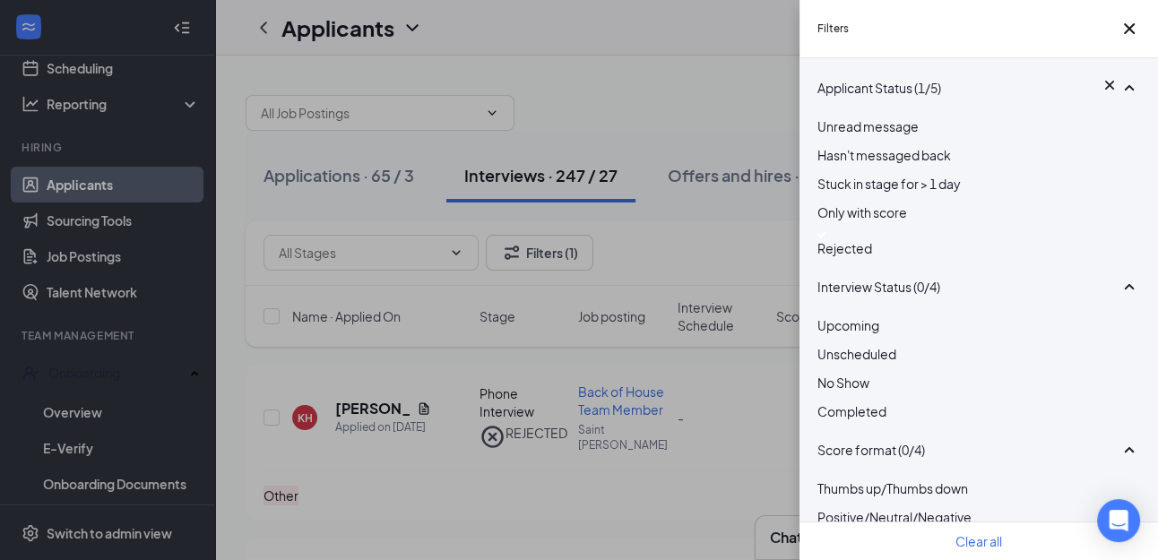
click at [724, 81] on div "Filters Applicant Status (1/5) Unread message Hasn't messaged back Stuck in sta…" at bounding box center [579, 280] width 1158 height 560
click at [724, 86] on div "Filters Applicant Status (1/5) Unread message Hasn't messaged back Stuck in sta…" at bounding box center [579, 280] width 1158 height 560
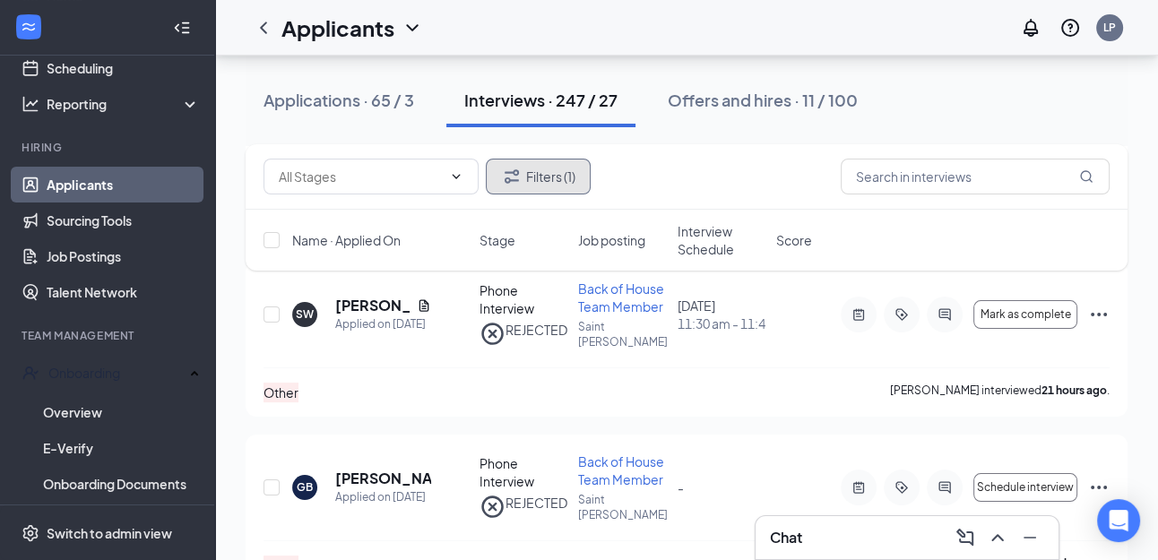
scroll to position [35, 0]
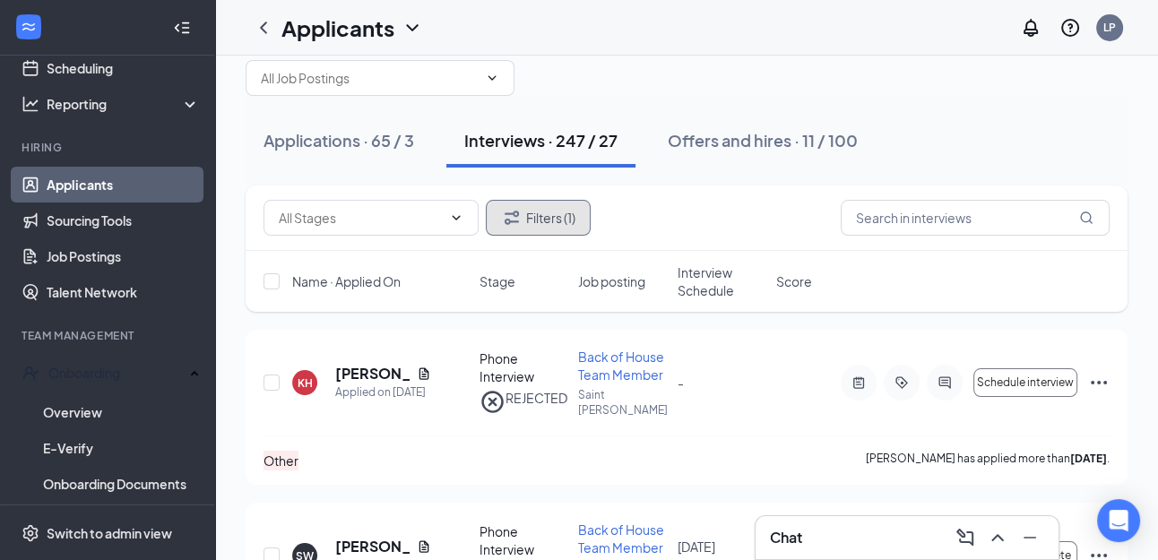
click at [572, 221] on button "Filters (1)" at bounding box center [538, 218] width 105 height 36
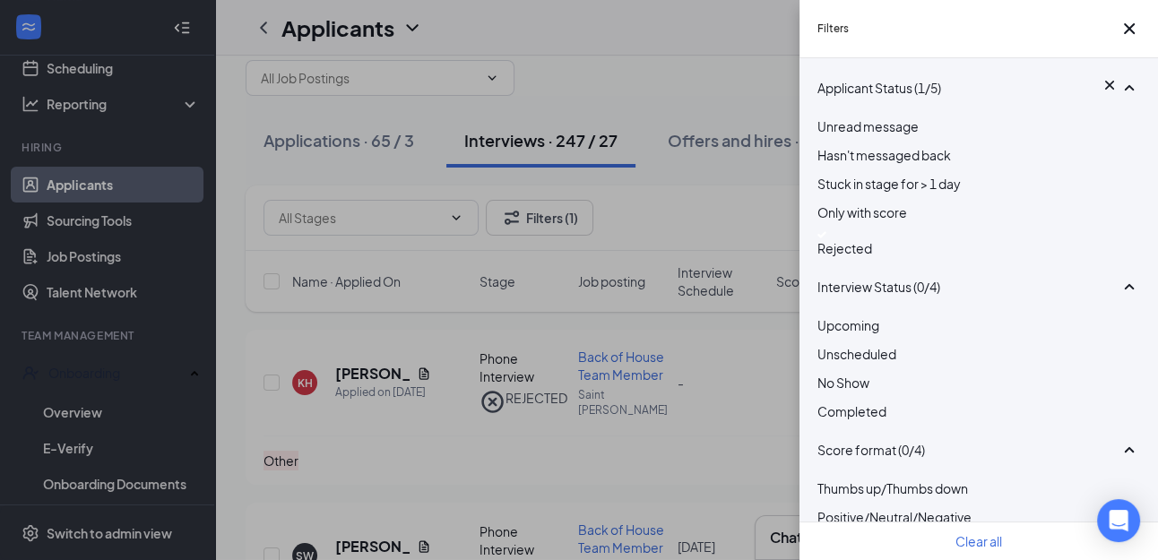
click at [834, 238] on div at bounding box center [979, 234] width 323 height 7
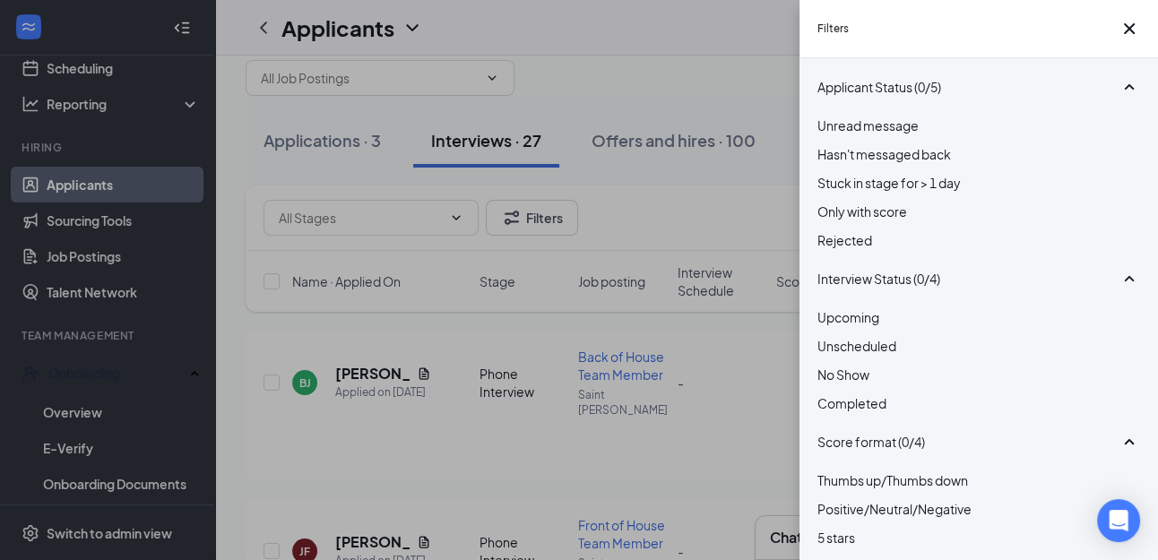
click at [739, 32] on div "Filters Applicant Status (0/5) Unread message Hasn't messaged back Stuck in sta…" at bounding box center [579, 280] width 1158 height 560
click at [1124, 33] on icon "Cross" at bounding box center [1129, 28] width 11 height 11
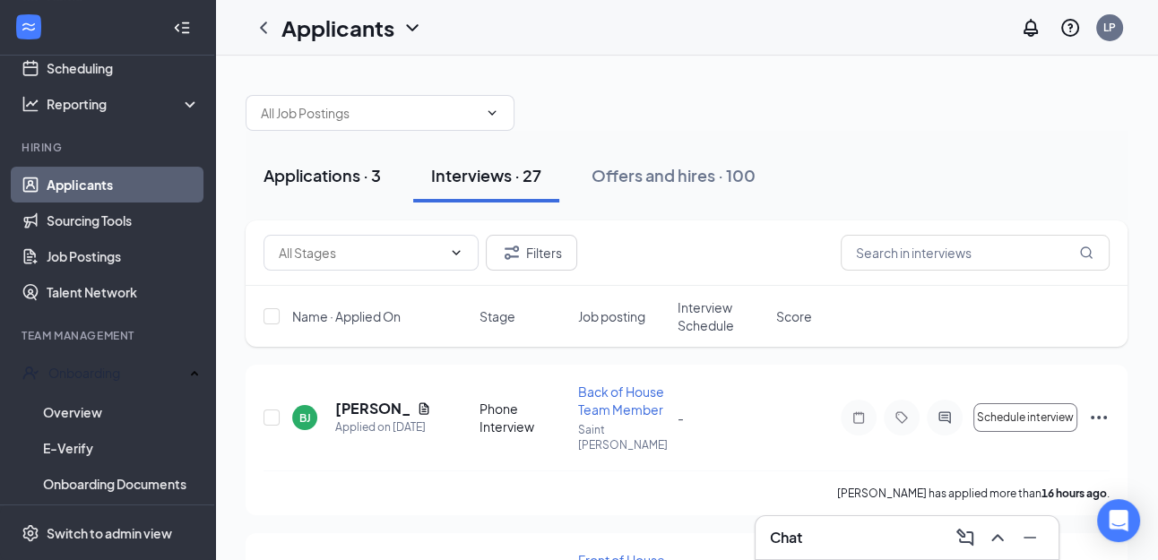
click at [336, 171] on div "Applications · 3" at bounding box center [322, 175] width 117 height 22
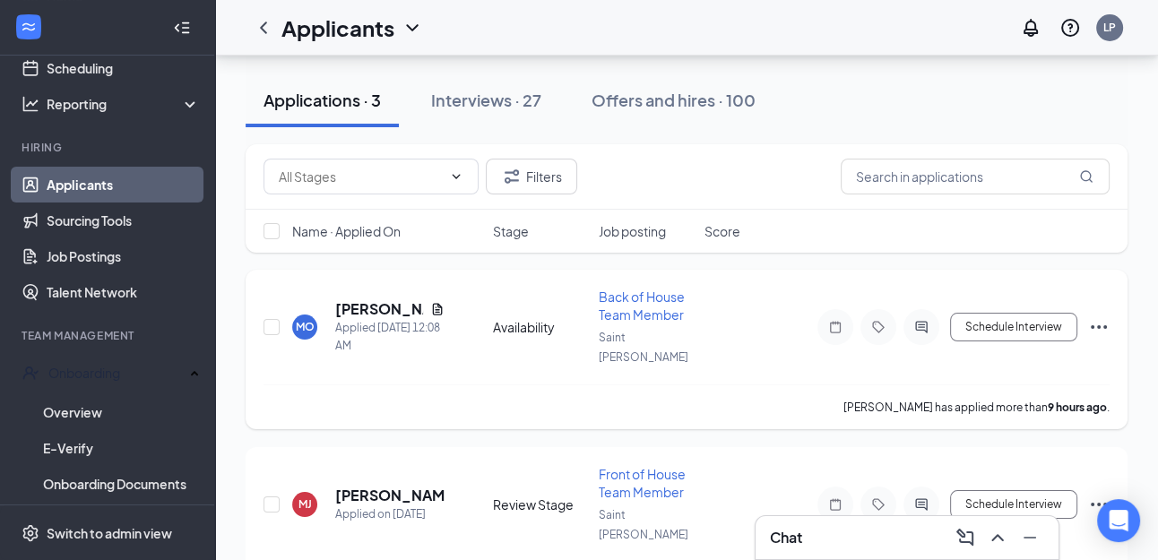
scroll to position [75, 0]
click at [370, 488] on h5 "[PERSON_NAME]" at bounding box center [389, 498] width 109 height 20
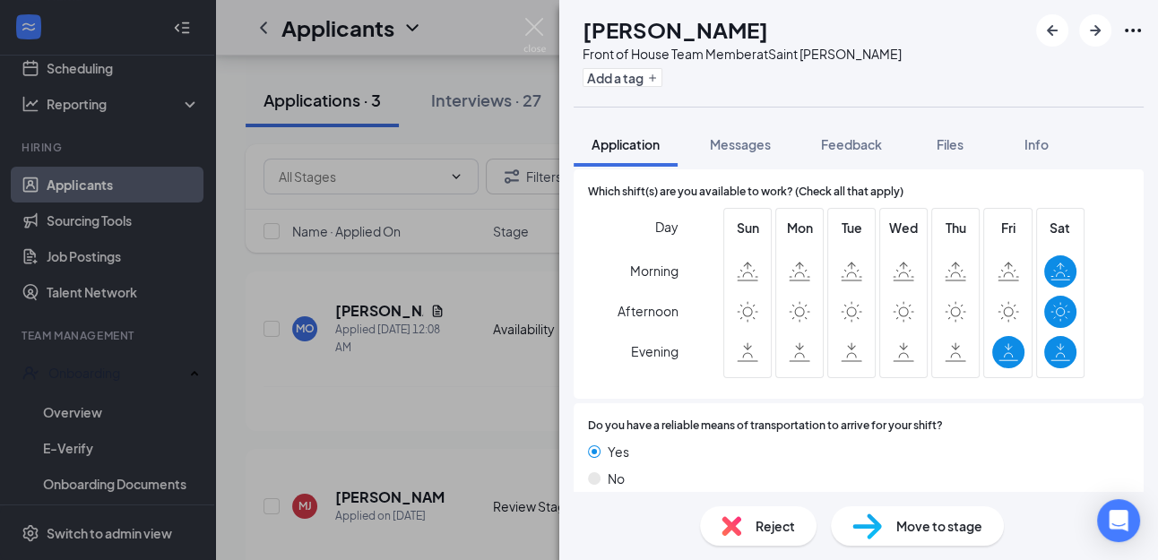
scroll to position [1138, 0]
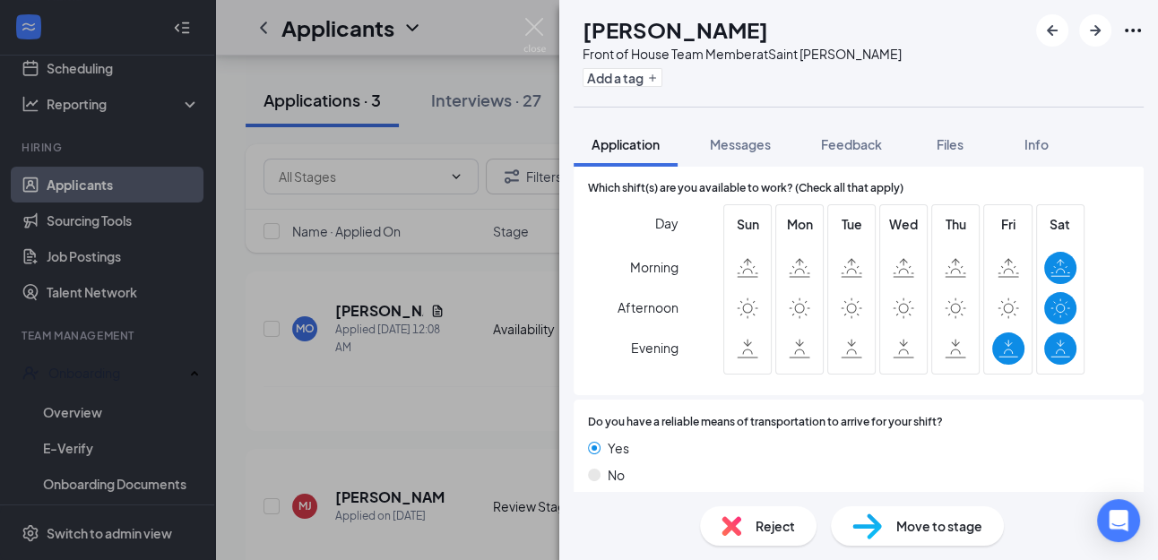
click at [777, 523] on span "Reject" at bounding box center [775, 526] width 39 height 20
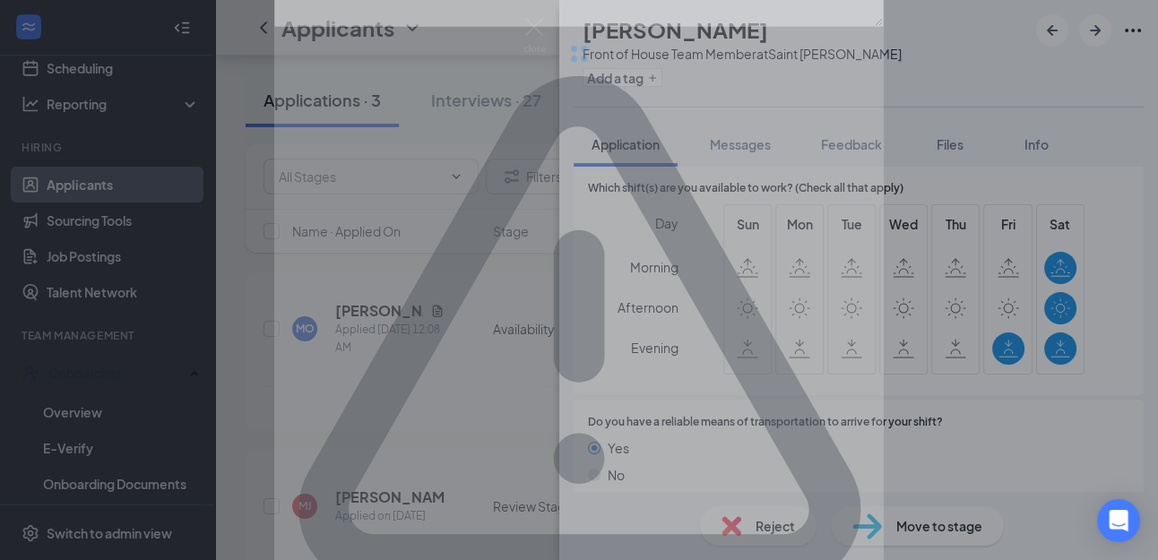
scroll to position [1130, 0]
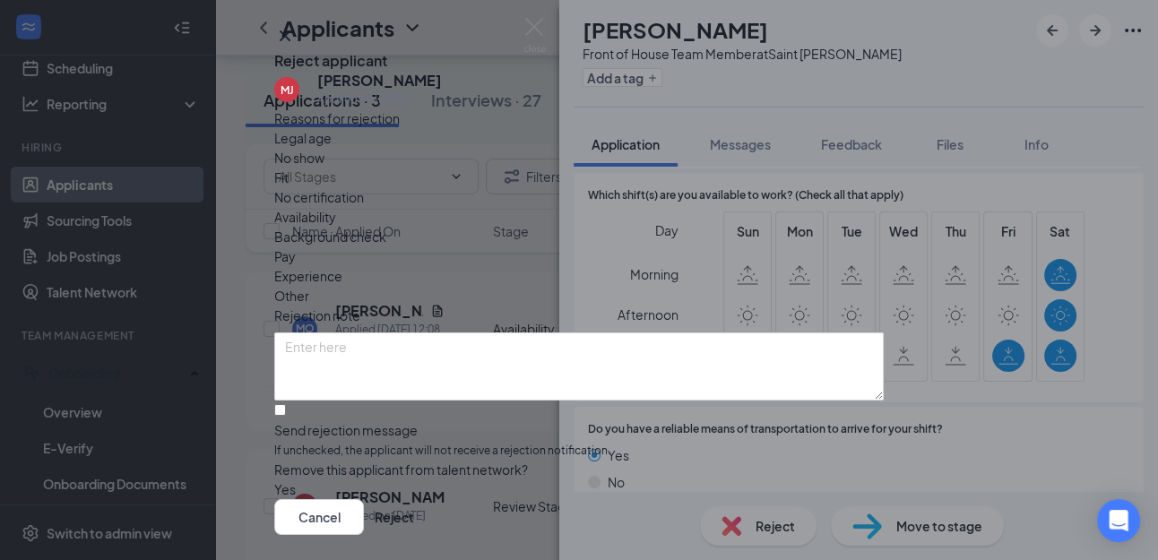
click at [336, 212] on span "Availability" at bounding box center [305, 217] width 62 height 20
click at [414, 499] on button "Reject" at bounding box center [394, 517] width 39 height 36
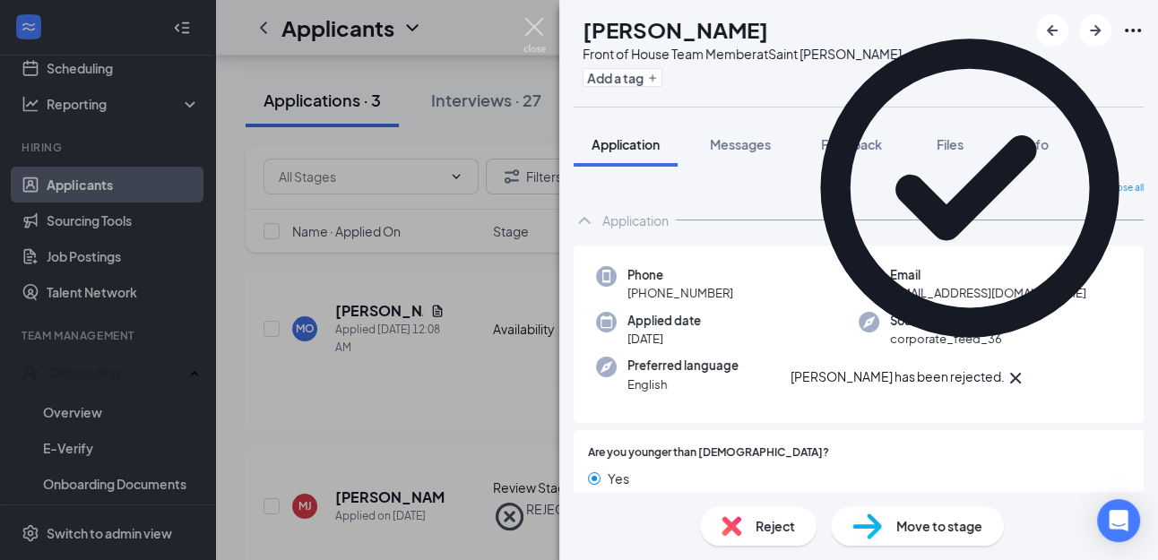
click at [534, 21] on img at bounding box center [535, 35] width 22 height 35
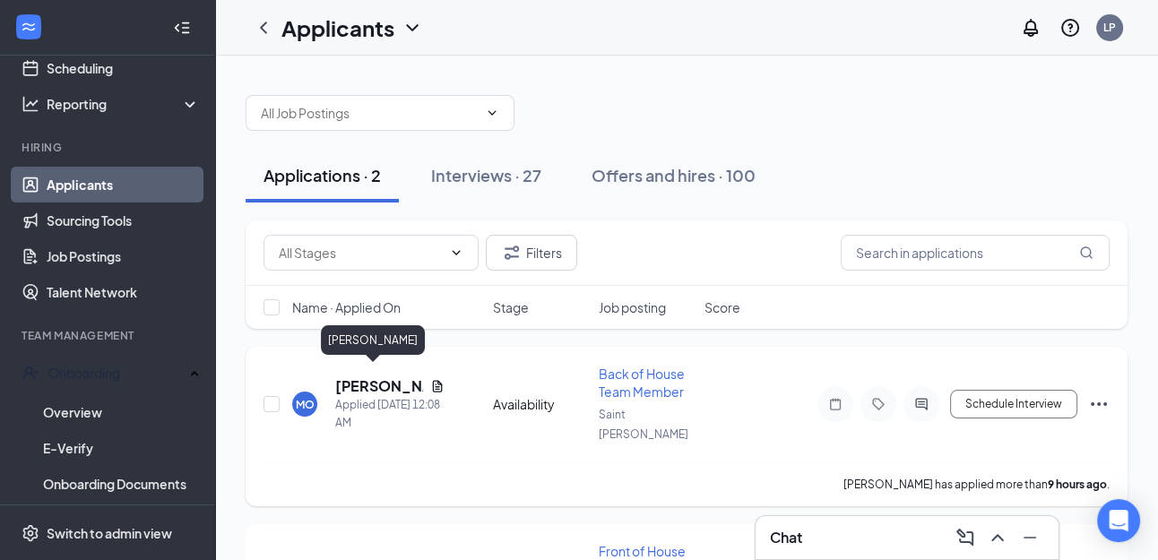
click at [370, 377] on h5 "[PERSON_NAME]" at bounding box center [379, 387] width 88 height 20
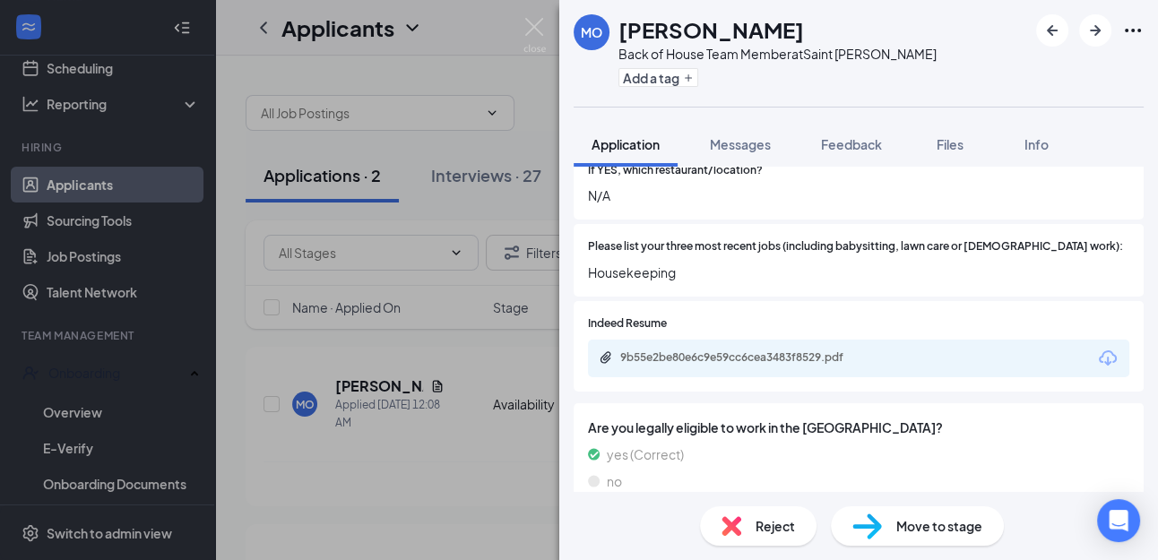
scroll to position [637, 0]
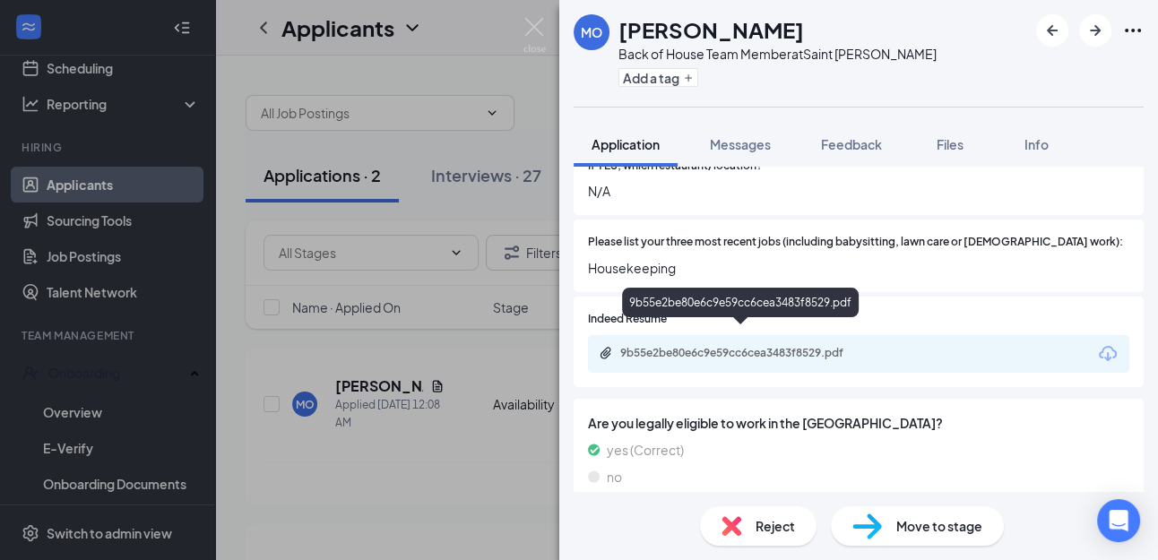
click at [741, 346] on div "9b55e2be80e6c9e59cc6cea3483f8529.pdf" at bounding box center [745, 353] width 251 height 14
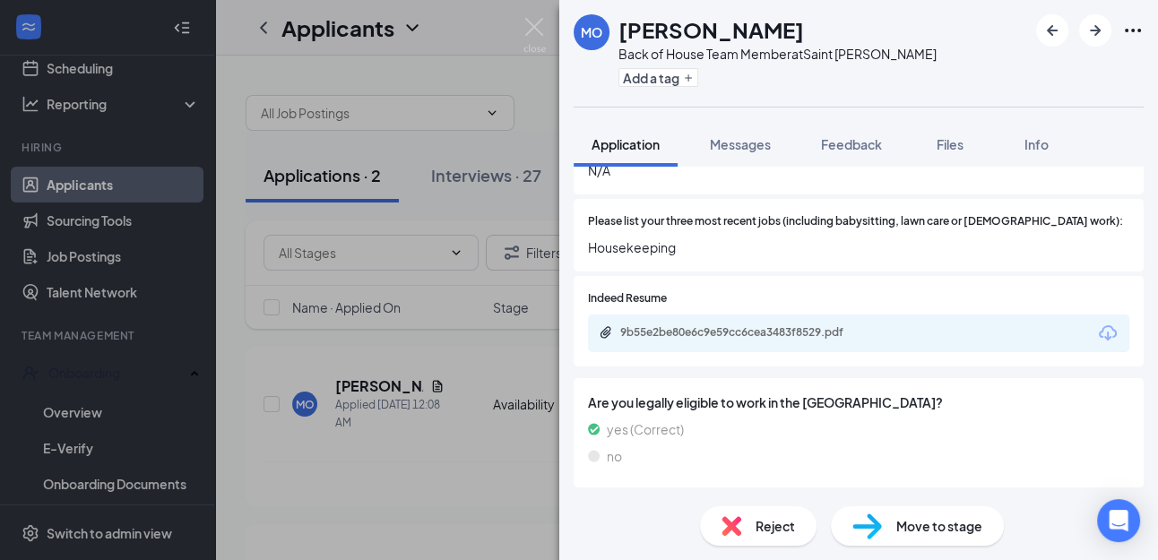
scroll to position [676, 0]
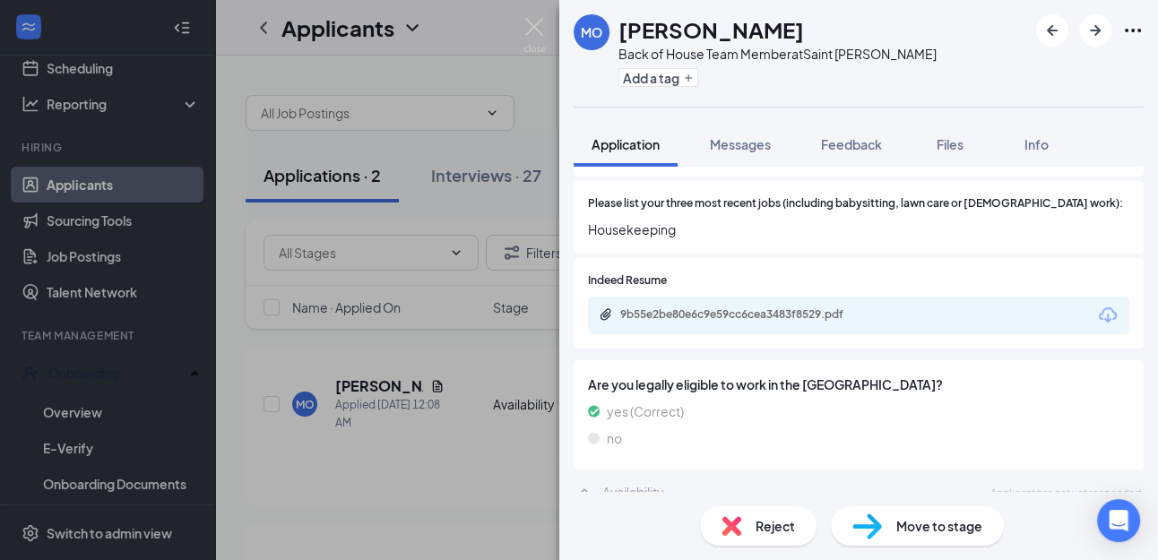
click at [914, 532] on span "Move to stage" at bounding box center [939, 526] width 86 height 20
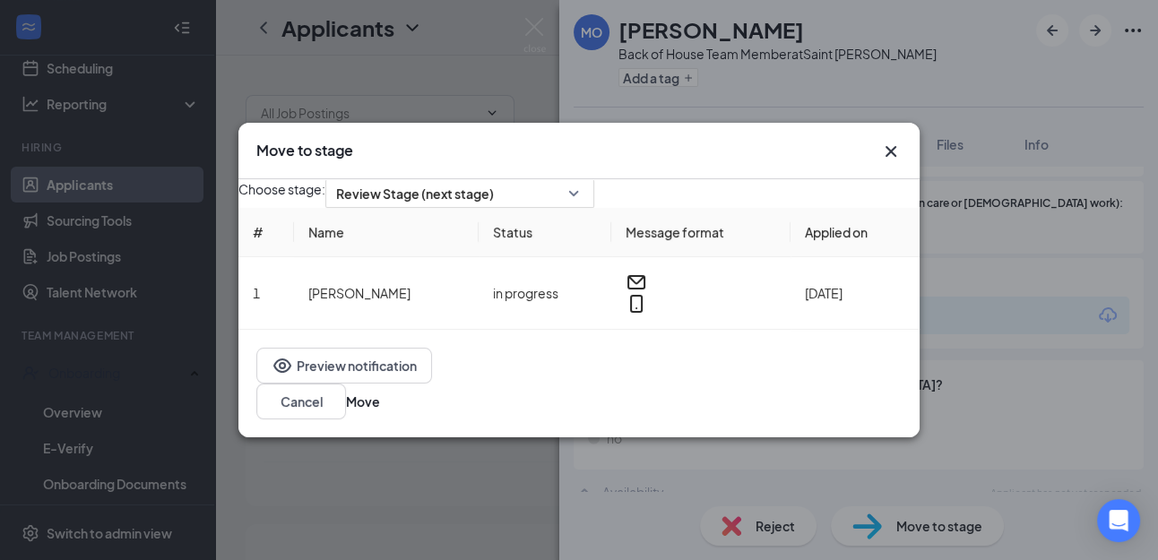
scroll to position [668, 0]
click at [584, 206] on span "Review Stage (next stage)" at bounding box center [459, 193] width 247 height 27
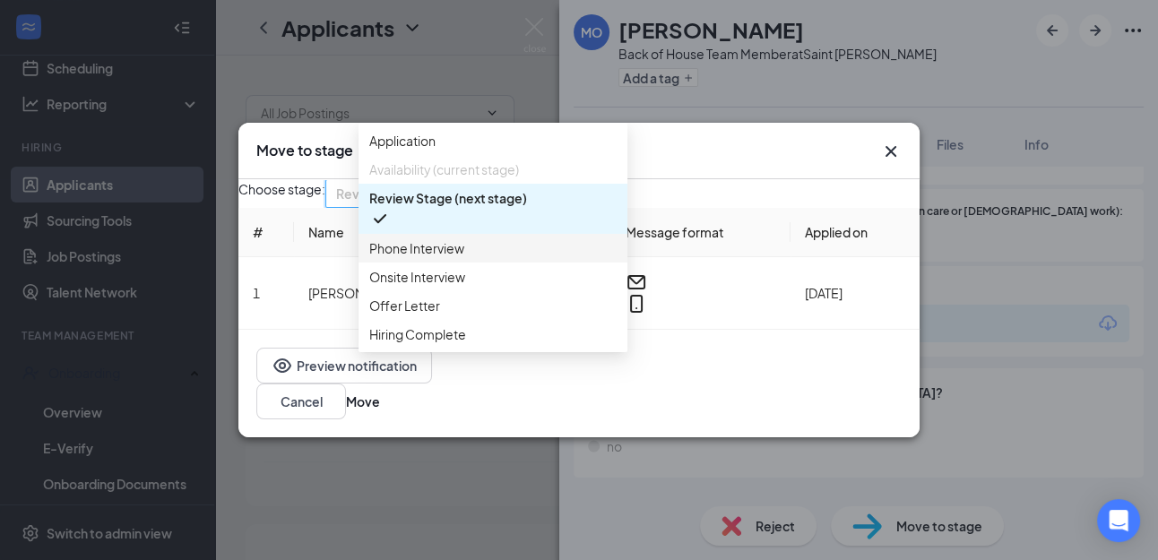
click at [478, 258] on span "Phone Interview" at bounding box center [492, 248] width 247 height 20
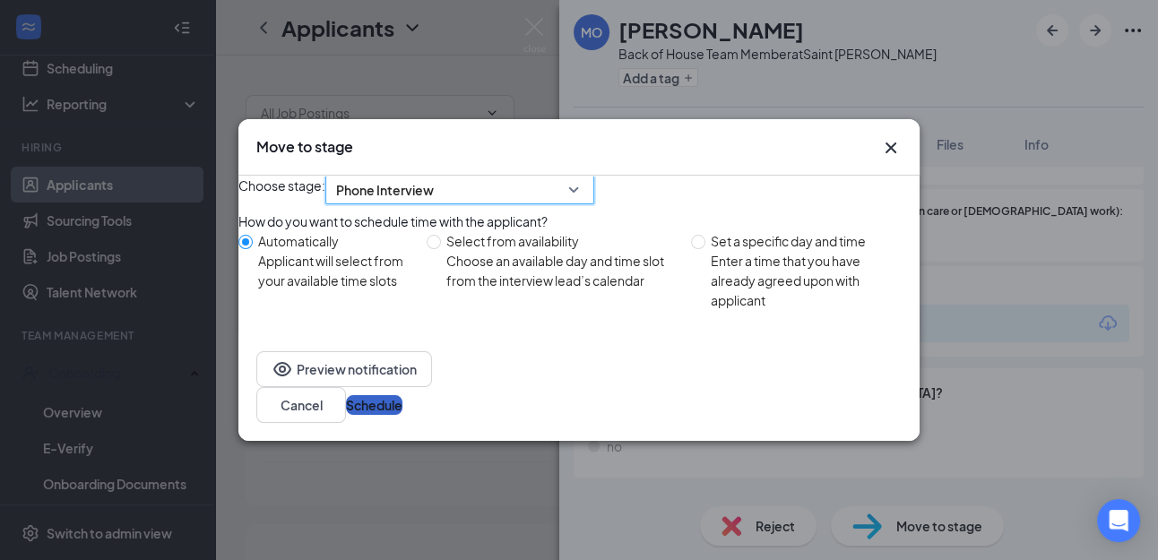
click at [403, 415] on button "Schedule" at bounding box center [374, 405] width 56 height 20
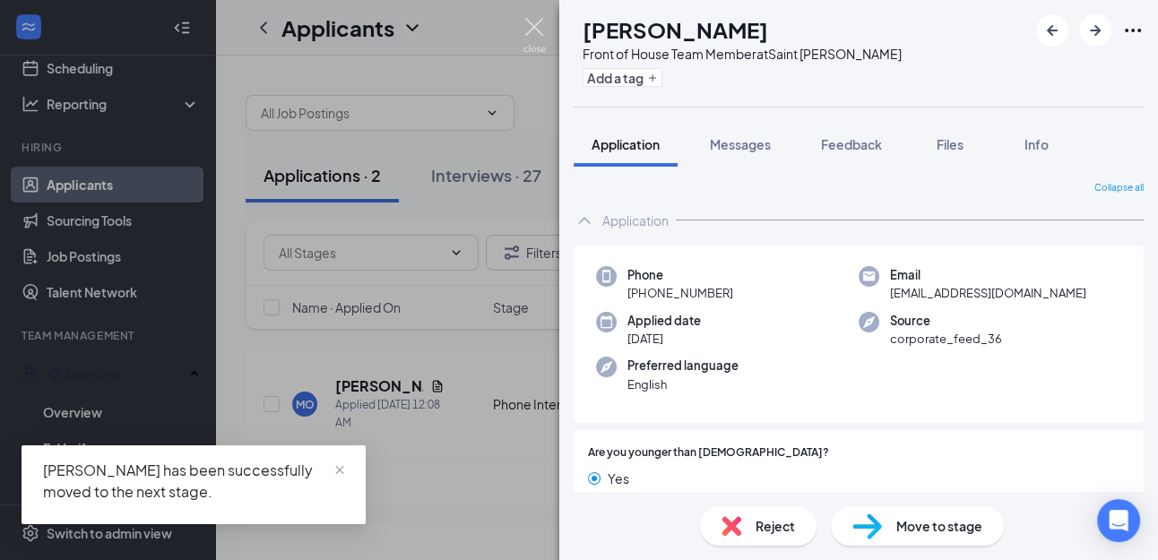
click at [537, 27] on img at bounding box center [535, 35] width 22 height 35
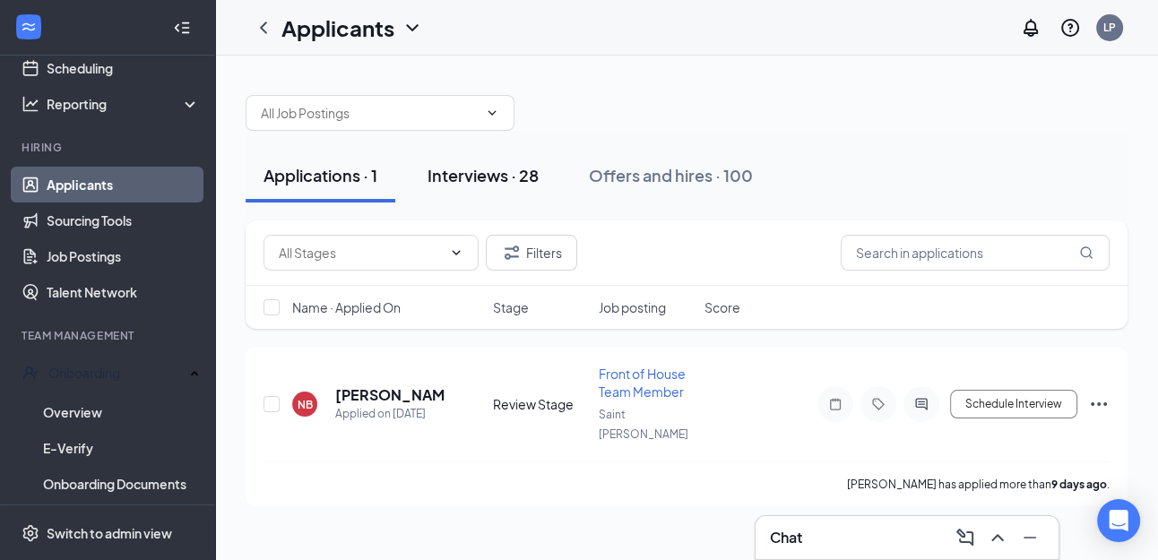
click at [493, 186] on button "Interviews · 28" at bounding box center [483, 176] width 147 height 54
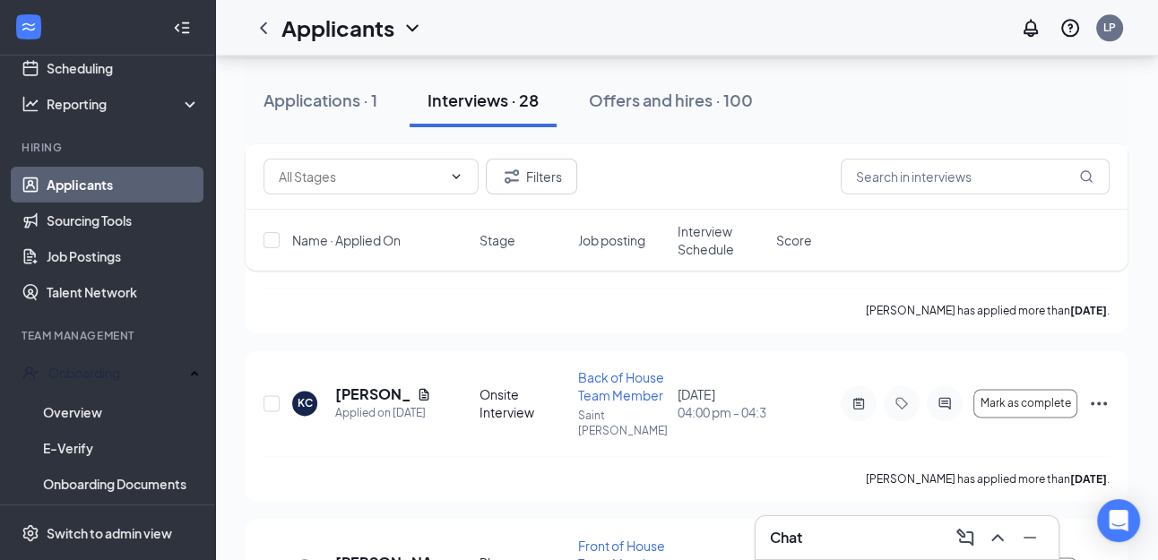
scroll to position [2177, 0]
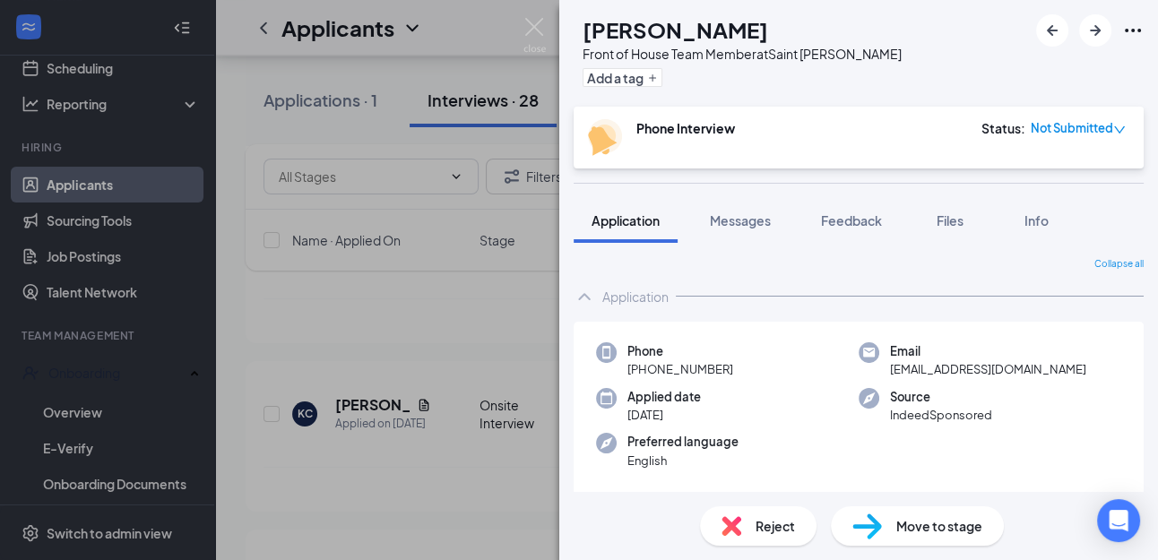
click at [783, 520] on span "Reject" at bounding box center [775, 526] width 39 height 20
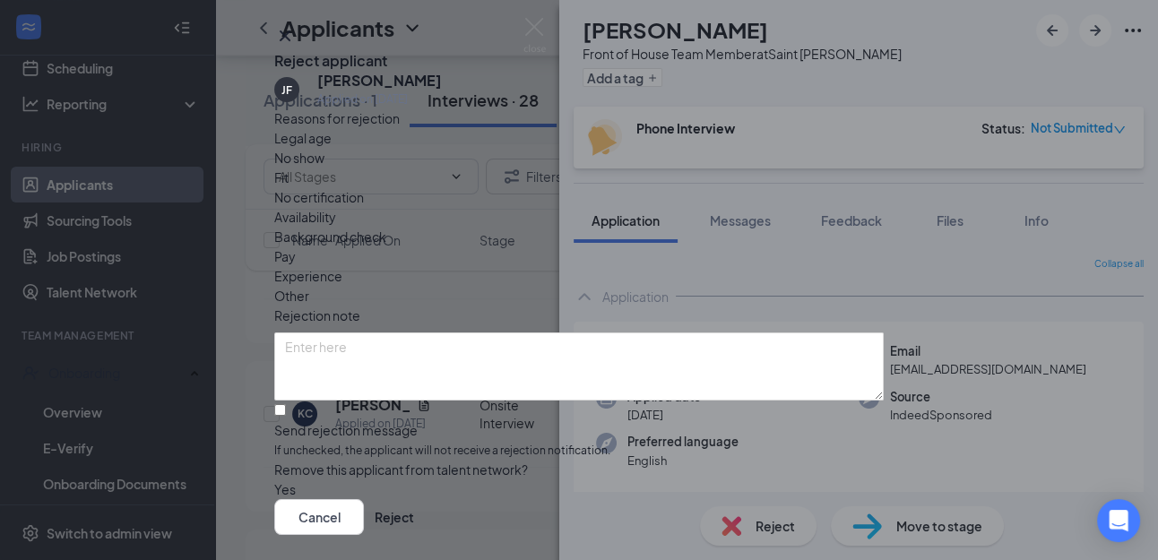
click at [309, 286] on span "Other" at bounding box center [291, 296] width 35 height 20
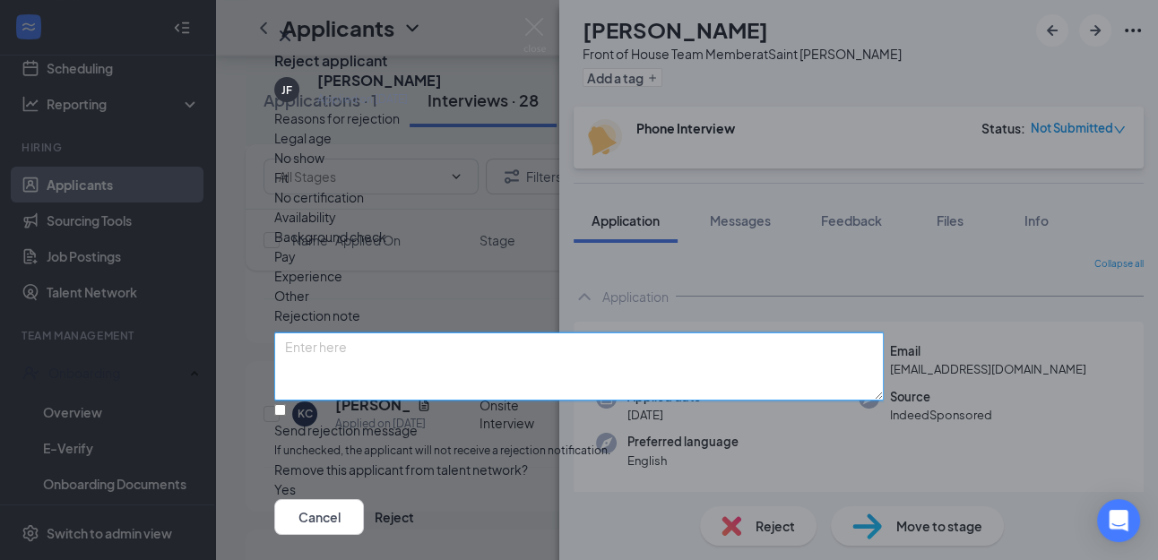
click at [619, 351] on textarea at bounding box center [579, 367] width 610 height 68
type textarea "Did not set up interview"
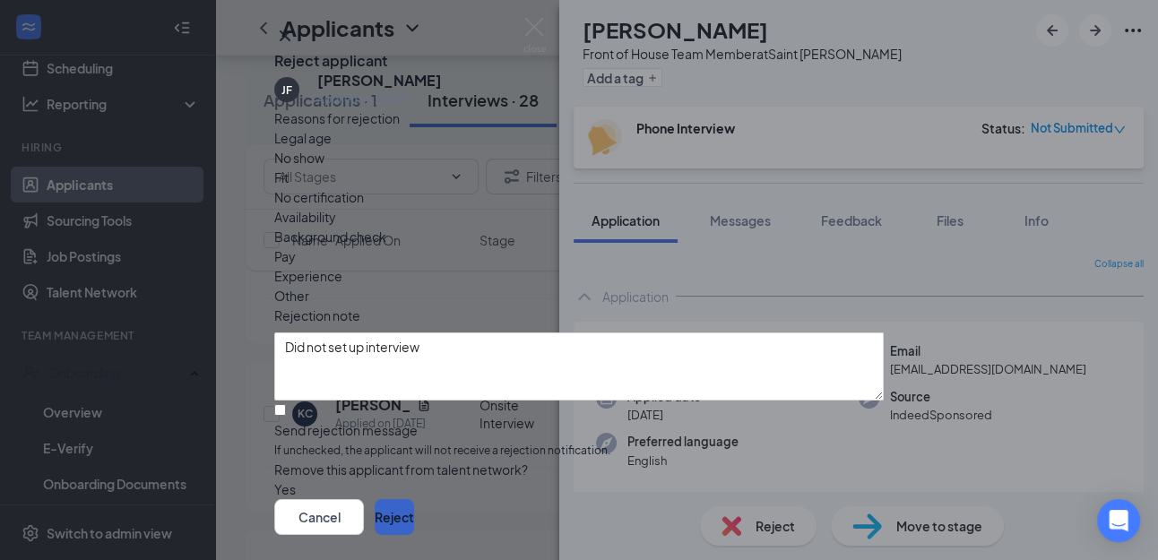
click at [414, 499] on button "Reject" at bounding box center [394, 517] width 39 height 36
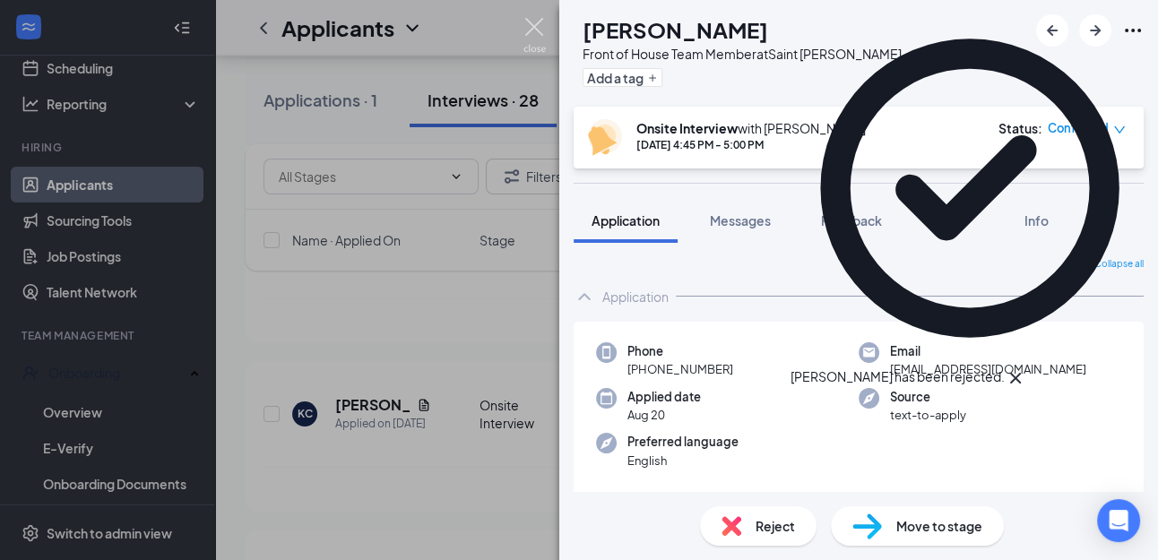
click at [537, 27] on img at bounding box center [535, 35] width 22 height 35
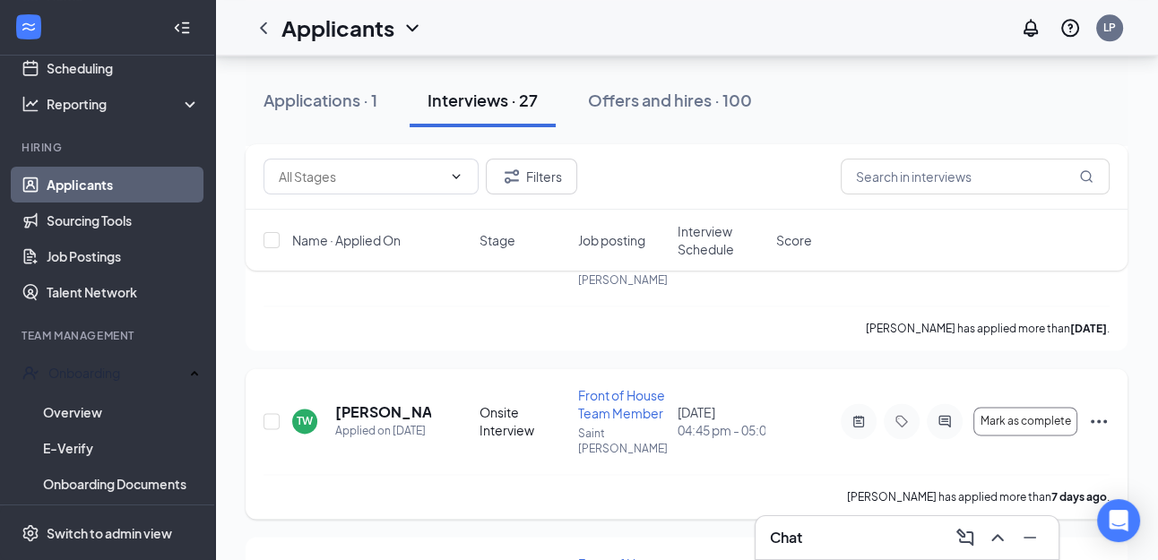
scroll to position [2314, 0]
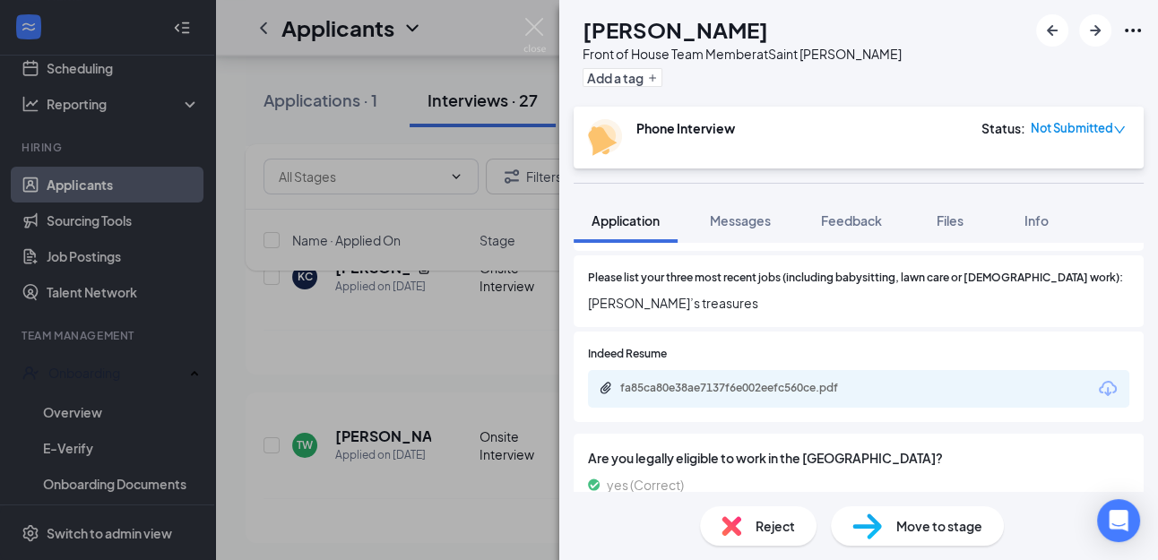
scroll to position [572, 0]
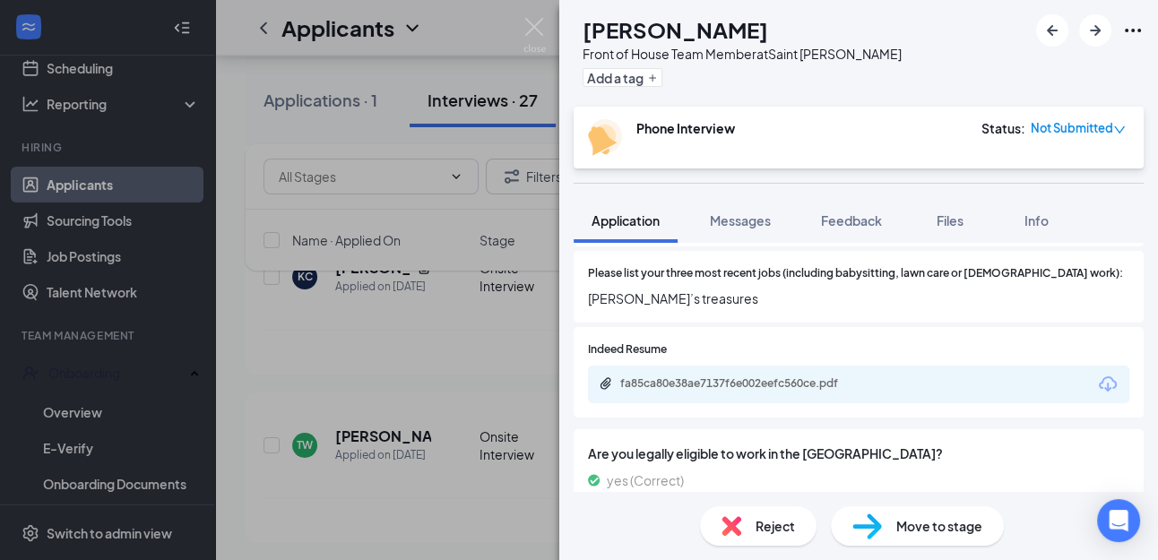
click at [780, 527] on span "Reject" at bounding box center [775, 526] width 39 height 20
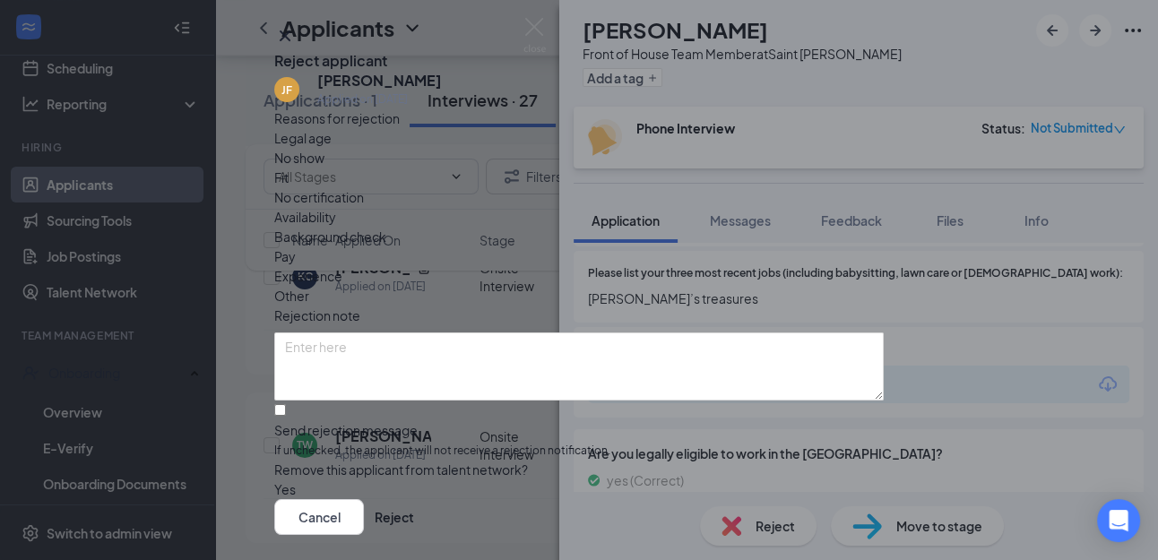
click at [309, 286] on span "Other" at bounding box center [291, 296] width 35 height 20
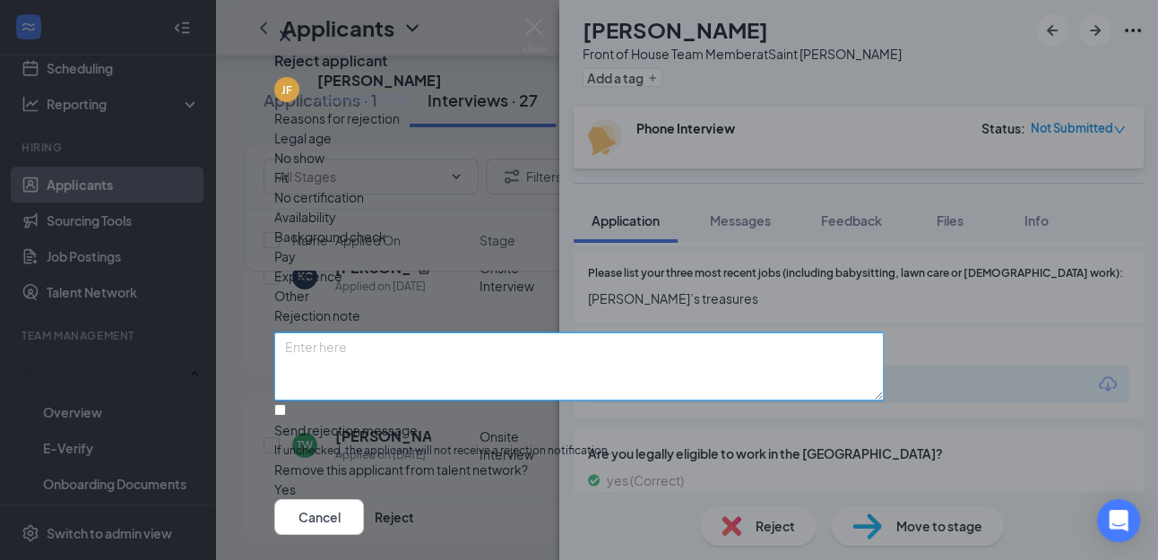
click at [507, 333] on textarea at bounding box center [579, 367] width 610 height 68
type textarea "Did not set up interview"
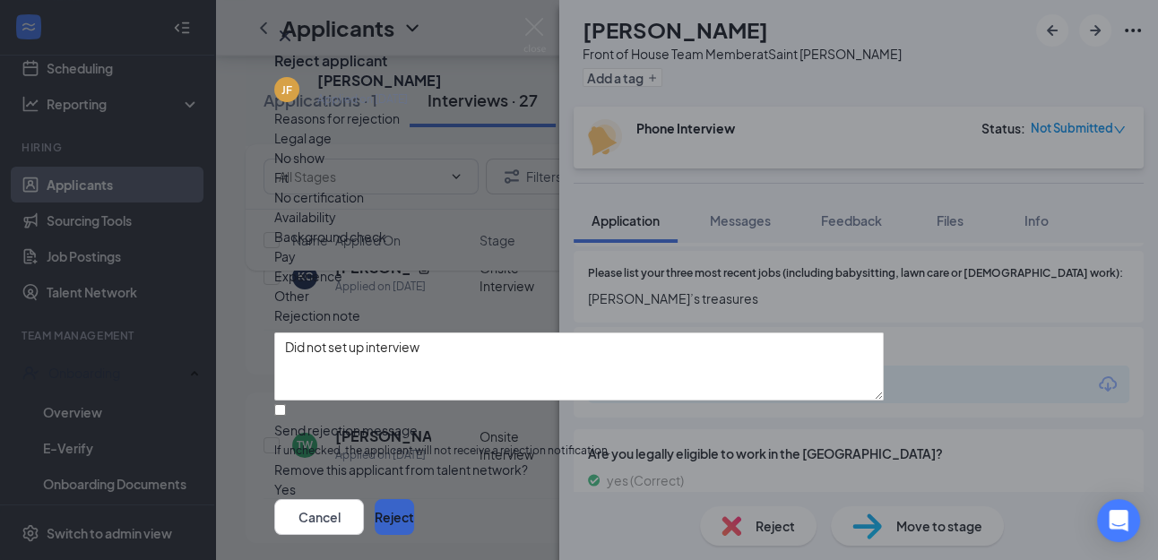
click at [414, 499] on button "Reject" at bounding box center [394, 517] width 39 height 36
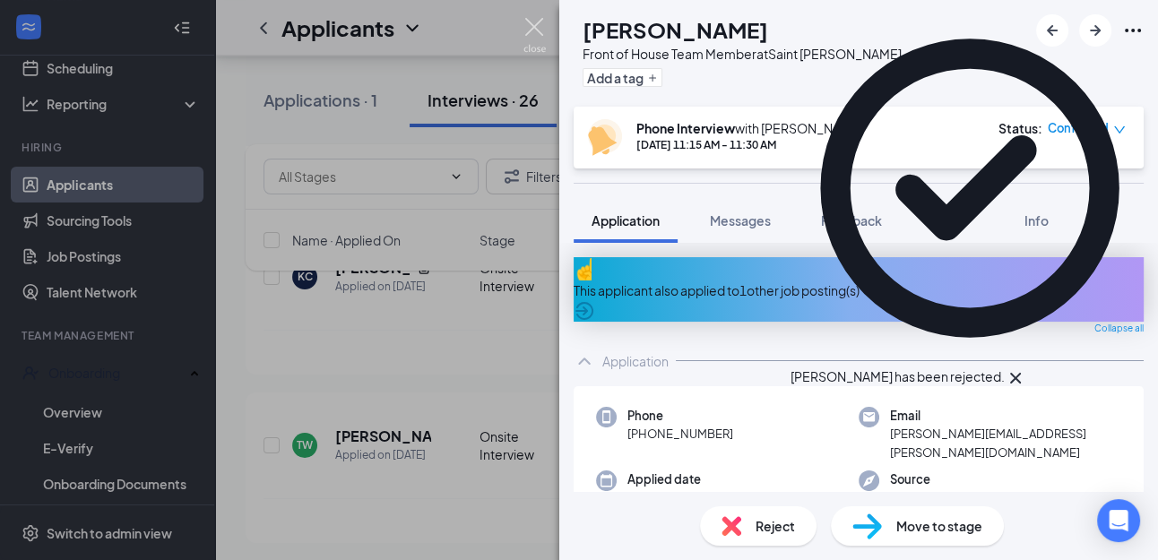
click at [538, 26] on img at bounding box center [535, 35] width 22 height 35
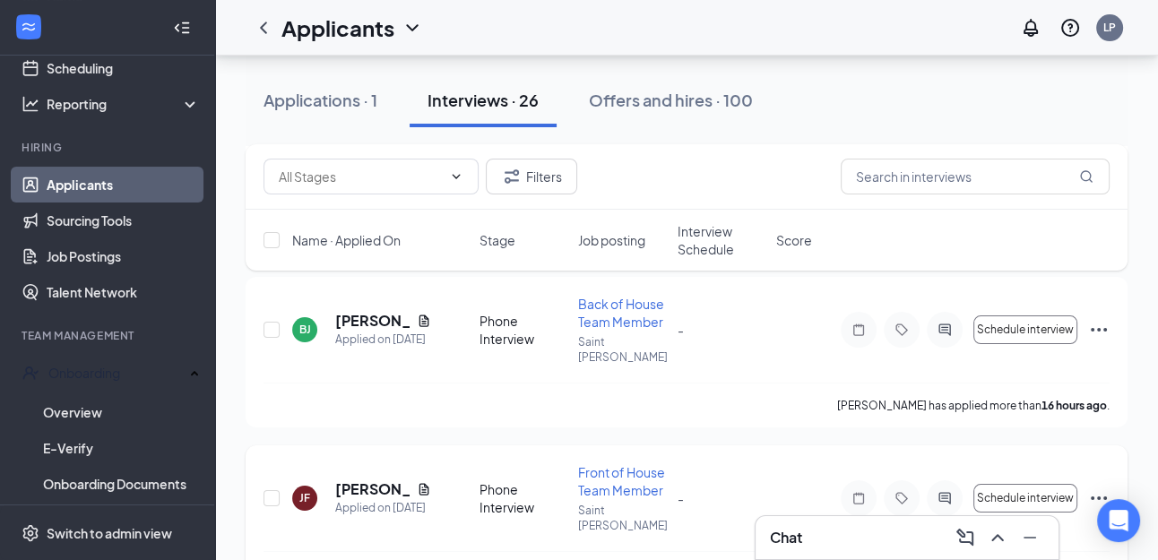
scroll to position [259, 0]
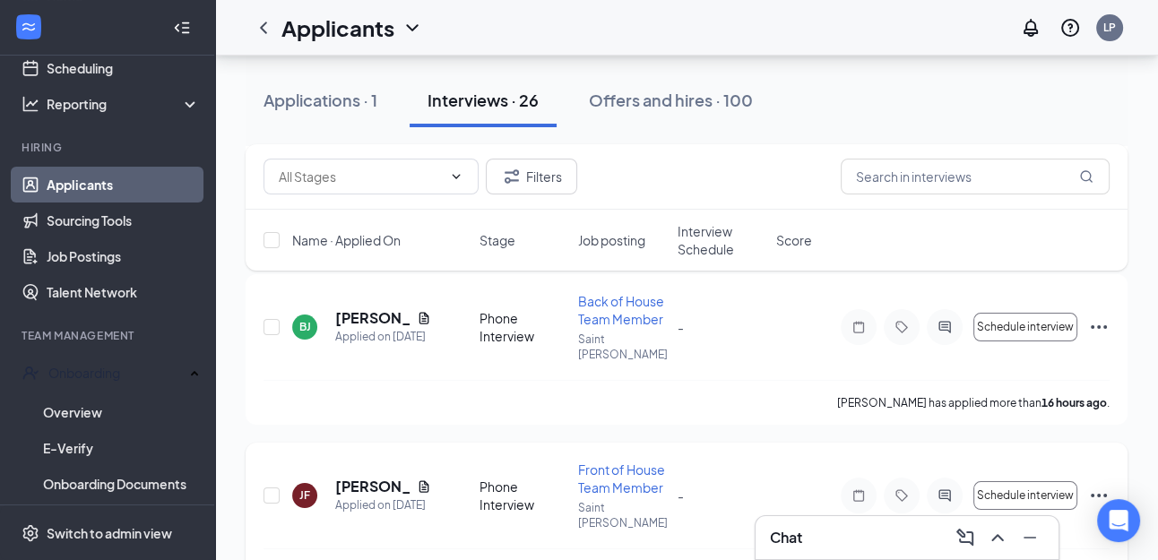
click at [1101, 485] on icon "Ellipses" at bounding box center [1099, 496] width 22 height 22
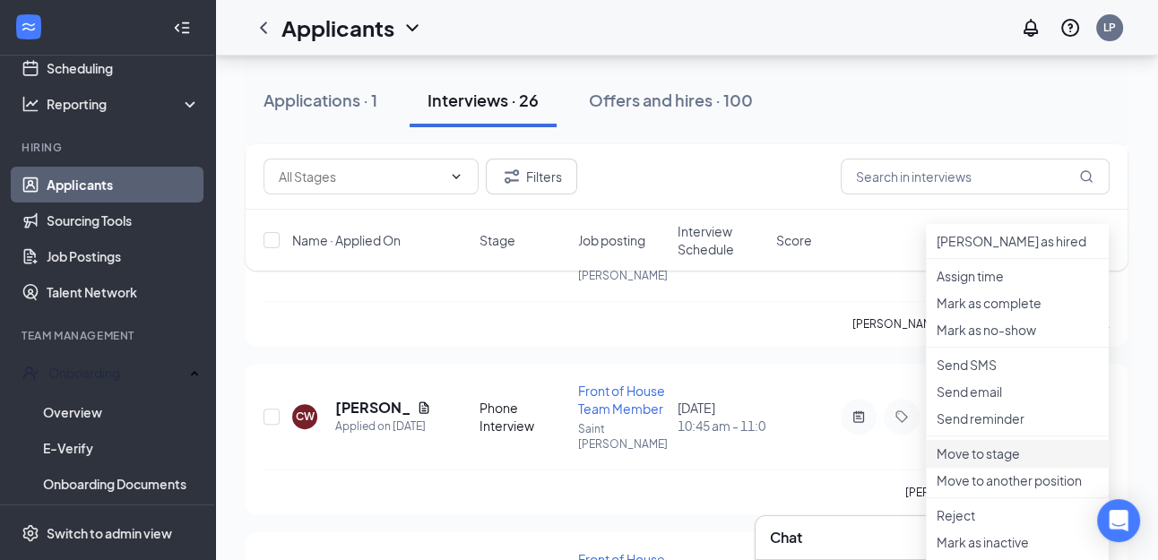
scroll to position [516, 0]
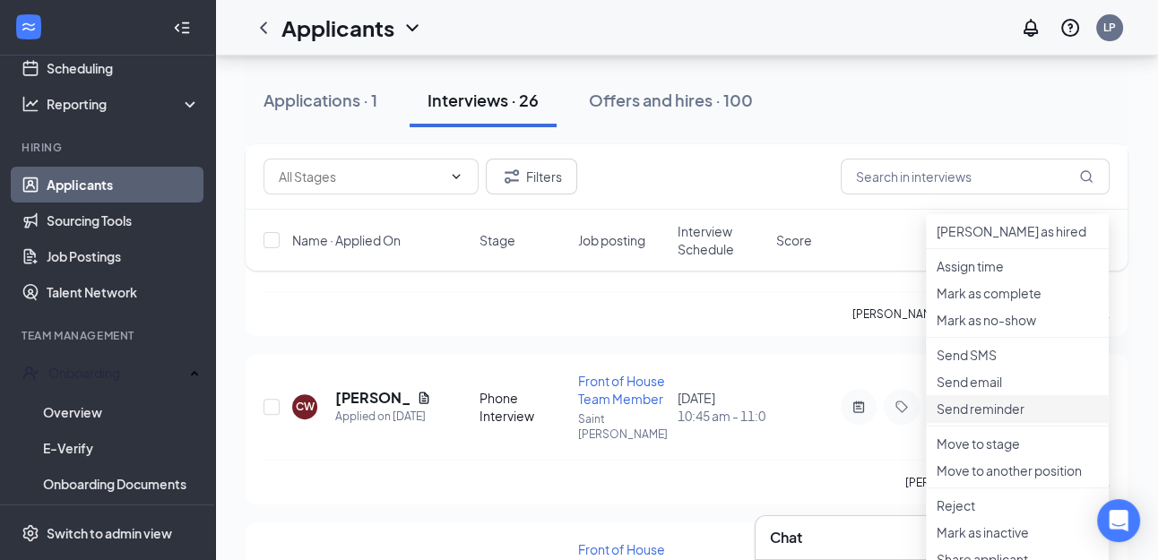
click at [998, 418] on p "Send reminder" at bounding box center [1017, 409] width 161 height 18
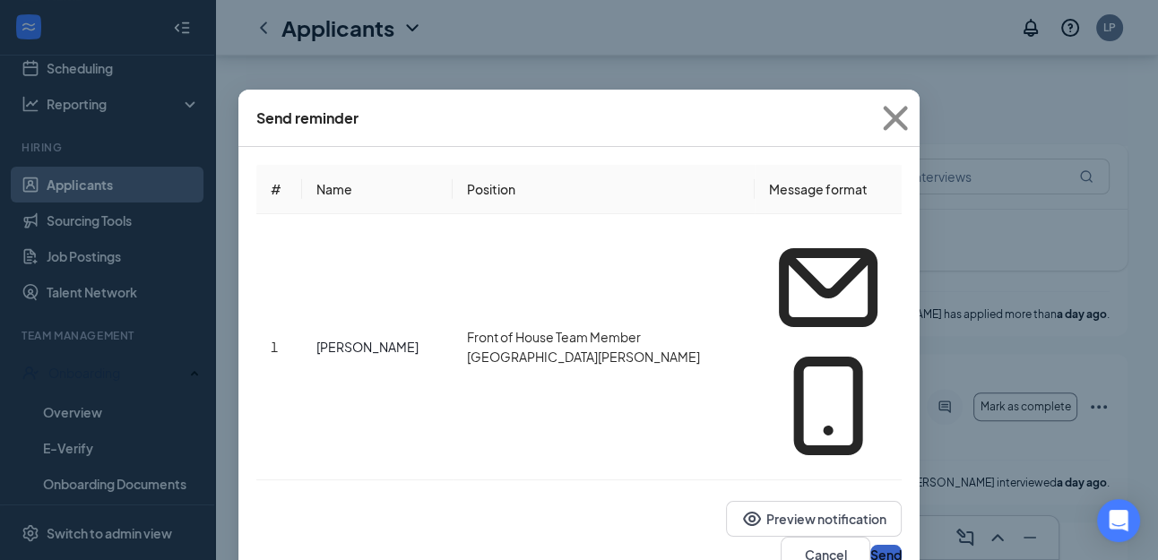
click at [870, 545] on button "Send" at bounding box center [885, 555] width 31 height 20
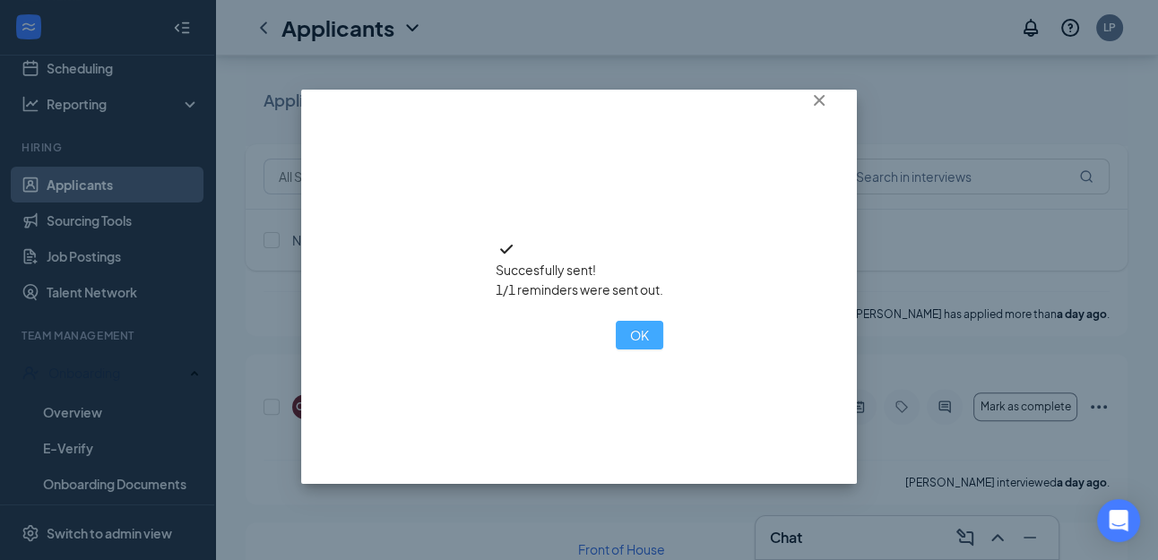
click at [616, 350] on button "OK" at bounding box center [640, 335] width 48 height 29
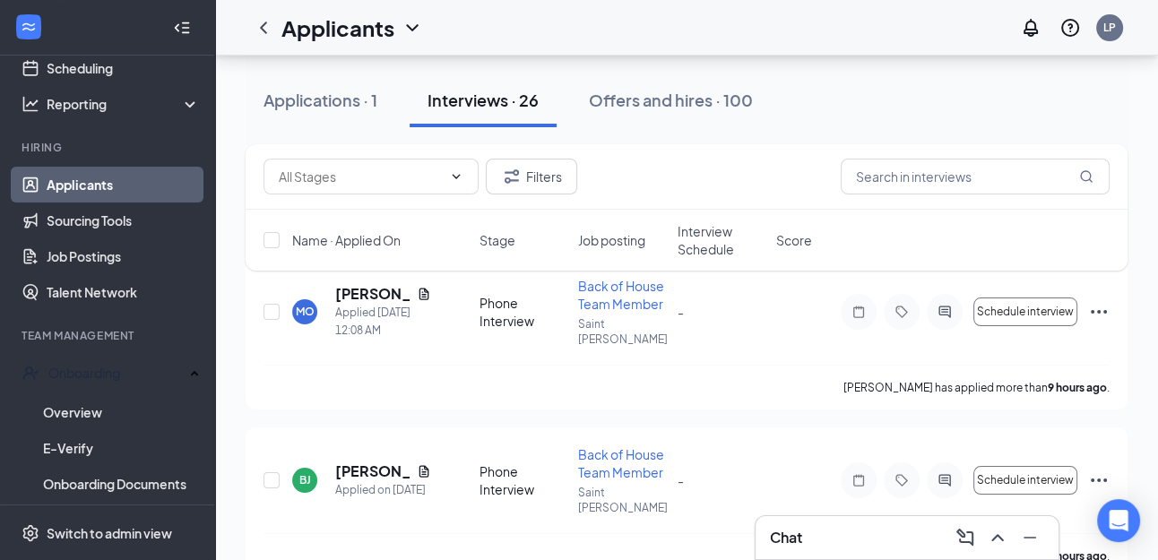
scroll to position [102, 0]
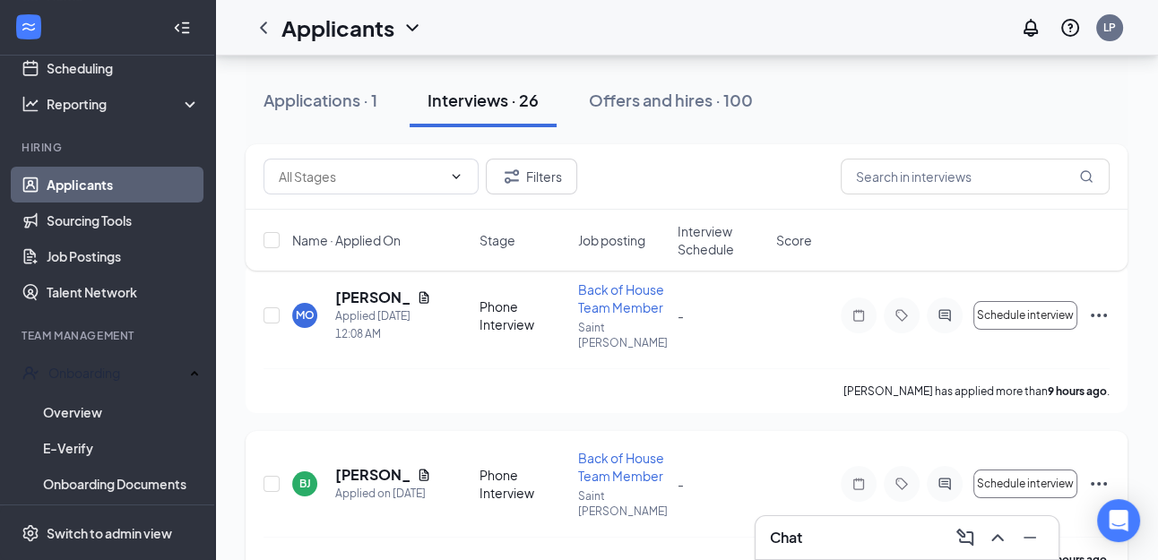
click at [1103, 473] on icon "Ellipses" at bounding box center [1099, 484] width 22 height 22
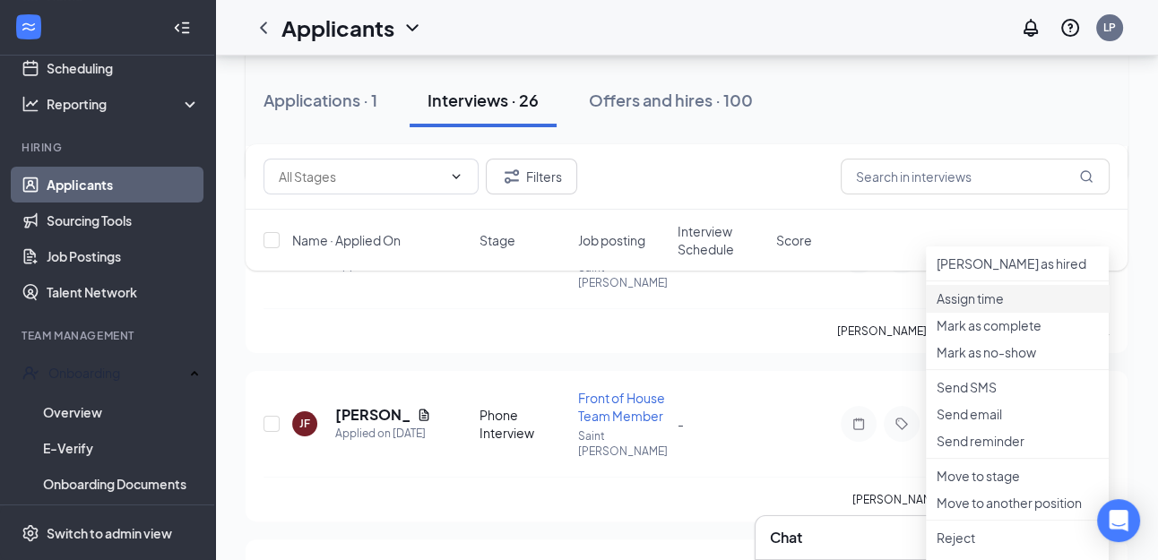
scroll to position [351, 0]
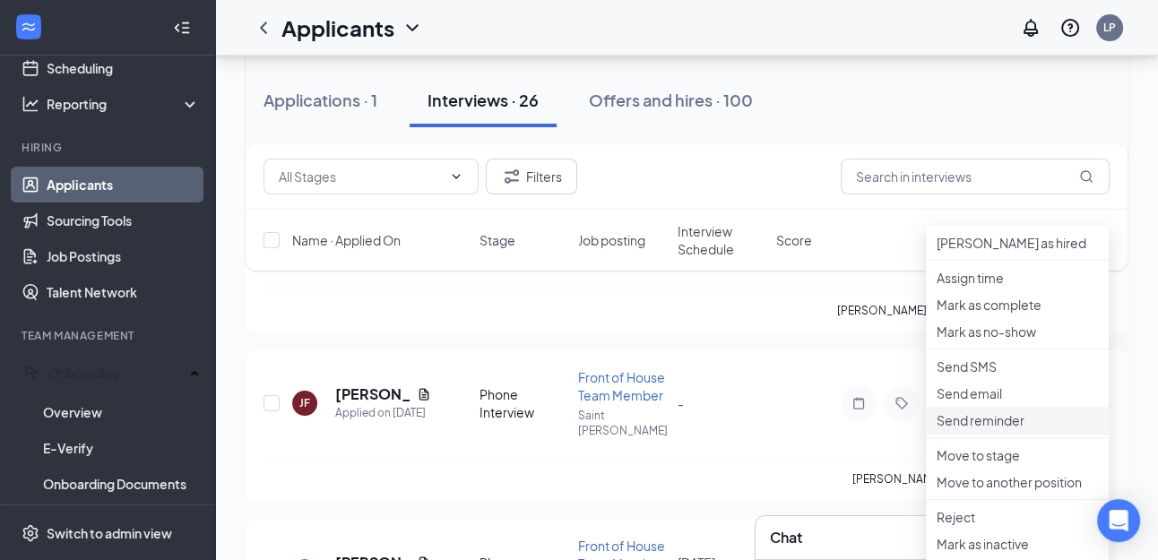
click at [1003, 429] on p "Send reminder" at bounding box center [1017, 420] width 161 height 18
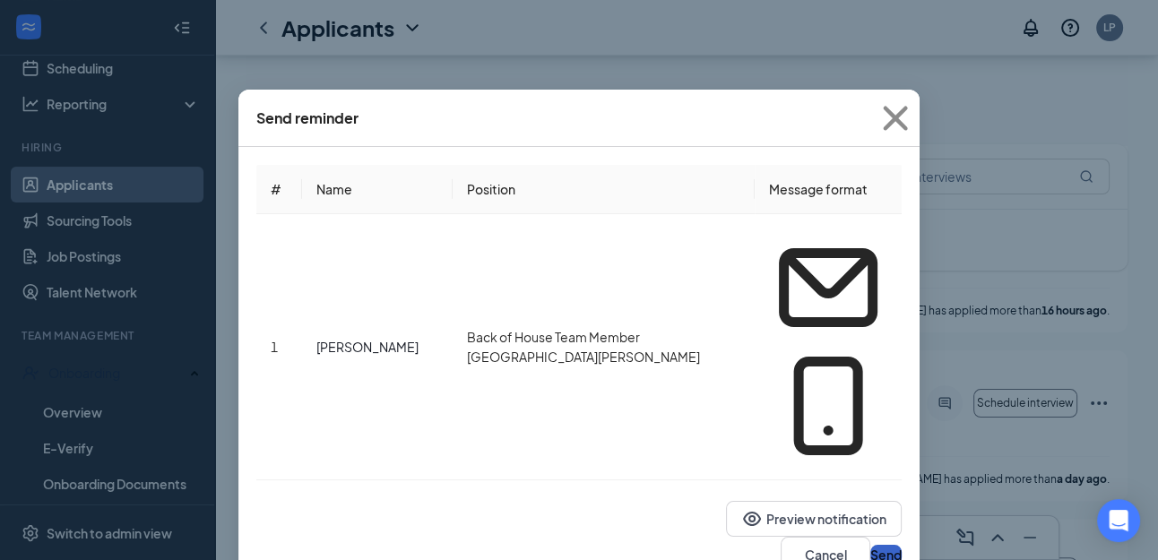
click at [870, 545] on button "Send" at bounding box center [885, 555] width 31 height 20
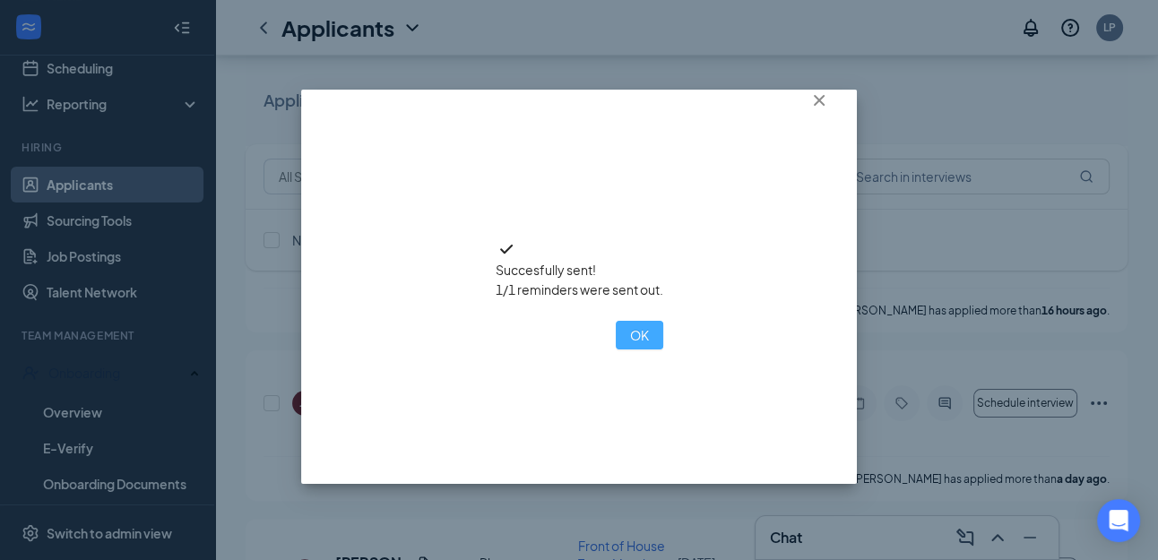
click at [616, 350] on button "OK" at bounding box center [640, 335] width 48 height 29
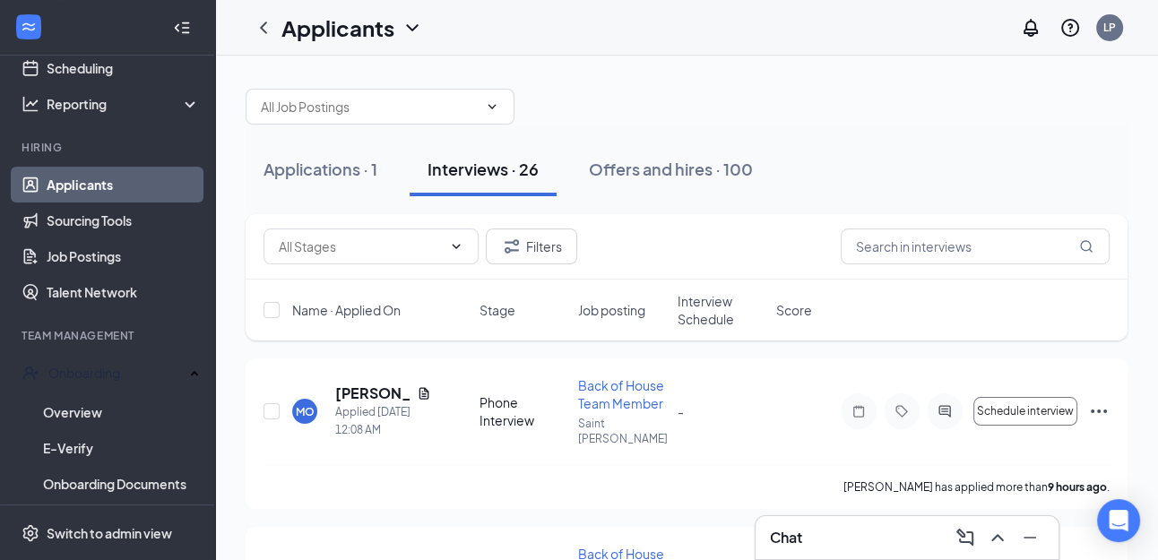
scroll to position [0, 0]
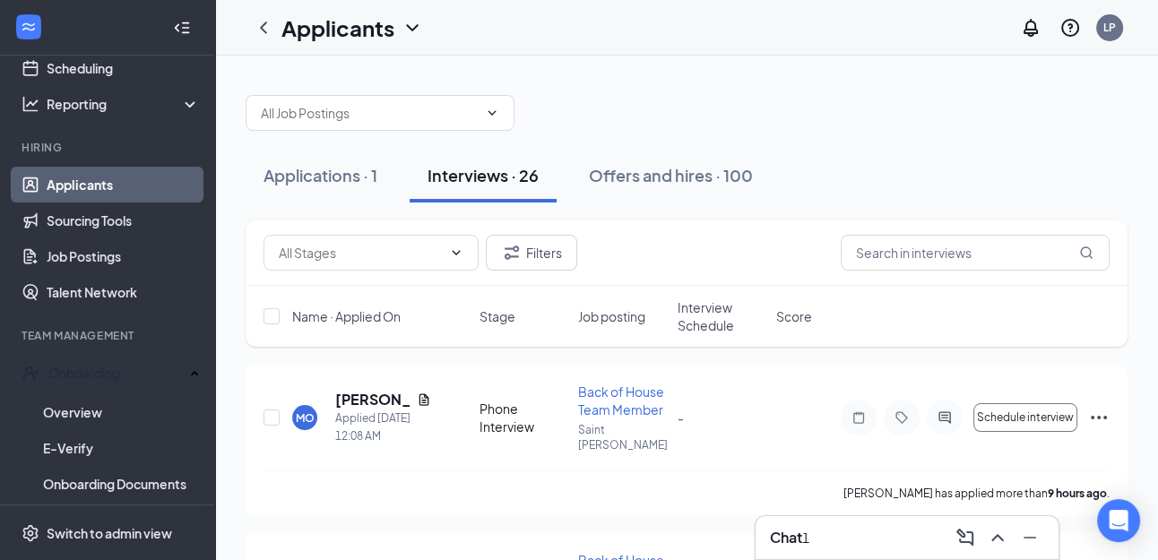
click at [882, 537] on div "Chat 1" at bounding box center [907, 538] width 274 height 29
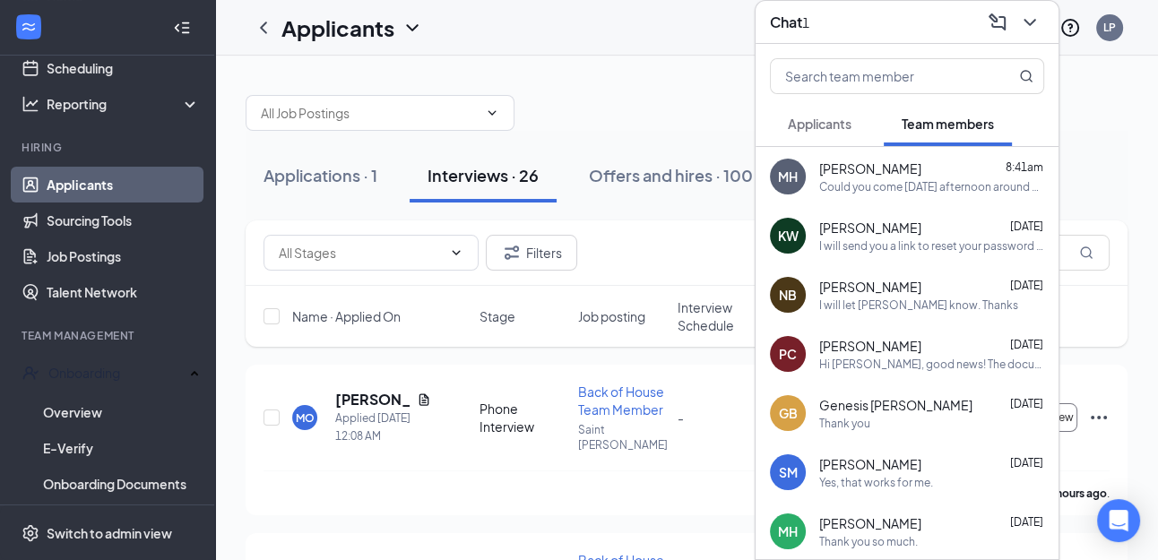
click at [823, 127] on span "Applicants" at bounding box center [820, 124] width 64 height 16
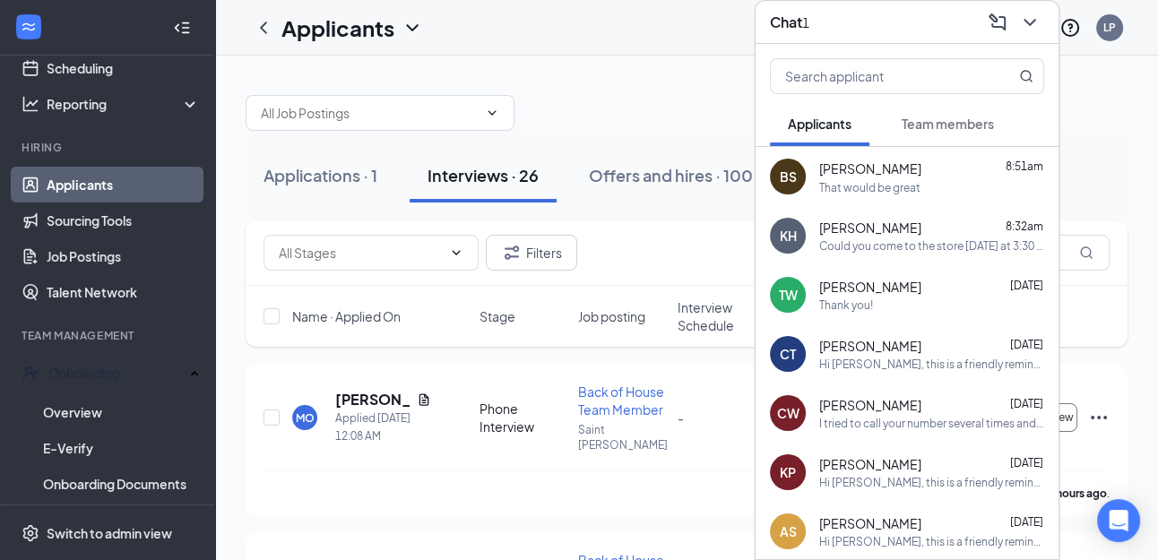
click at [870, 187] on div "That would be great" at bounding box center [869, 187] width 101 height 15
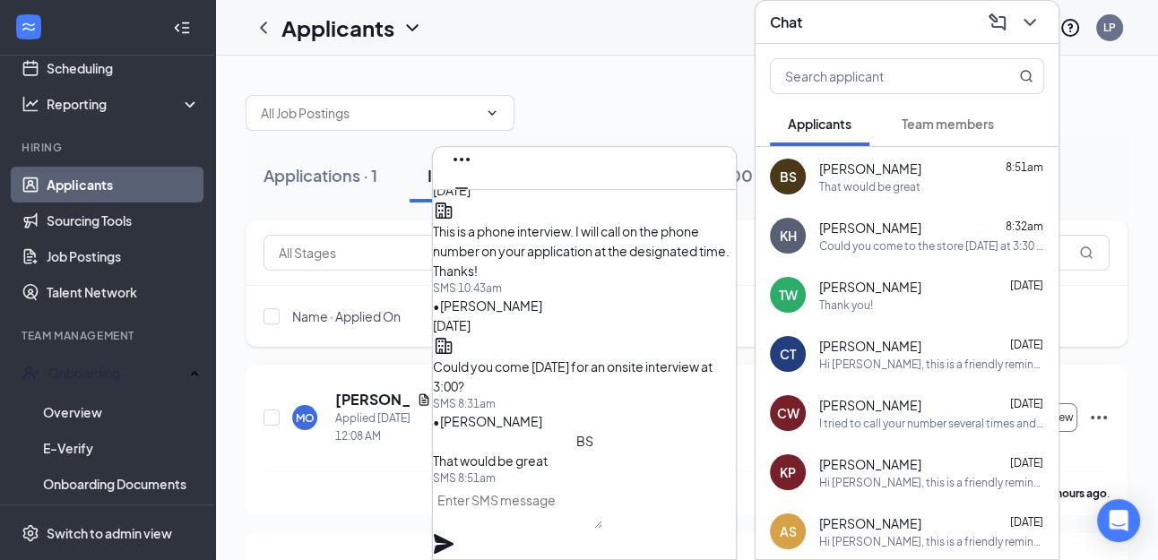
click at [549, 525] on textarea at bounding box center [517, 507] width 169 height 43
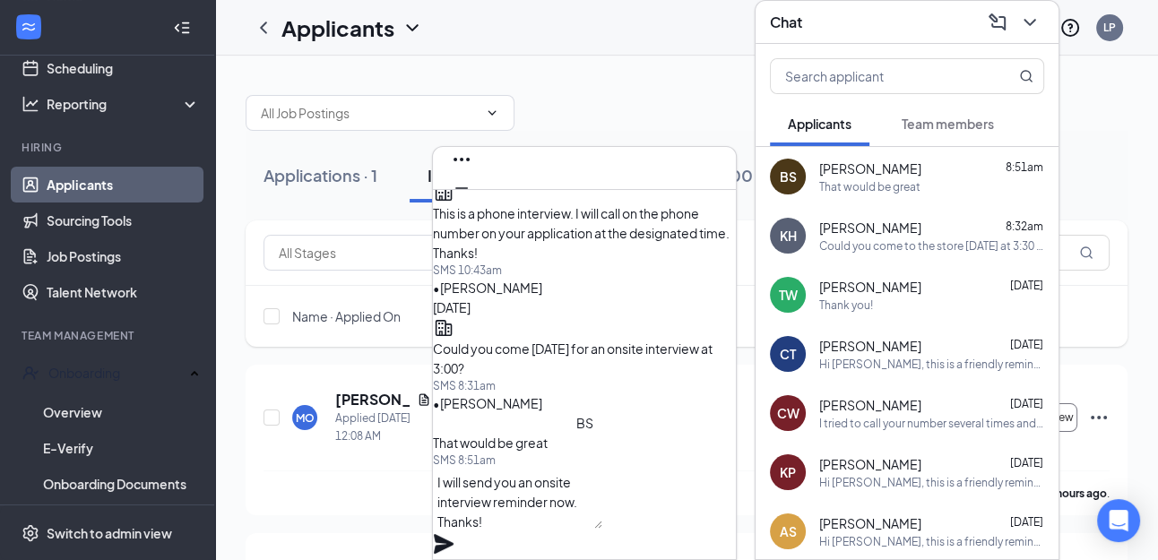
type textarea "I will send you an onsite interview reminder now. Thanks!"
click at [454, 534] on icon "Plane" at bounding box center [444, 544] width 20 height 20
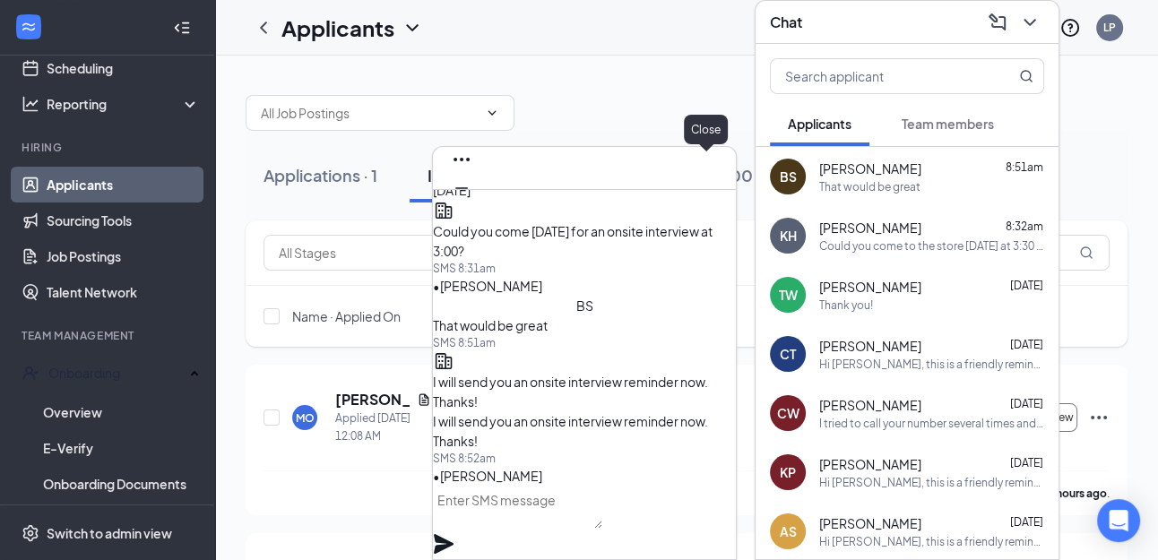
click at [467, 211] on icon "Cross" at bounding box center [461, 216] width 11 height 11
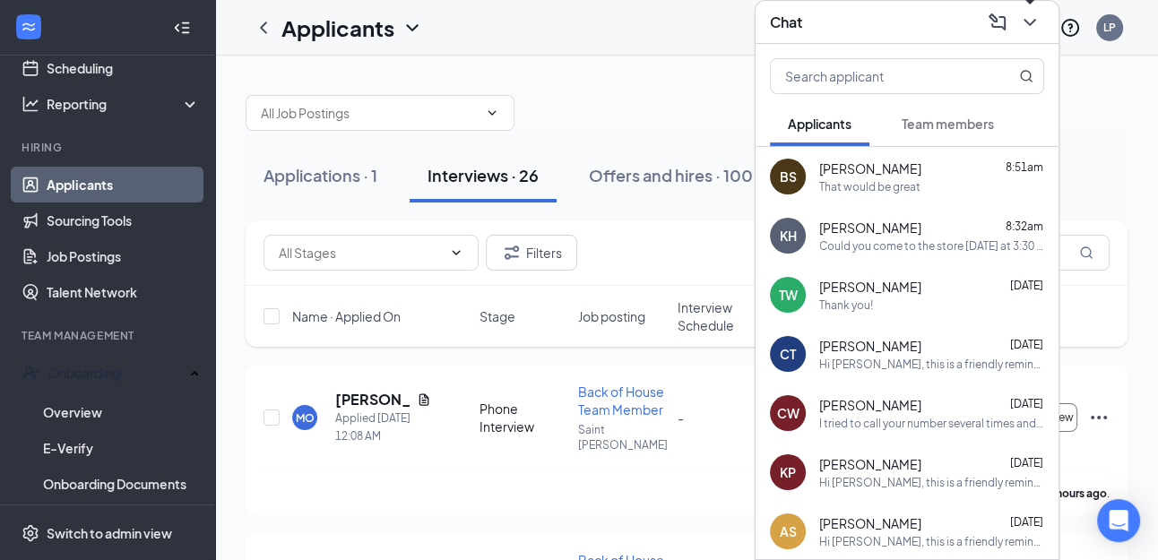
click at [1033, 18] on icon "ChevronDown" at bounding box center [1030, 23] width 22 height 22
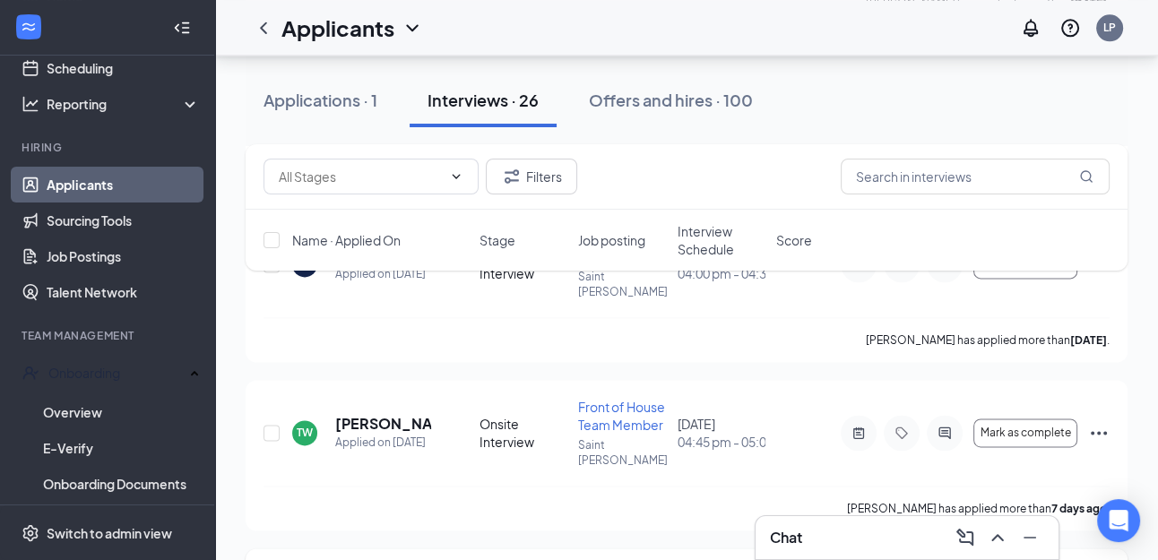
scroll to position [2315, 0]
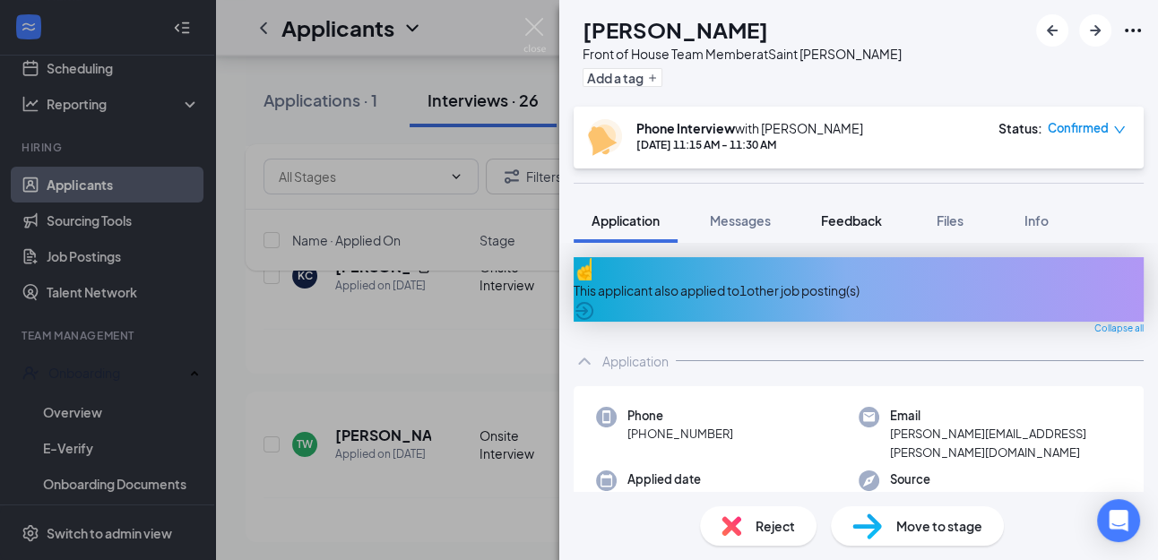
click at [848, 218] on span "Feedback" at bounding box center [851, 220] width 61 height 16
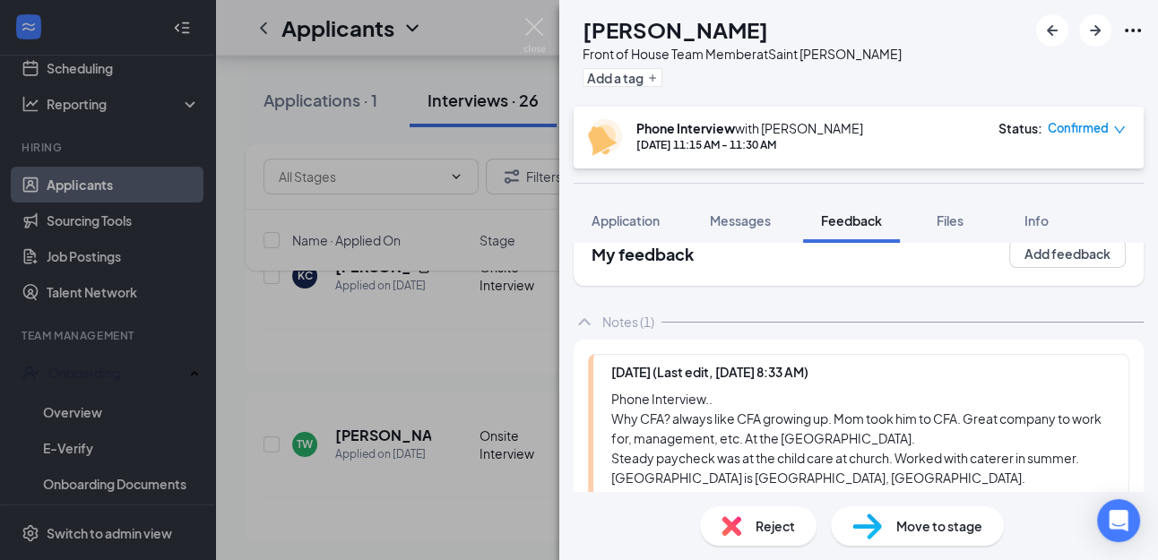
scroll to position [37, 0]
click at [745, 391] on div "Phone Interview.. Why CFA? always like CFA growing up. Mom took him to CFA. Gre…" at bounding box center [860, 467] width 499 height 158
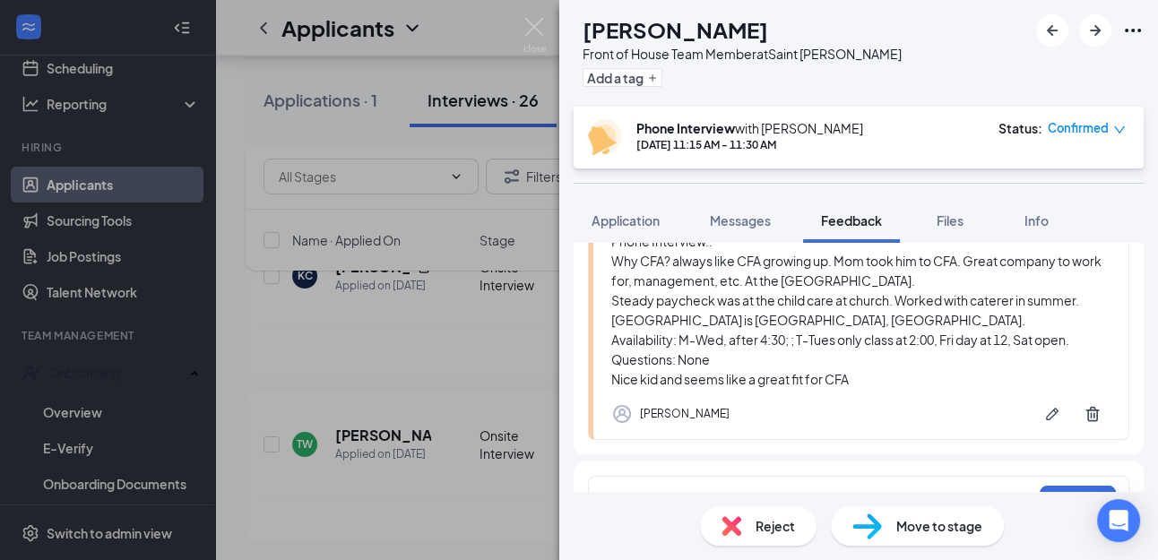
scroll to position [238, 0]
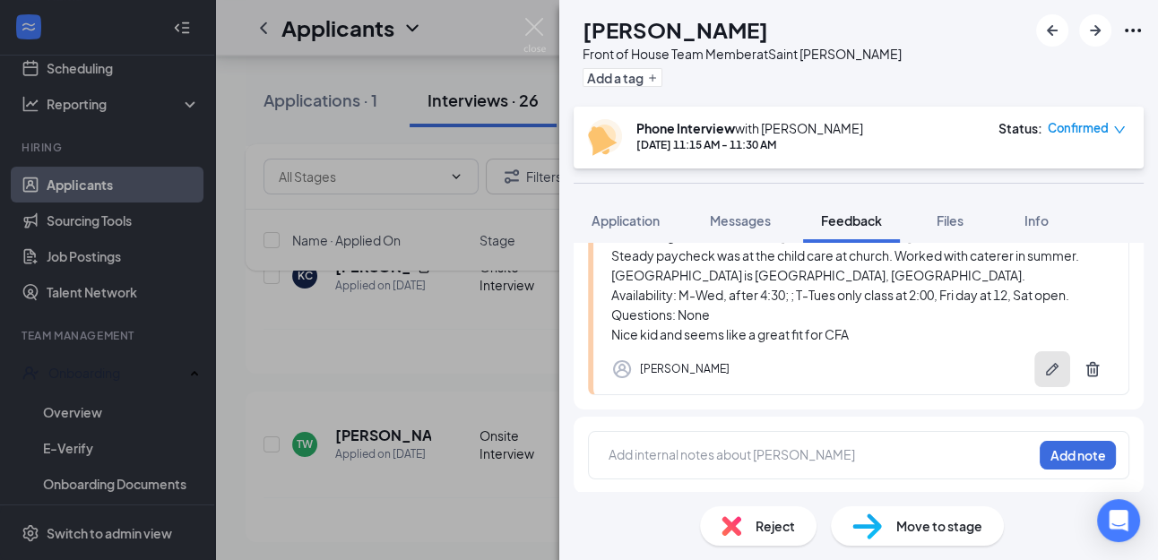
click at [1052, 368] on icon "Pen" at bounding box center [1052, 369] width 18 height 18
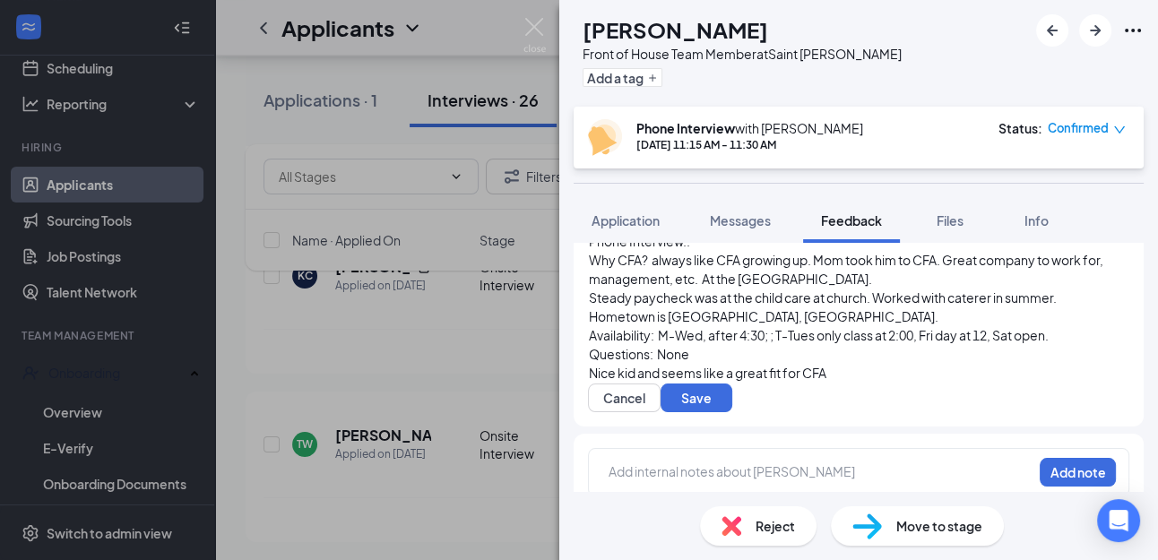
click at [743, 251] on div "Phone Interview.." at bounding box center [859, 241] width 540 height 19
click at [723, 384] on button "Save" at bounding box center [697, 398] width 72 height 29
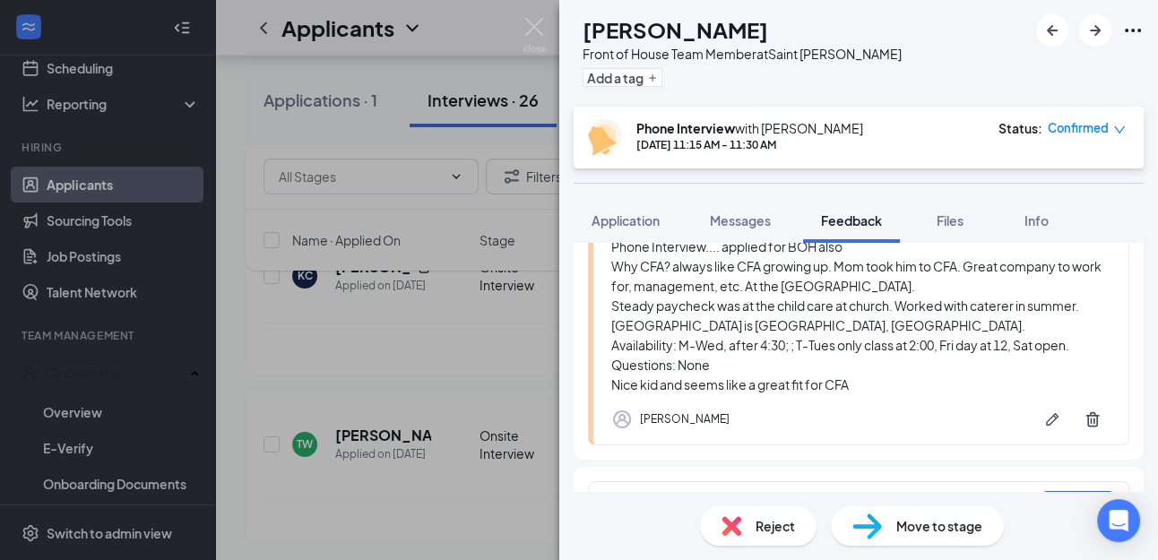
click at [931, 535] on span "Move to stage" at bounding box center [939, 526] width 86 height 20
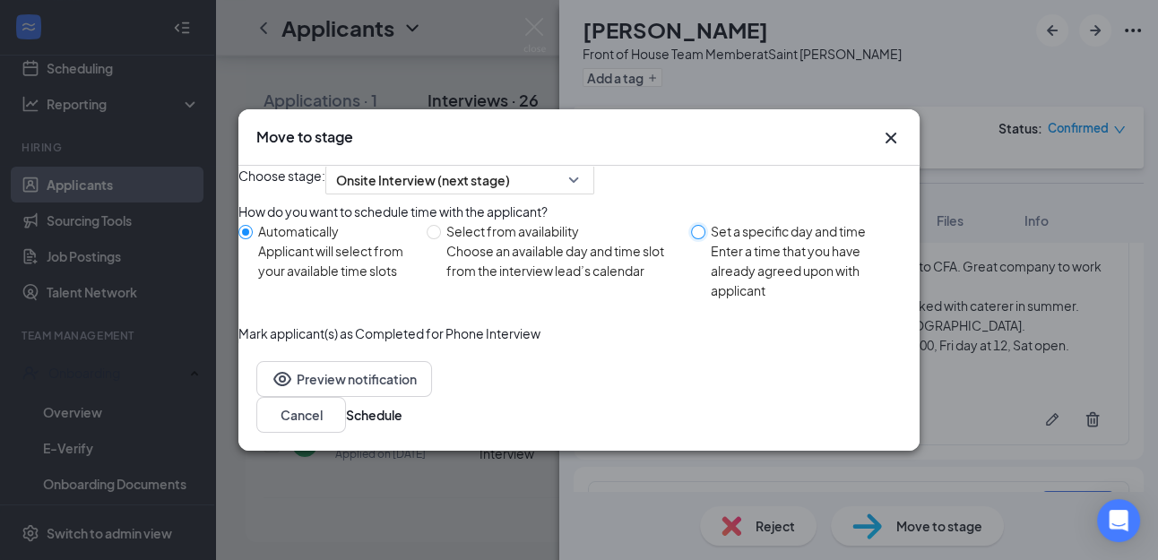
click at [695, 239] on input "Set a specific day and time Enter a time that you have already agreed upon with…" at bounding box center [698, 232] width 14 height 14
radio input "true"
radio input "false"
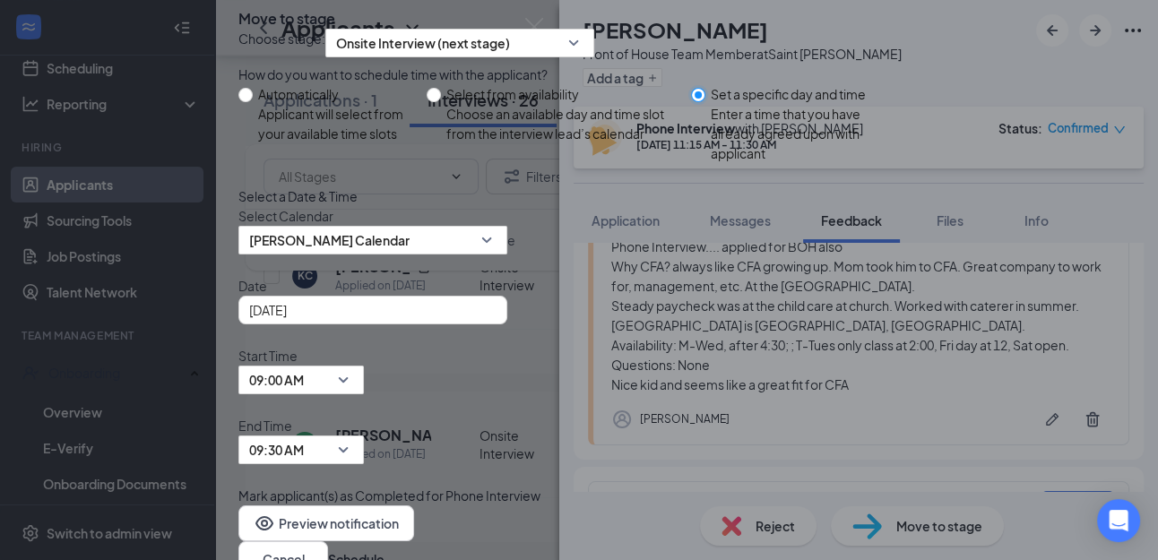
scroll to position [135, 0]
click at [497, 248] on span "[PERSON_NAME] Calendar" at bounding box center [372, 240] width 247 height 27
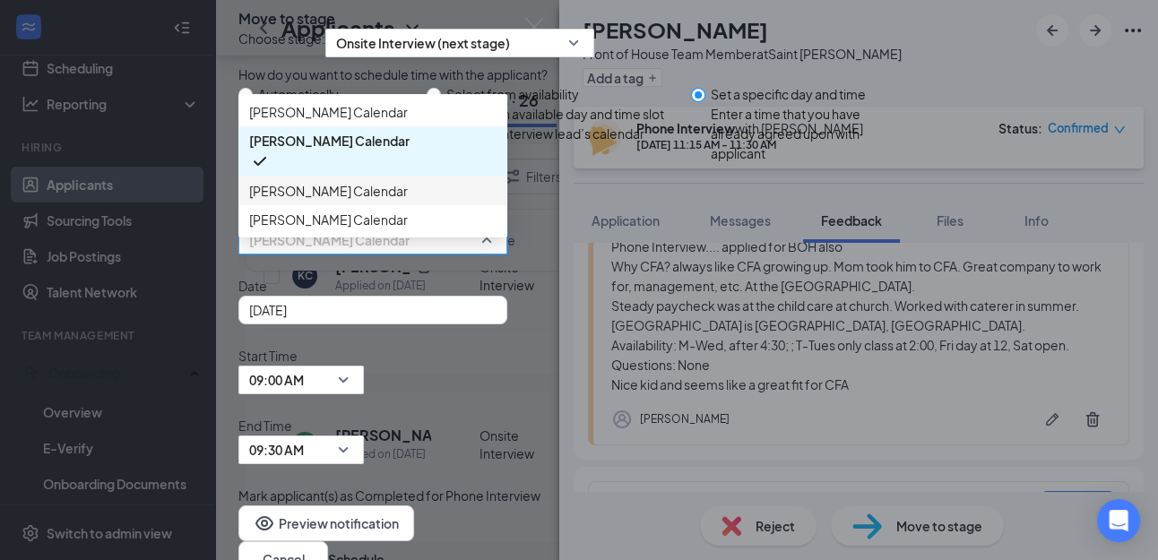
click at [442, 201] on span "[PERSON_NAME] Calendar" at bounding box center [372, 191] width 247 height 20
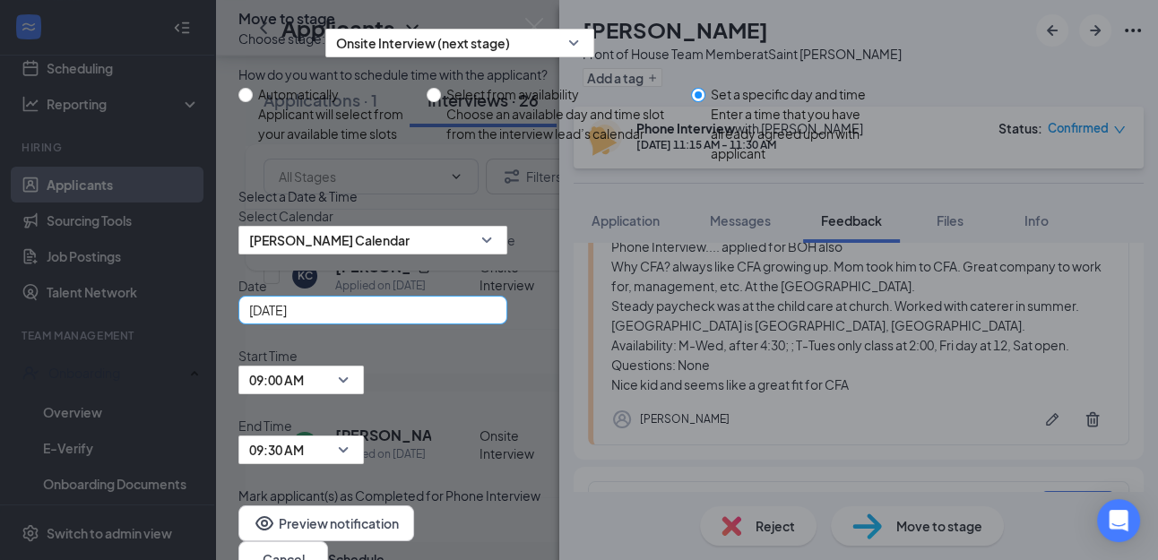
click at [497, 320] on div "[DATE]" at bounding box center [372, 310] width 247 height 20
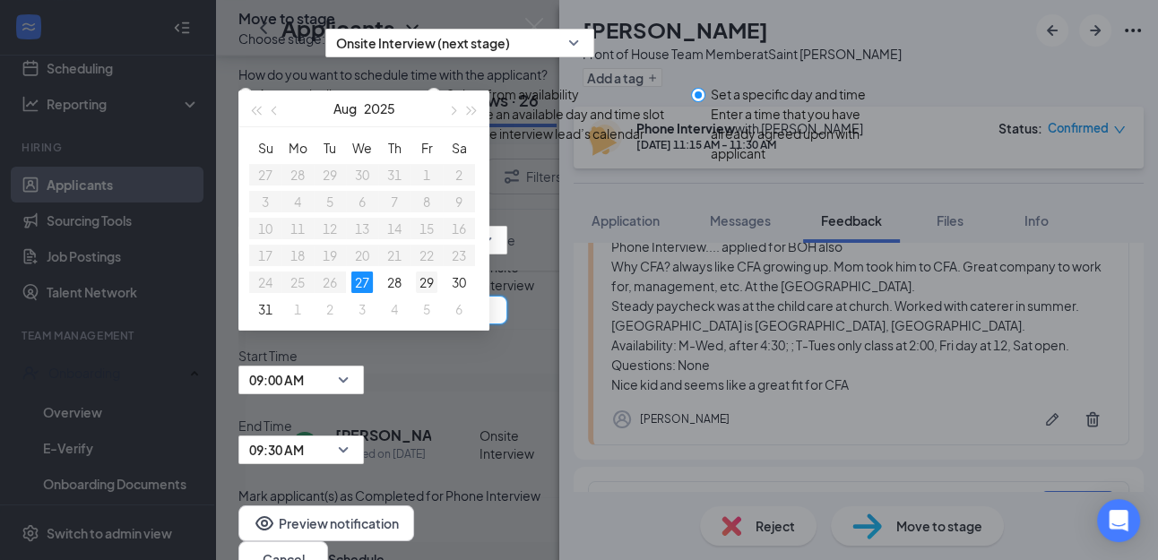
type input "[DATE]"
click at [437, 290] on div "29" at bounding box center [427, 283] width 22 height 22
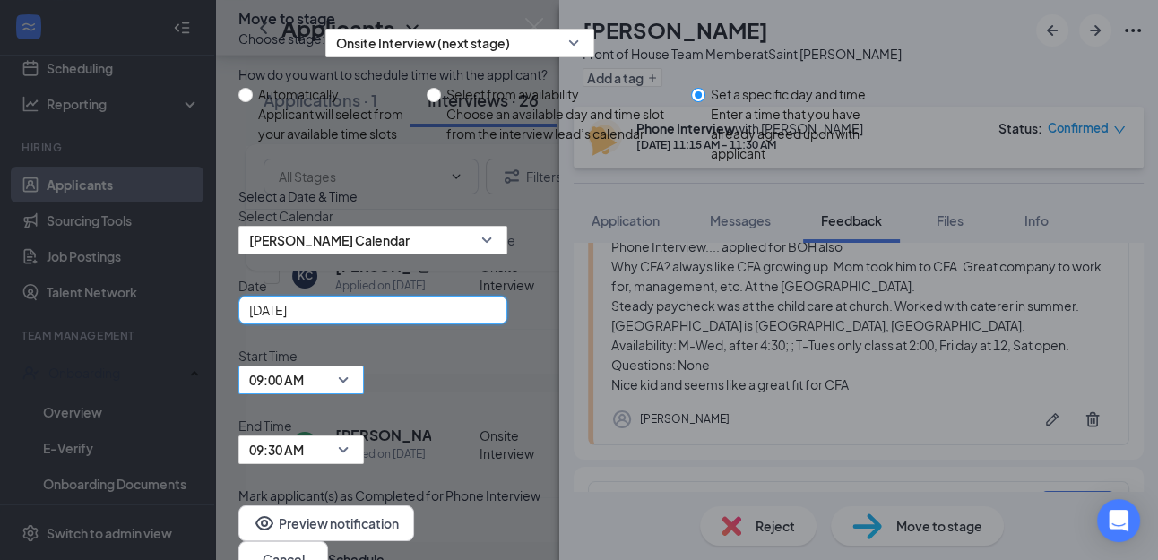
click at [353, 367] on span "09:00 AM" at bounding box center [301, 380] width 104 height 27
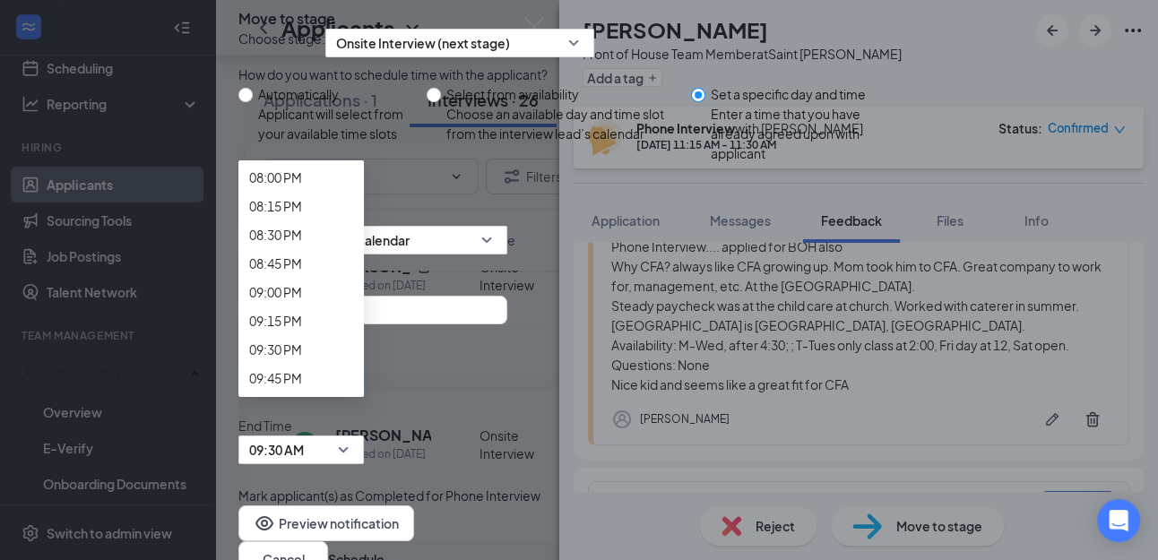
scroll to position [2352, 0]
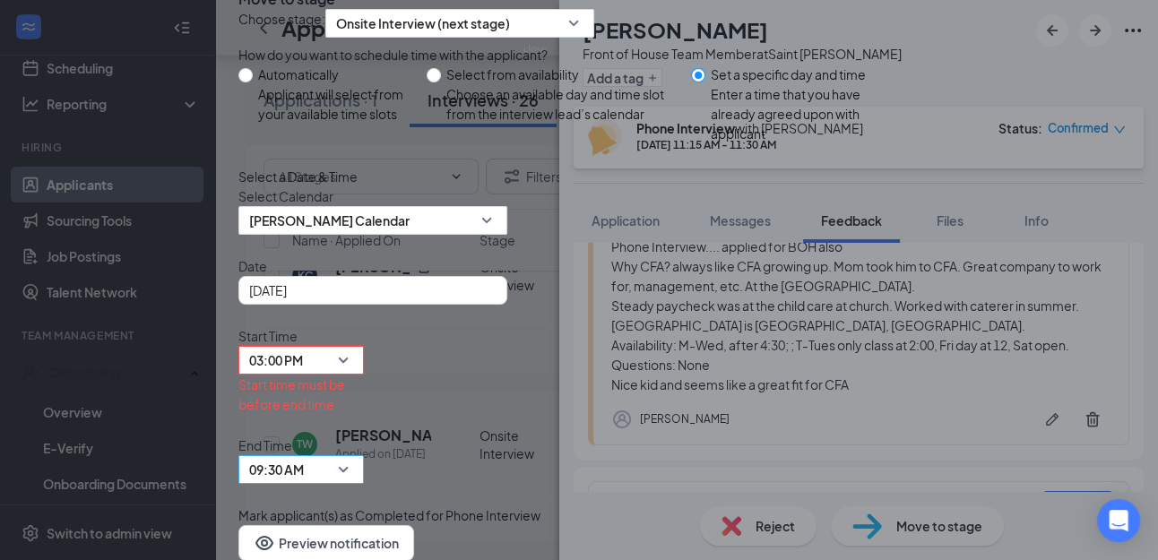
click at [353, 456] on span "09:30 AM" at bounding box center [301, 469] width 104 height 27
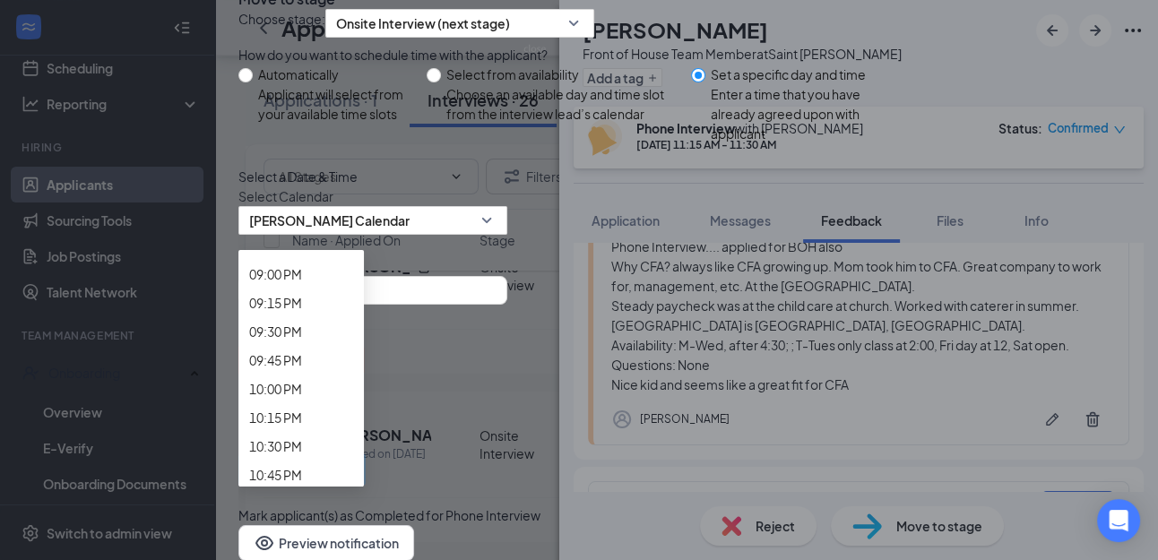
scroll to position [2432, 0]
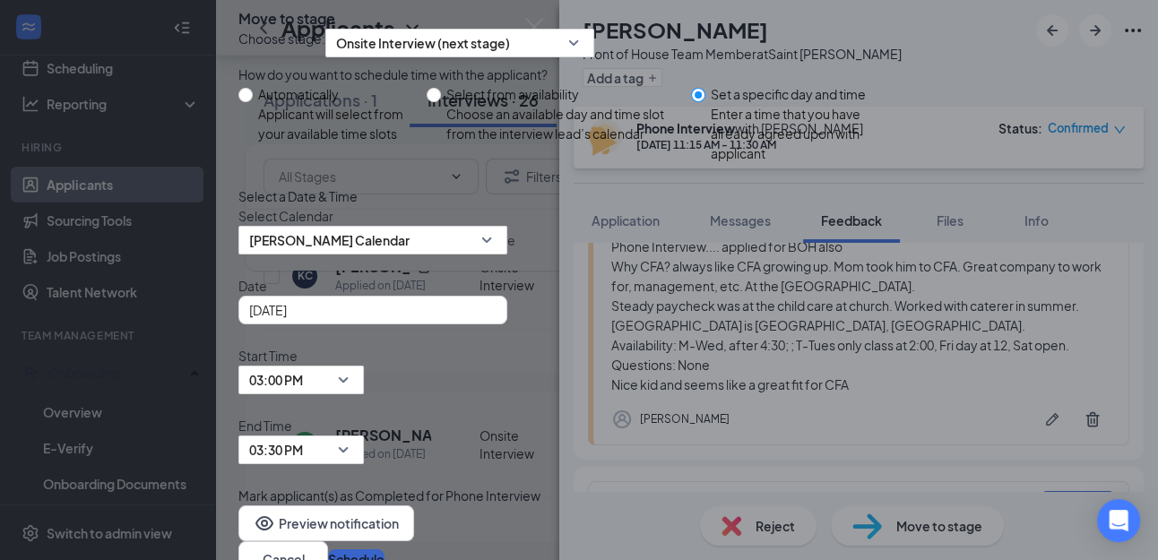
click at [385, 550] on button "Schedule" at bounding box center [356, 560] width 56 height 20
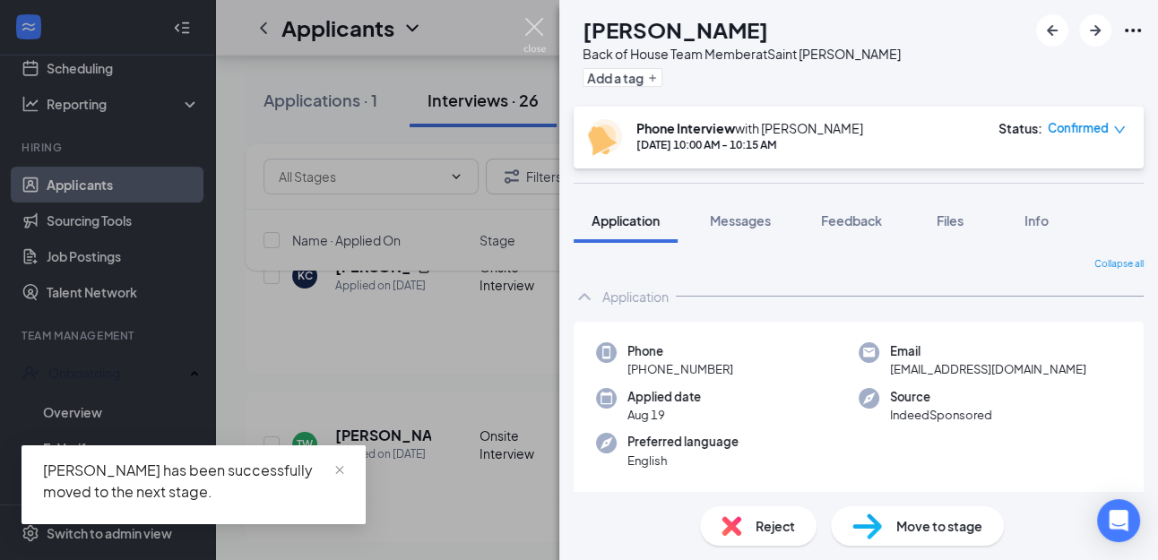
click at [539, 30] on img at bounding box center [535, 35] width 22 height 35
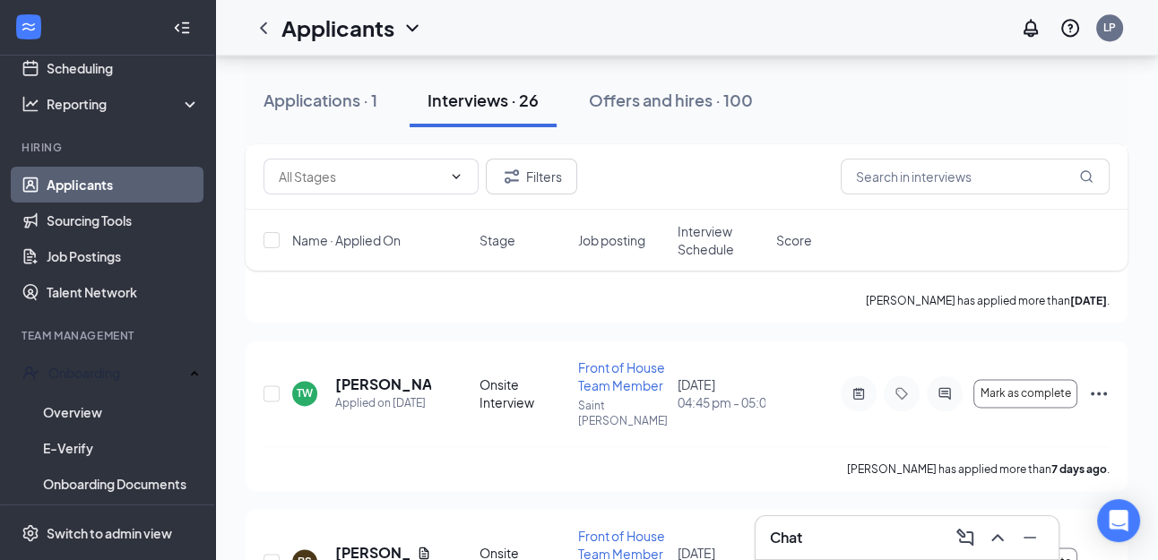
scroll to position [2382, 0]
